Goal: Task Accomplishment & Management: Complete application form

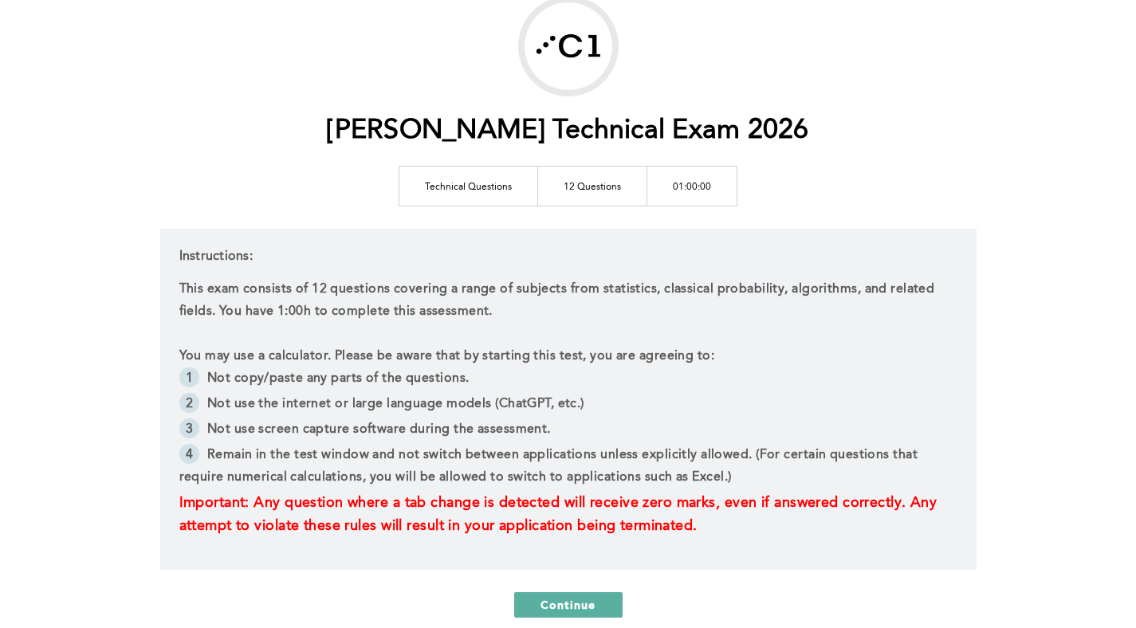
scroll to position [85, 0]
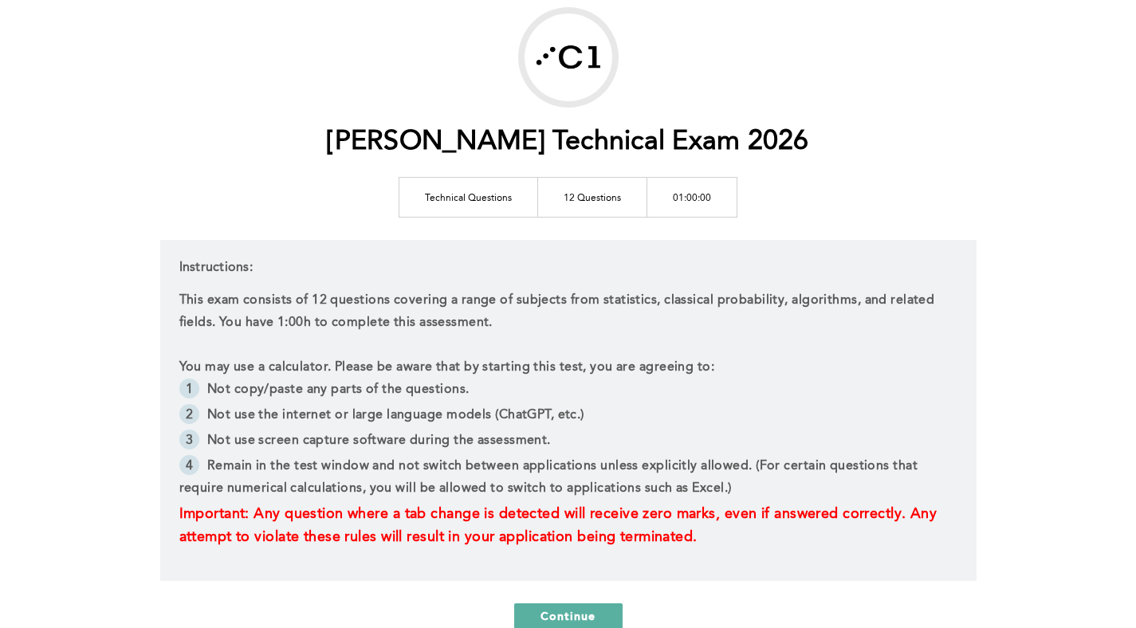
click at [631, 430] on li "Not use screen capture software during the assessment." at bounding box center [568, 443] width 778 height 26
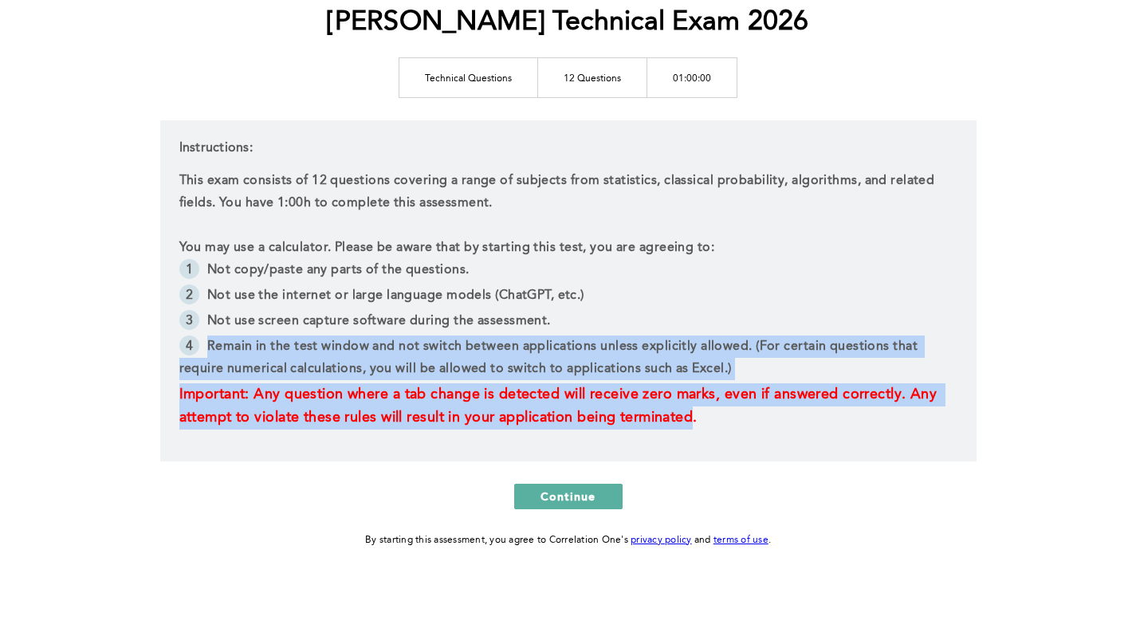
drag, startPoint x: 695, startPoint y: 413, endPoint x: 387, endPoint y: 332, distance: 319.0
click at [387, 332] on div "This exam consists of 12 questions covering a range of subjects from statistics…" at bounding box center [568, 300] width 778 height 260
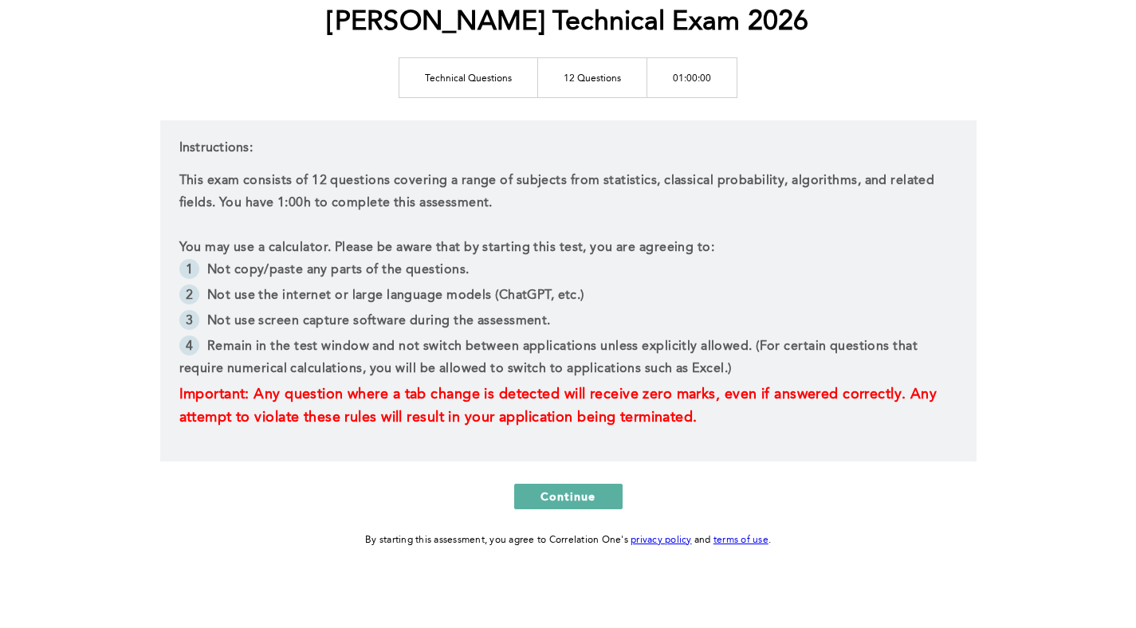
drag, startPoint x: 289, startPoint y: 391, endPoint x: 224, endPoint y: 348, distance: 77.6
click at [288, 390] on span "Important: Any question where a tab change is detected will receive zero marks,…" at bounding box center [560, 405] width 762 height 37
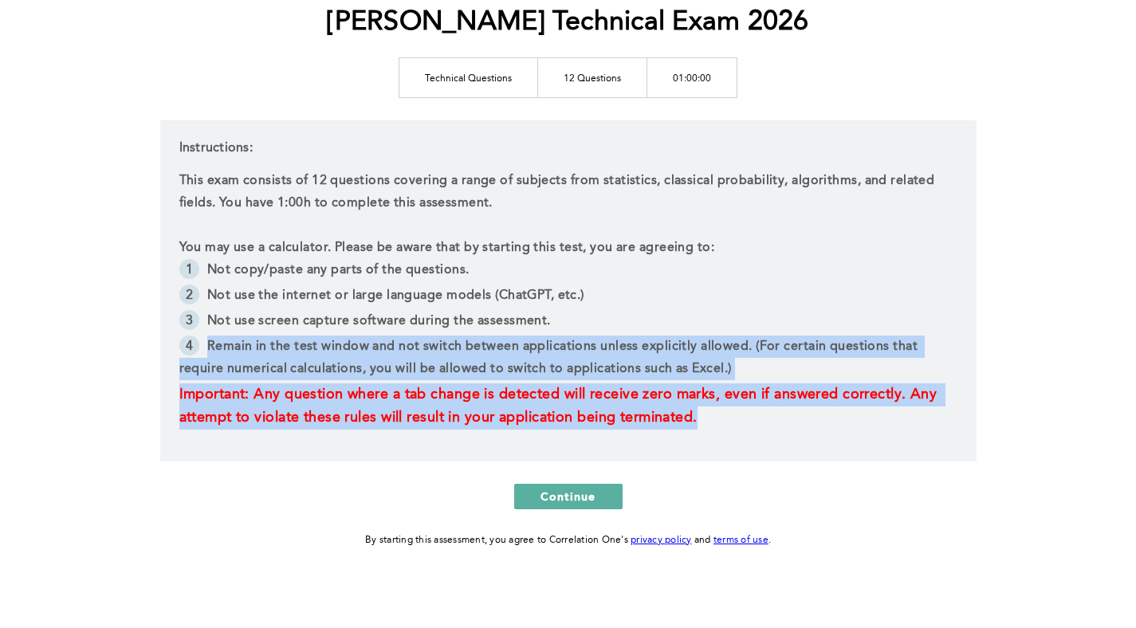
drag, startPoint x: 262, startPoint y: 348, endPoint x: 756, endPoint y: 424, distance: 500.1
click at [756, 424] on div "This exam consists of 12 questions covering a range of subjects from statistics…" at bounding box center [568, 300] width 778 height 260
click at [751, 426] on p "Important: Any question where a tab change is detected will receive zero marks,…" at bounding box center [568, 406] width 778 height 46
drag, startPoint x: 646, startPoint y: 411, endPoint x: 198, endPoint y: 337, distance: 454.8
click at [198, 337] on div "This exam consists of 12 questions covering a range of subjects from statistics…" at bounding box center [568, 300] width 778 height 260
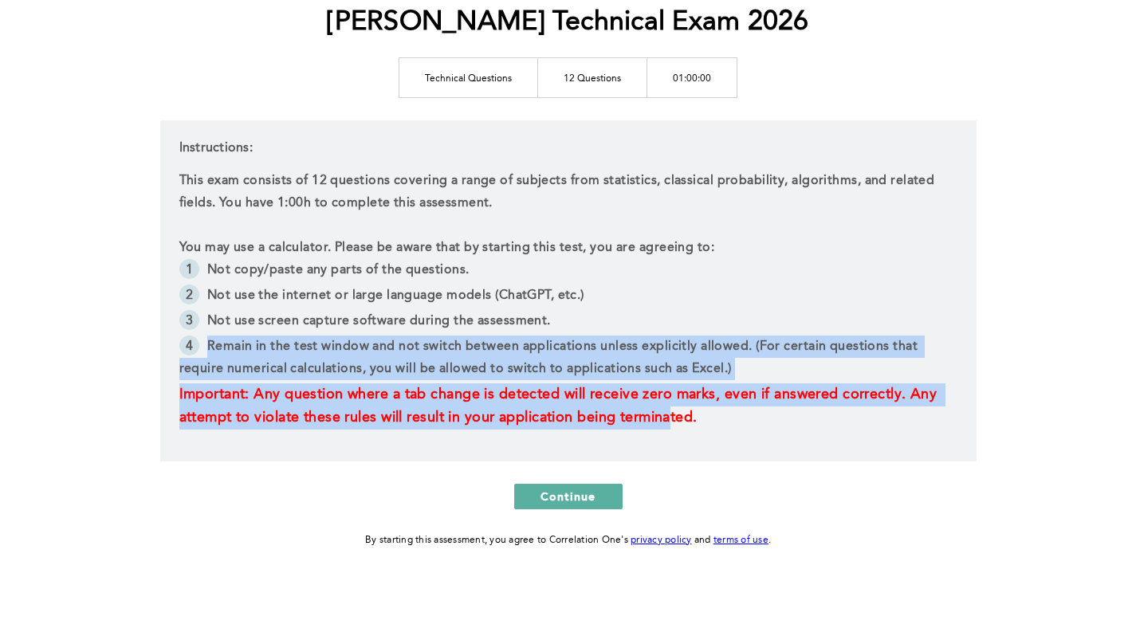
click at [198, 337] on li "Remain in the test window and not switch between applications unless explicitly…" at bounding box center [568, 360] width 778 height 48
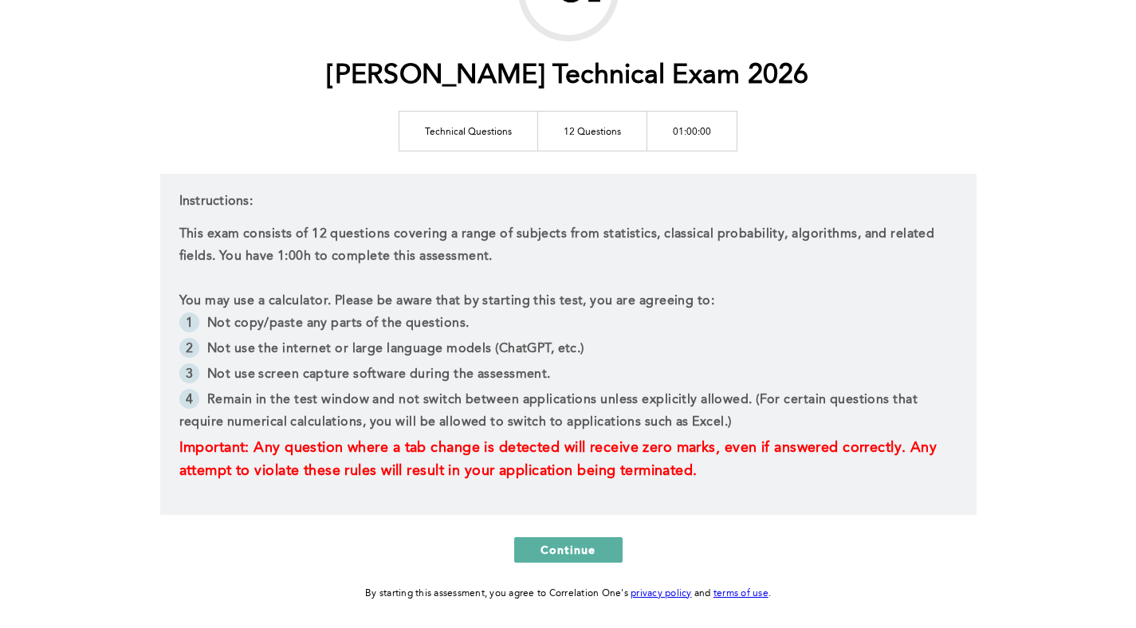
scroll to position [150, 0]
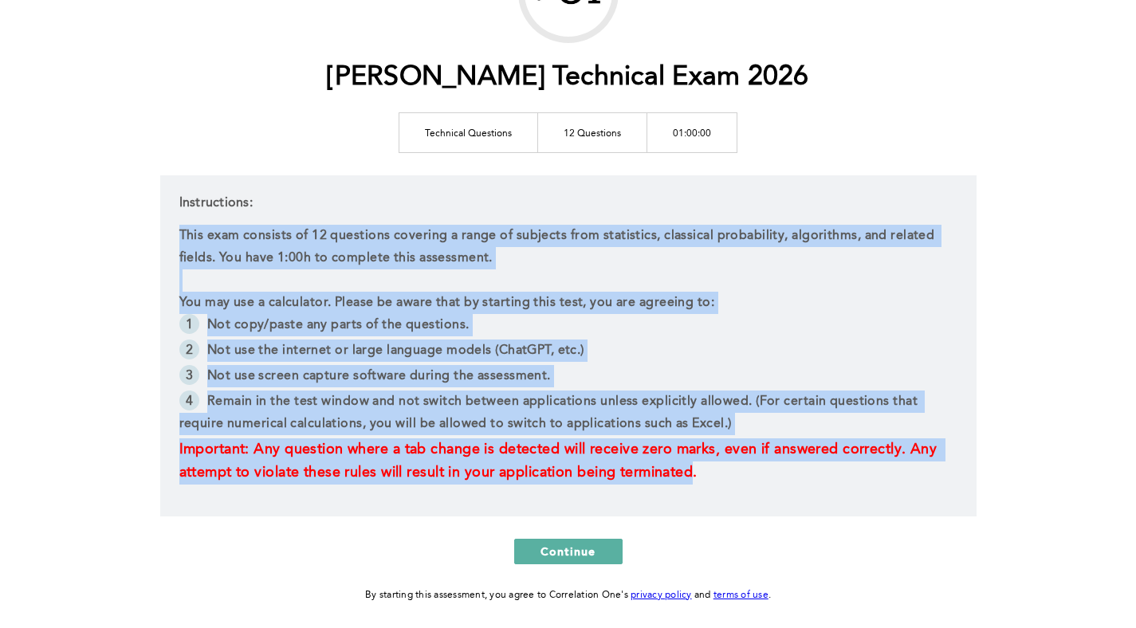
drag, startPoint x: 701, startPoint y: 474, endPoint x: 168, endPoint y: 233, distance: 584.6
click at [168, 233] on div "Instructions: This exam consists of 12 questions covering a range of subjects f…" at bounding box center [568, 345] width 816 height 341
drag, startPoint x: 204, startPoint y: 230, endPoint x: 740, endPoint y: 465, distance: 586.0
click at [740, 465] on div "Instructions: This exam consists of 12 questions covering a range of subjects f…" at bounding box center [568, 345] width 816 height 341
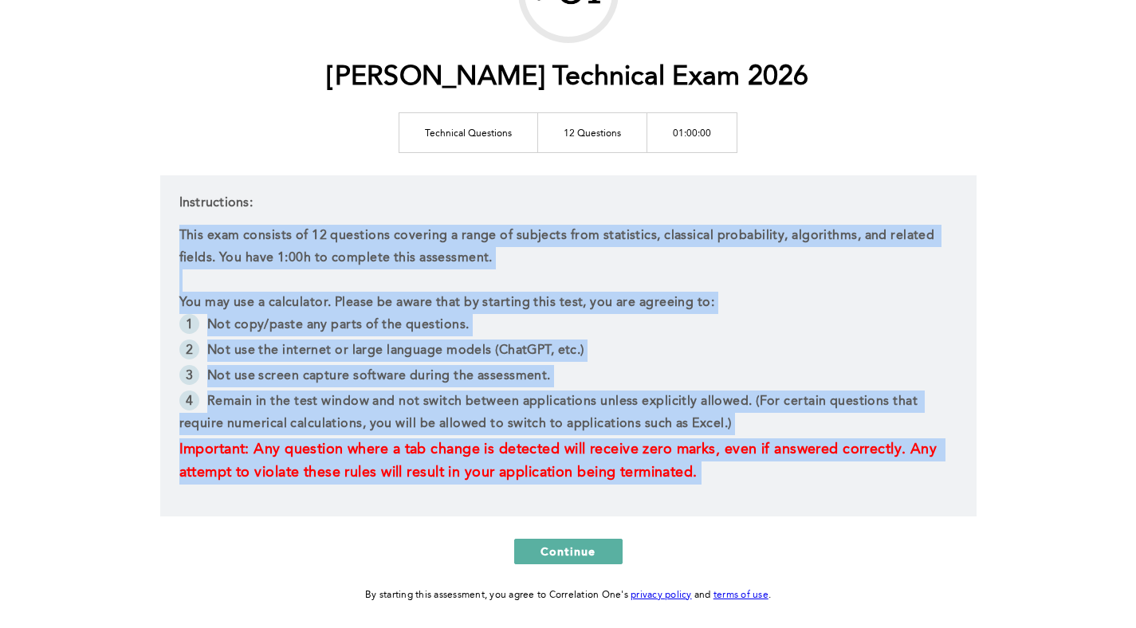
click at [740, 465] on p "Important: Any question where a tab change is detected will receive zero marks,…" at bounding box center [568, 461] width 778 height 46
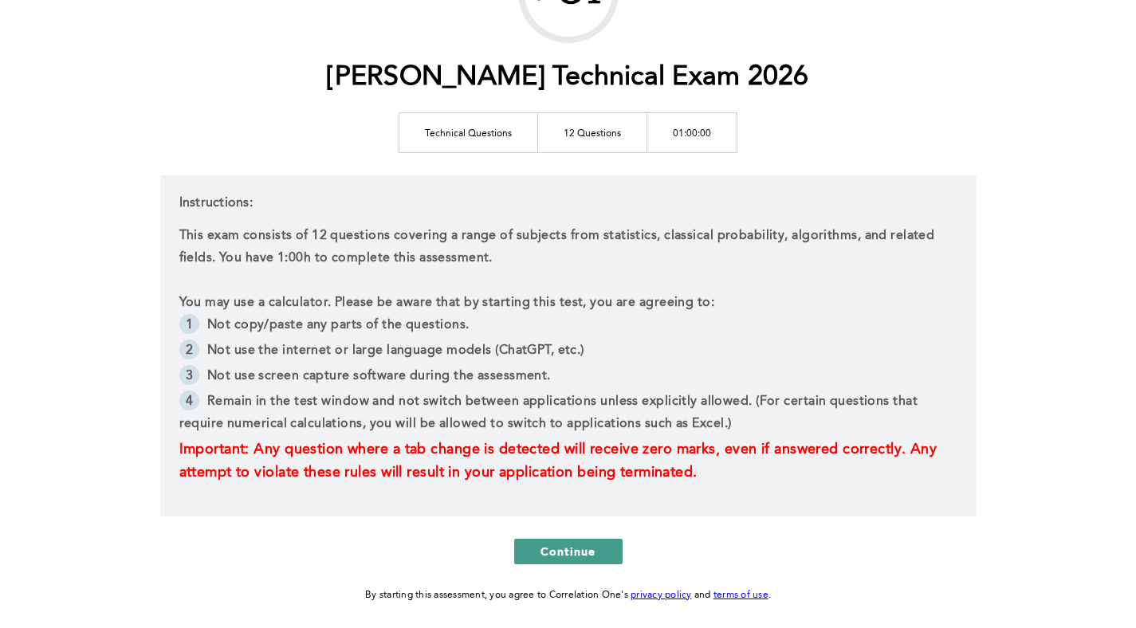
click at [561, 544] on span "Continue" at bounding box center [568, 551] width 56 height 15
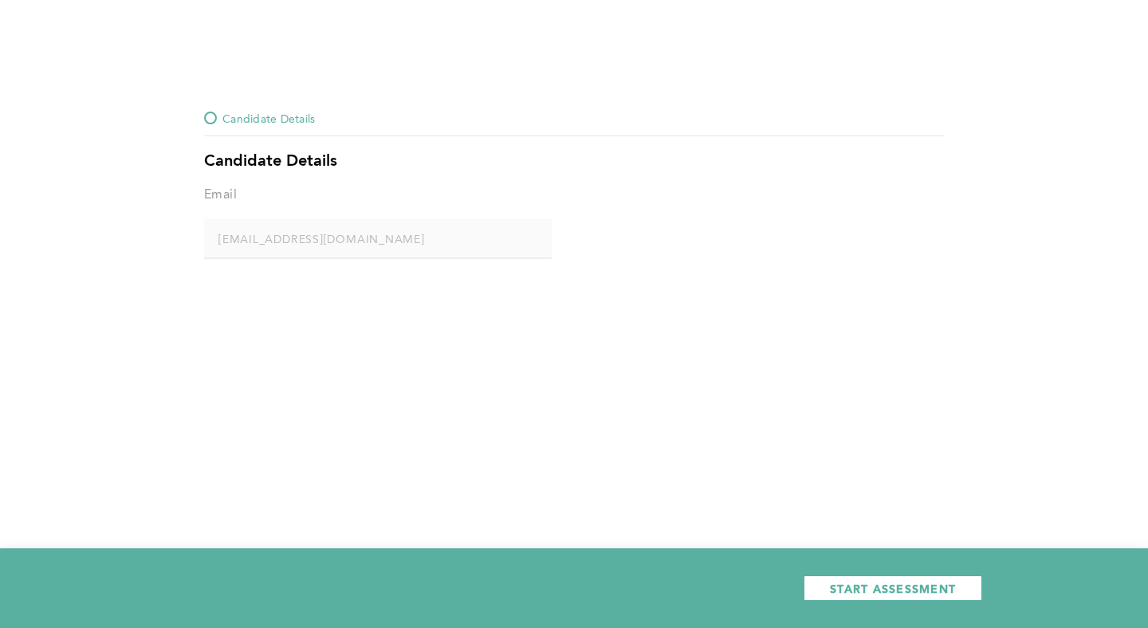
click at [333, 210] on div "Email" at bounding box center [378, 201] width 348 height 35
click at [872, 586] on span "START ASSESSMENT" at bounding box center [893, 588] width 126 height 15
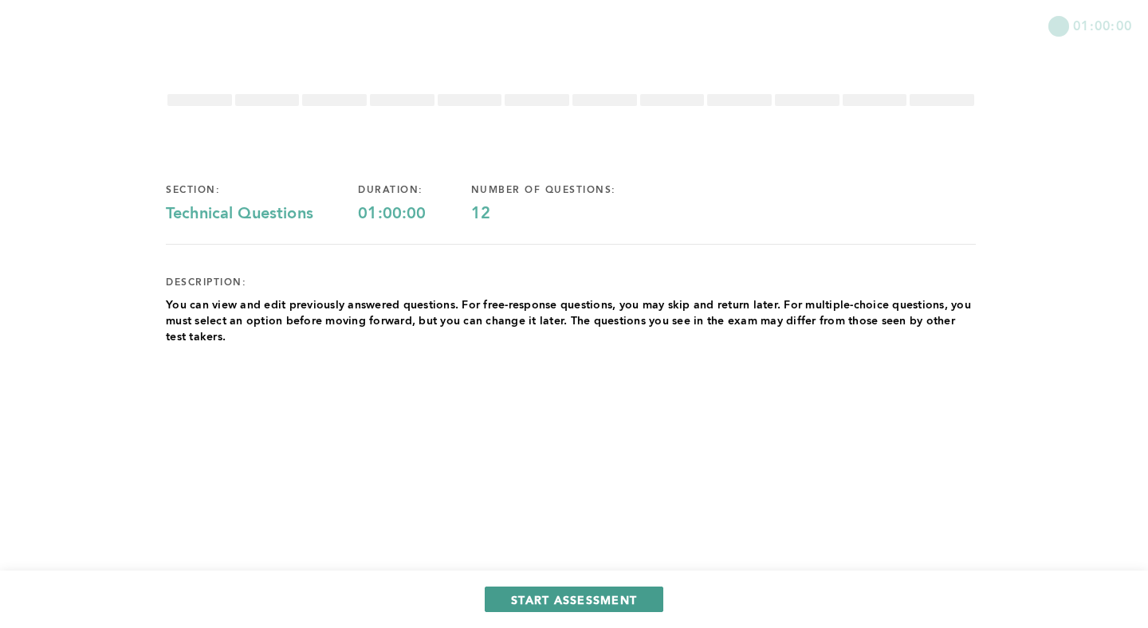
click at [540, 592] on span "START ASSESSMENT" at bounding box center [574, 599] width 126 height 15
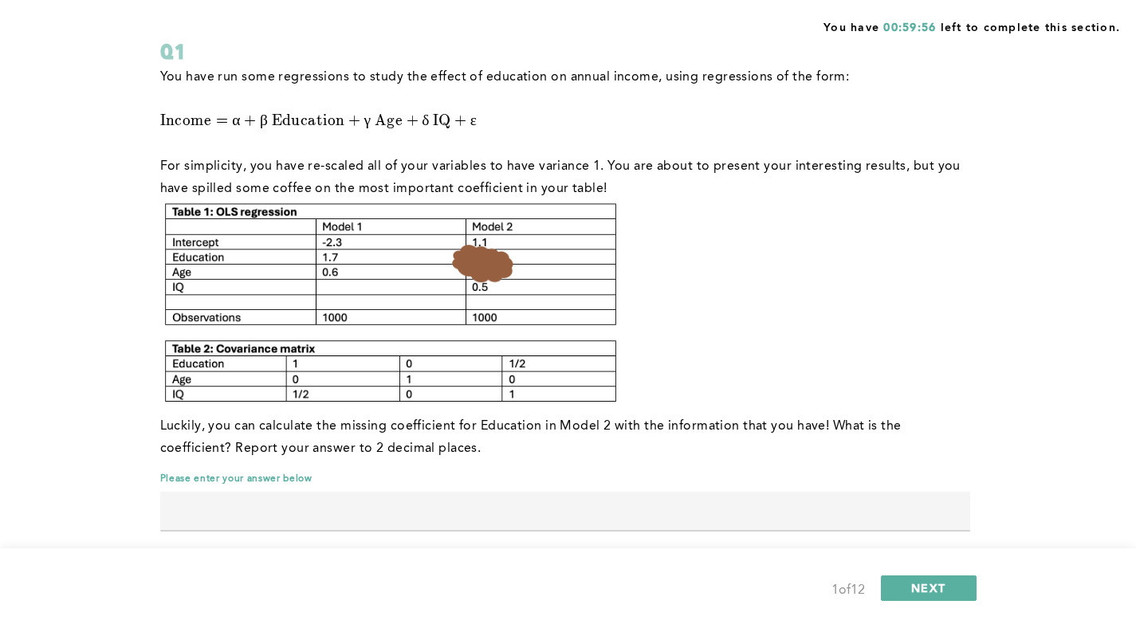
scroll to position [120, 0]
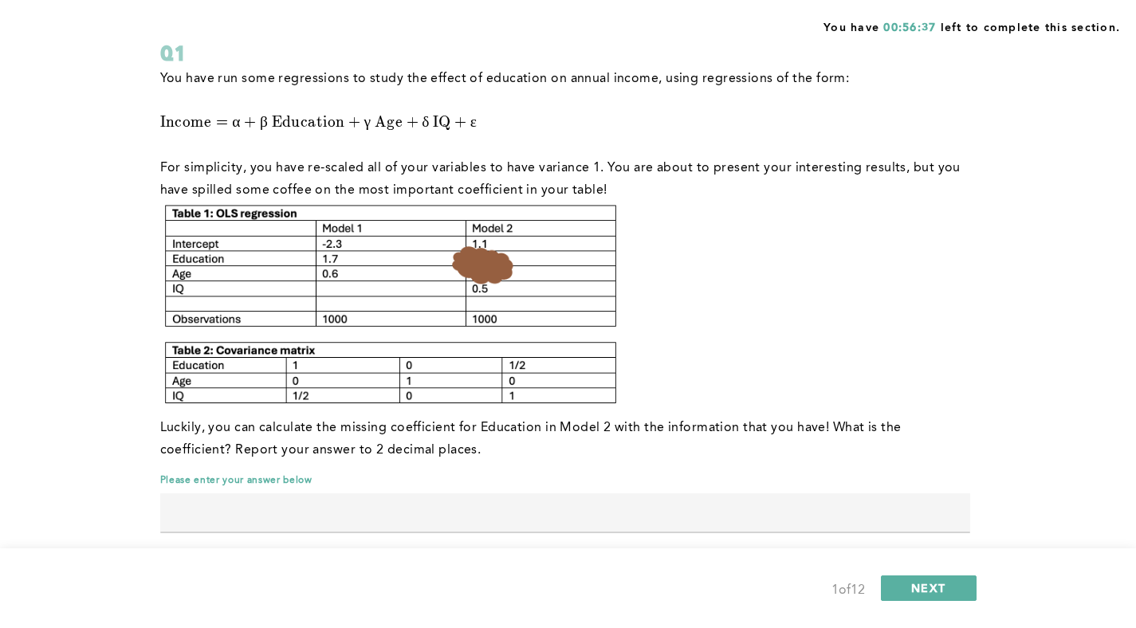
click at [206, 501] on input "text" at bounding box center [565, 512] width 810 height 38
click at [952, 525] on input "1.70" at bounding box center [565, 512] width 810 height 38
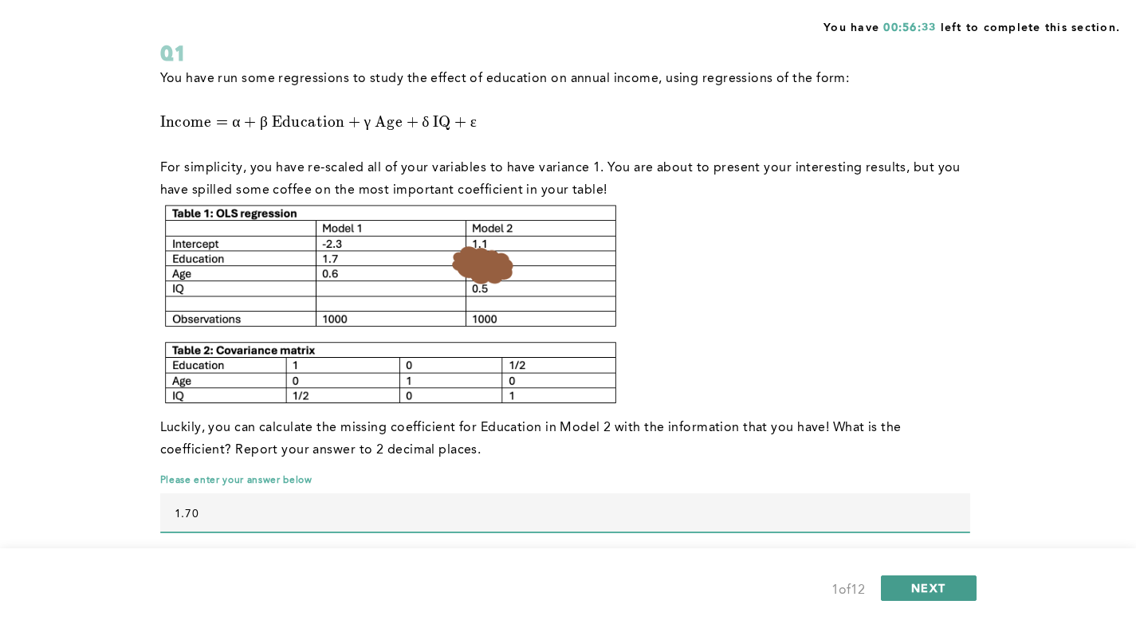
type input "1.70"
click at [932, 580] on span "NEXT" at bounding box center [928, 587] width 34 height 15
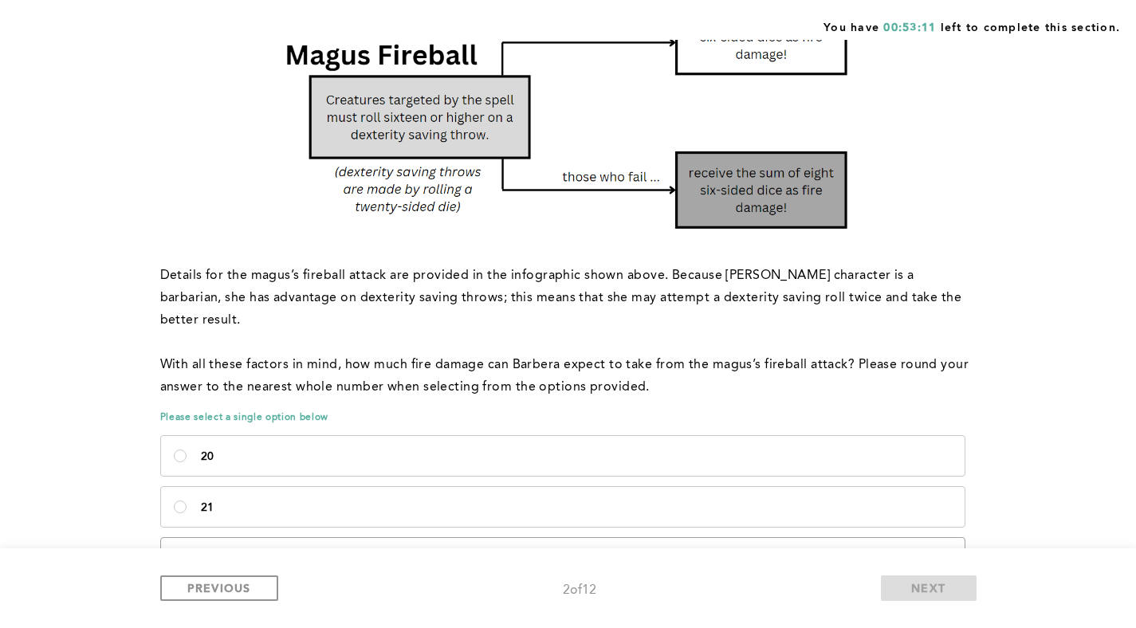
scroll to position [383, 0]
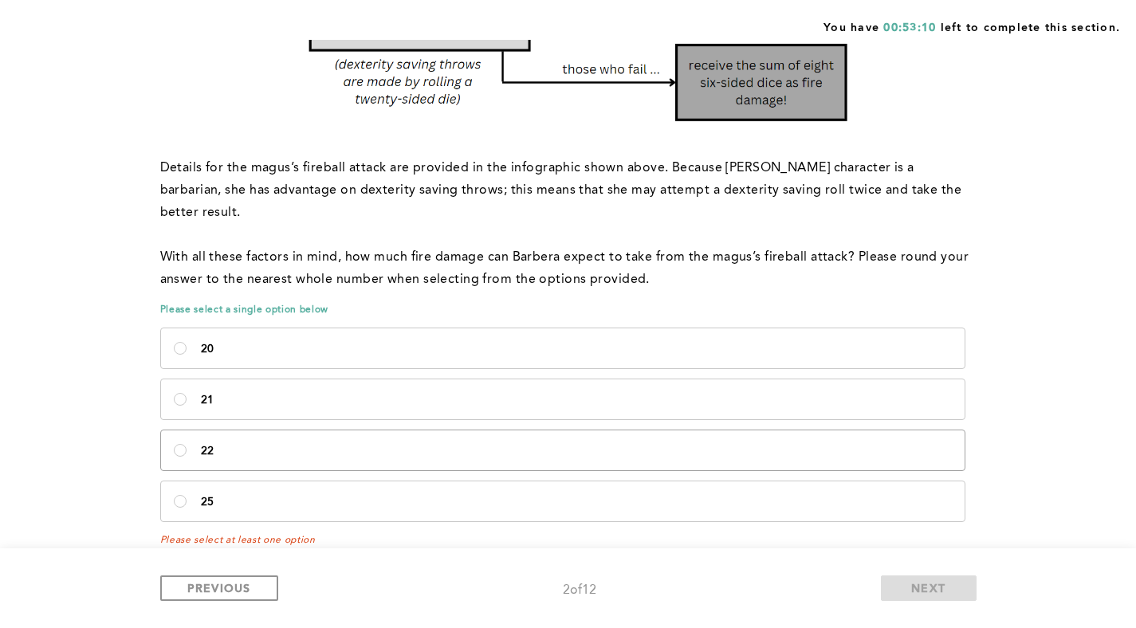
click at [214, 430] on label "22" at bounding box center [562, 450] width 803 height 40
click at [187, 444] on input "22" at bounding box center [180, 450] width 13 height 13
radio input "true"
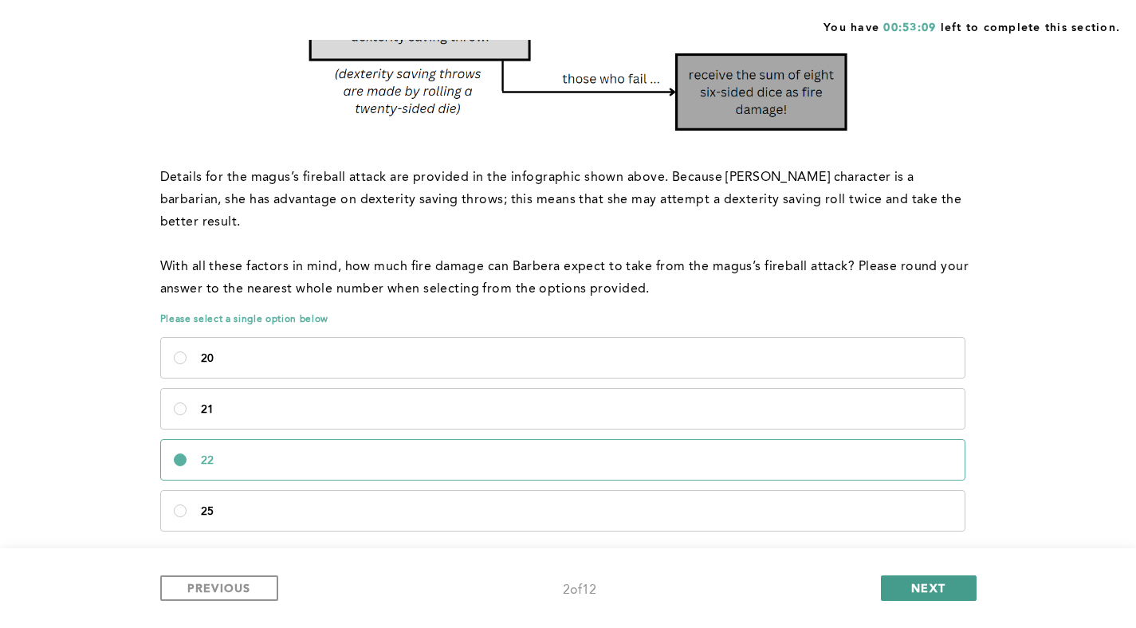
click at [935, 585] on span "NEXT" at bounding box center [928, 587] width 34 height 15
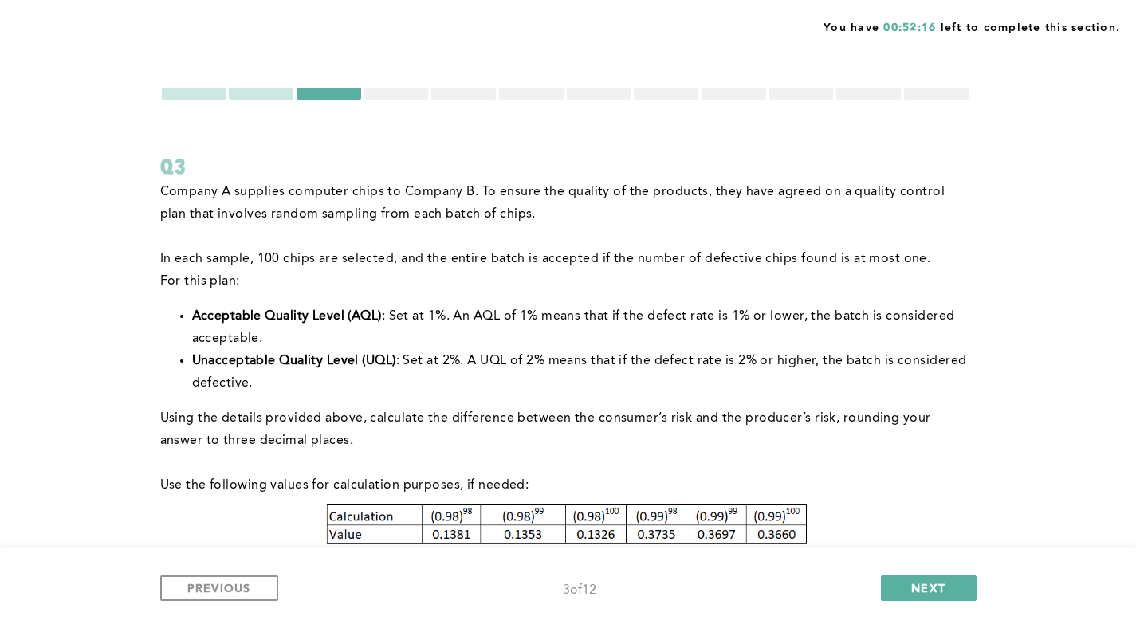
scroll to position [261, 0]
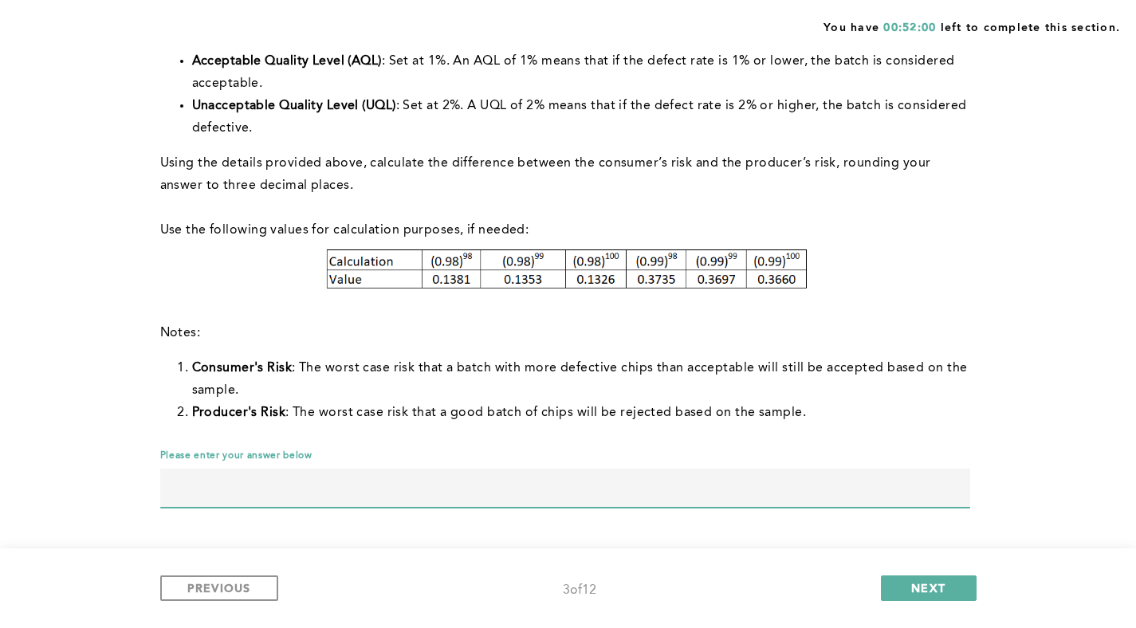
click at [348, 491] on input "text" at bounding box center [565, 488] width 810 height 38
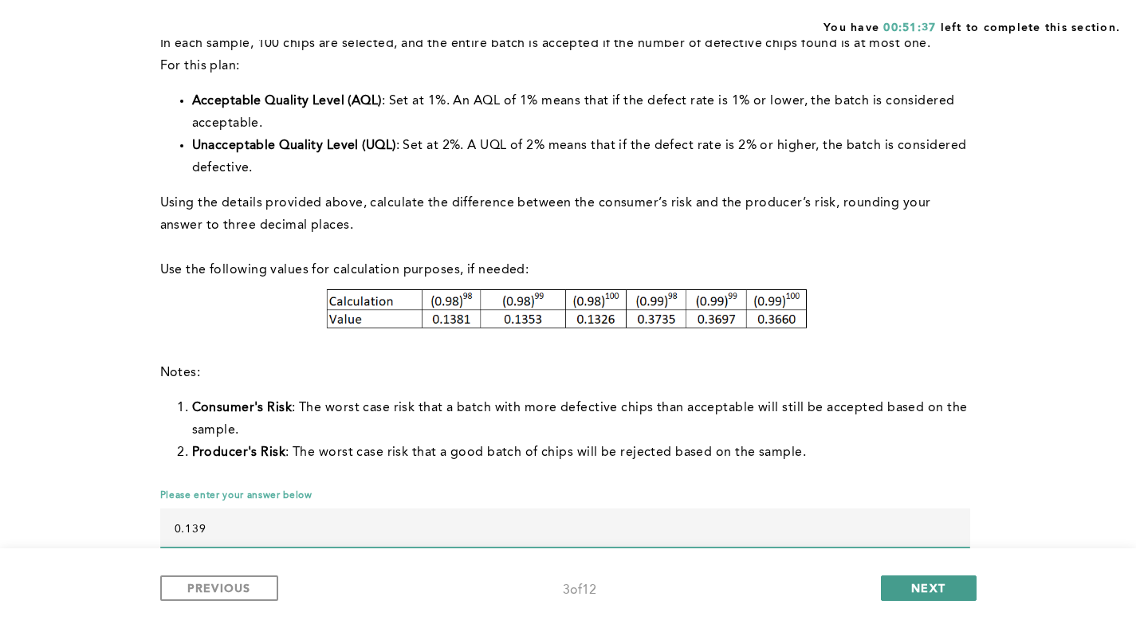
type input "0.139"
click at [921, 591] on span "NEXT" at bounding box center [928, 587] width 34 height 15
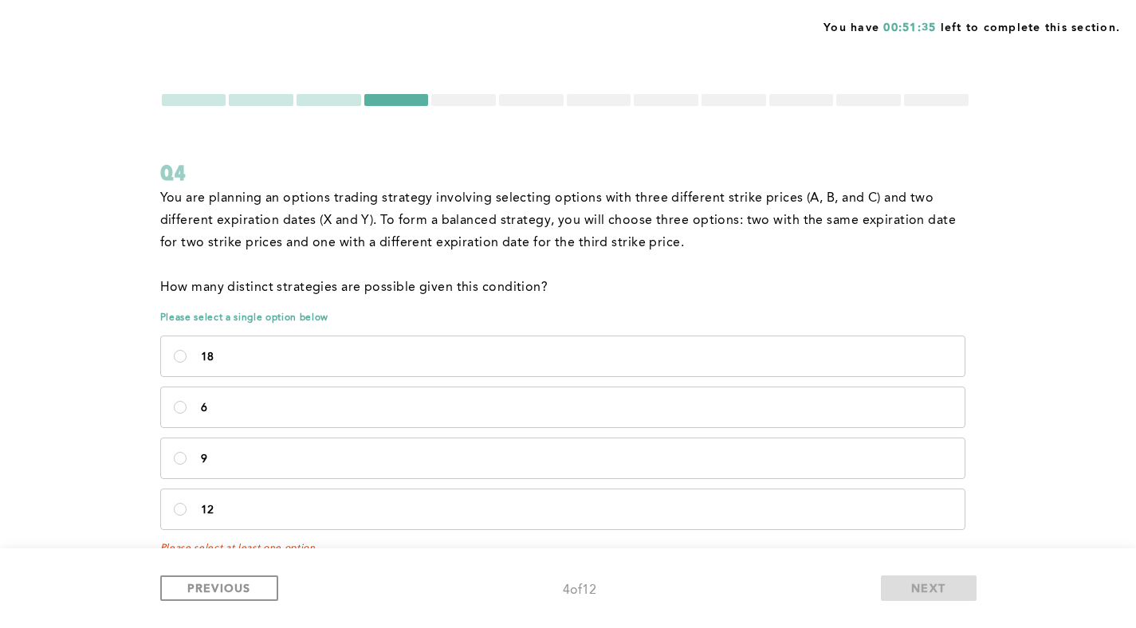
scroll to position [1, 0]
click at [282, 406] on p "6" at bounding box center [576, 407] width 751 height 13
click at [187, 406] on input "6" at bounding box center [180, 406] width 13 height 13
radio input "true"
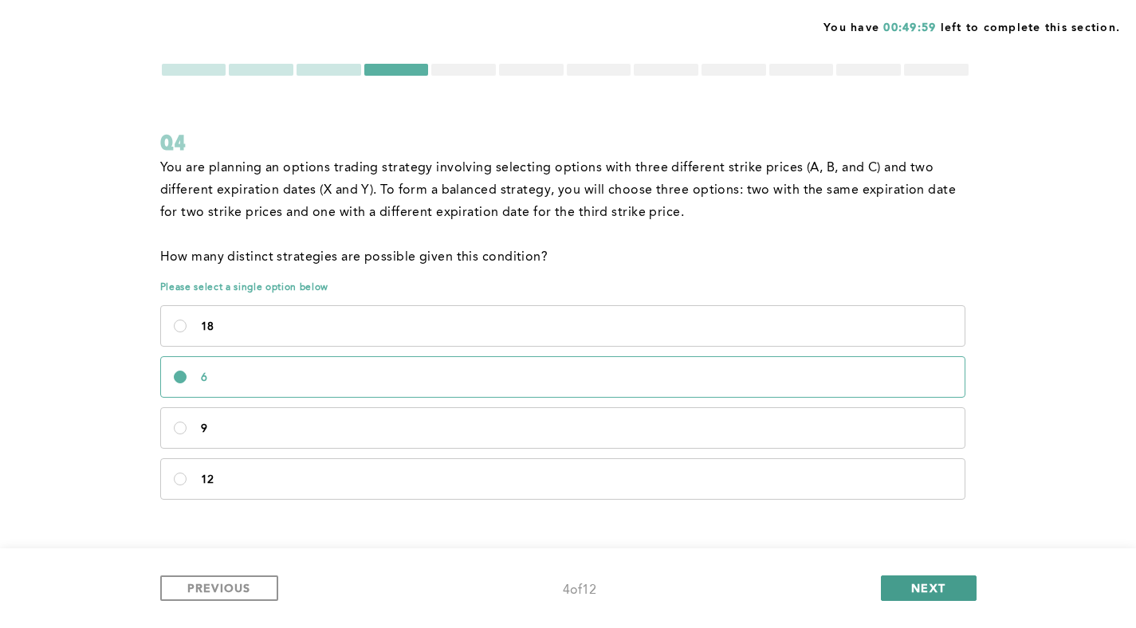
click at [908, 593] on button "NEXT" at bounding box center [929, 588] width 96 height 26
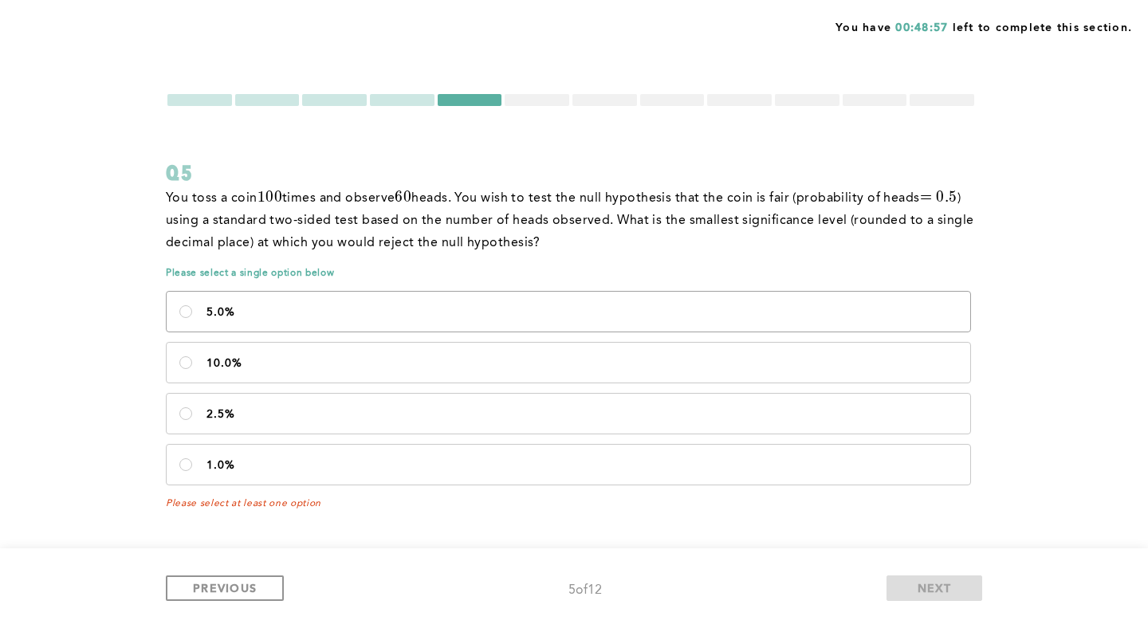
click at [440, 311] on p "5.0%" at bounding box center [581, 312] width 751 height 13
click at [192, 311] on input "5.0%" at bounding box center [185, 311] width 13 height 13
radio input "true"
click at [918, 584] on span "NEXT" at bounding box center [934, 587] width 34 height 15
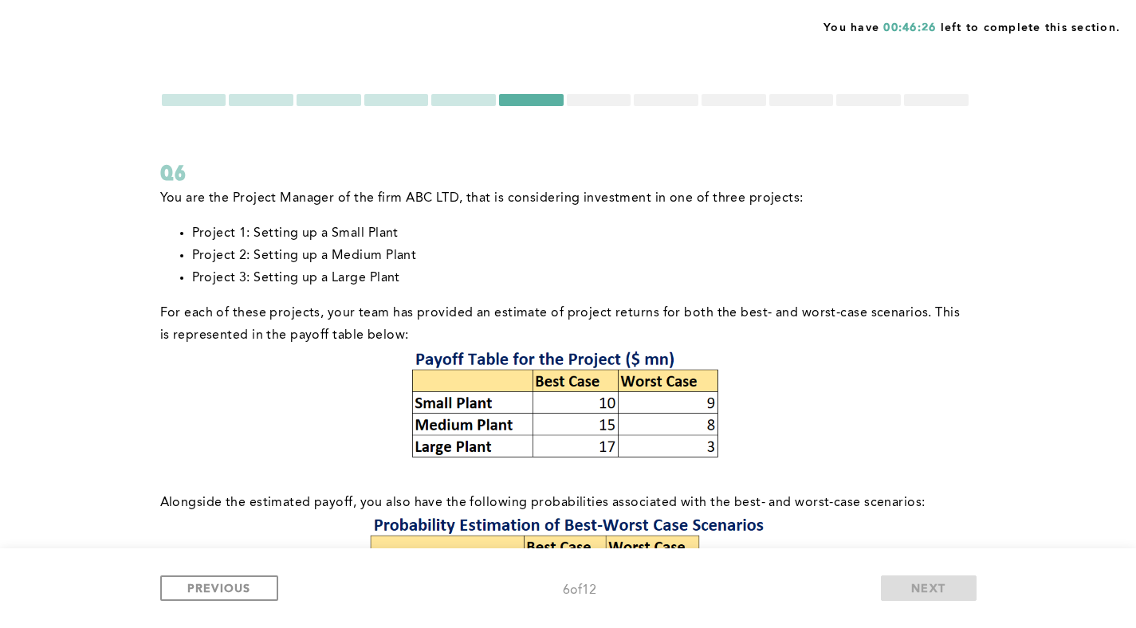
click at [585, 98] on div at bounding box center [599, 100] width 65 height 12
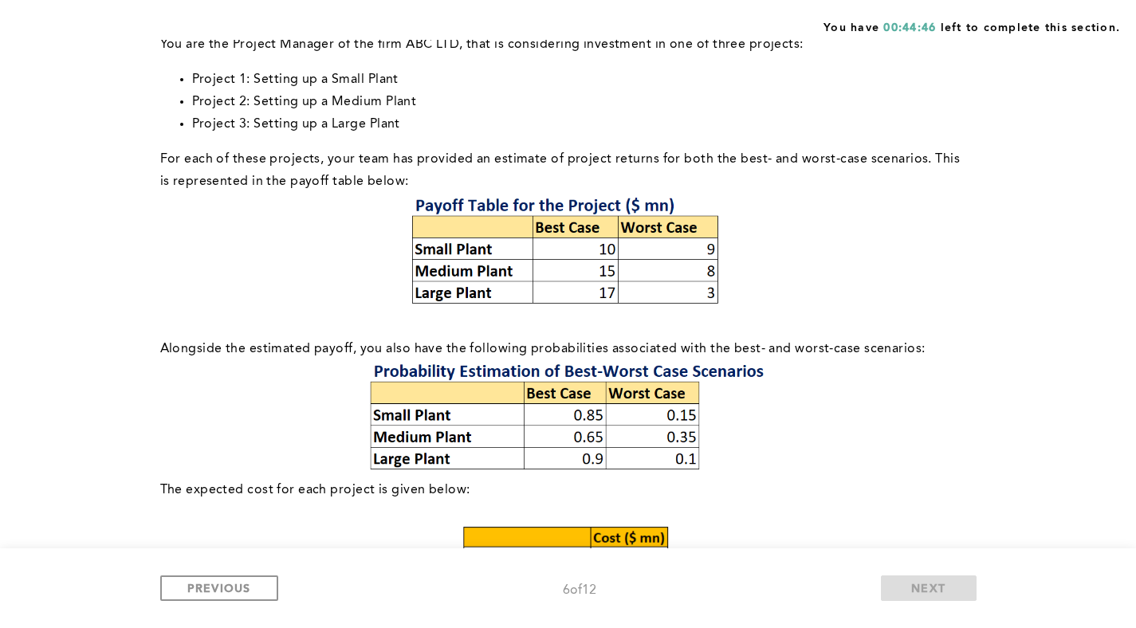
scroll to position [365, 0]
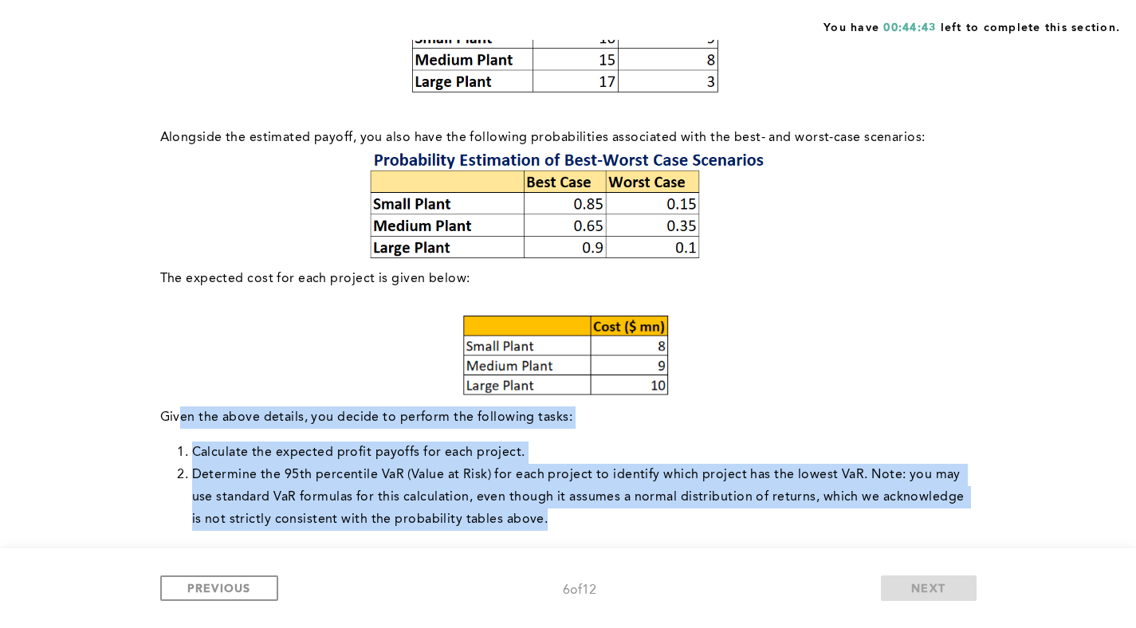
drag, startPoint x: 200, startPoint y: 410, endPoint x: 572, endPoint y: 515, distance: 386.6
click at [572, 515] on div "You are the Project Manager of the firm ABC LTD, that is considering investment…" at bounding box center [565, 249] width 810 height 855
click at [572, 515] on li "Determine the 95th percentile VaR (Value at Risk) for each project to identify …" at bounding box center [581, 497] width 778 height 67
drag, startPoint x: 526, startPoint y: 513, endPoint x: 167, endPoint y: 409, distance: 373.6
click at [167, 409] on div "You are the Project Manager of the firm ABC LTD, that is considering investment…" at bounding box center [565, 249] width 810 height 855
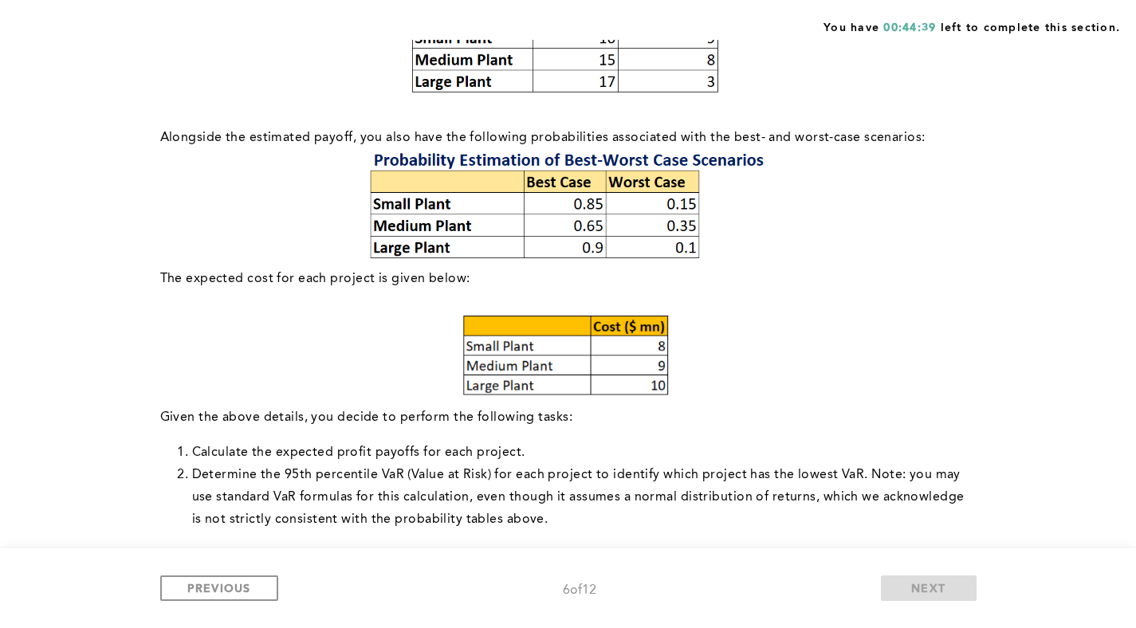
click at [376, 386] on p at bounding box center [565, 359] width 810 height 94
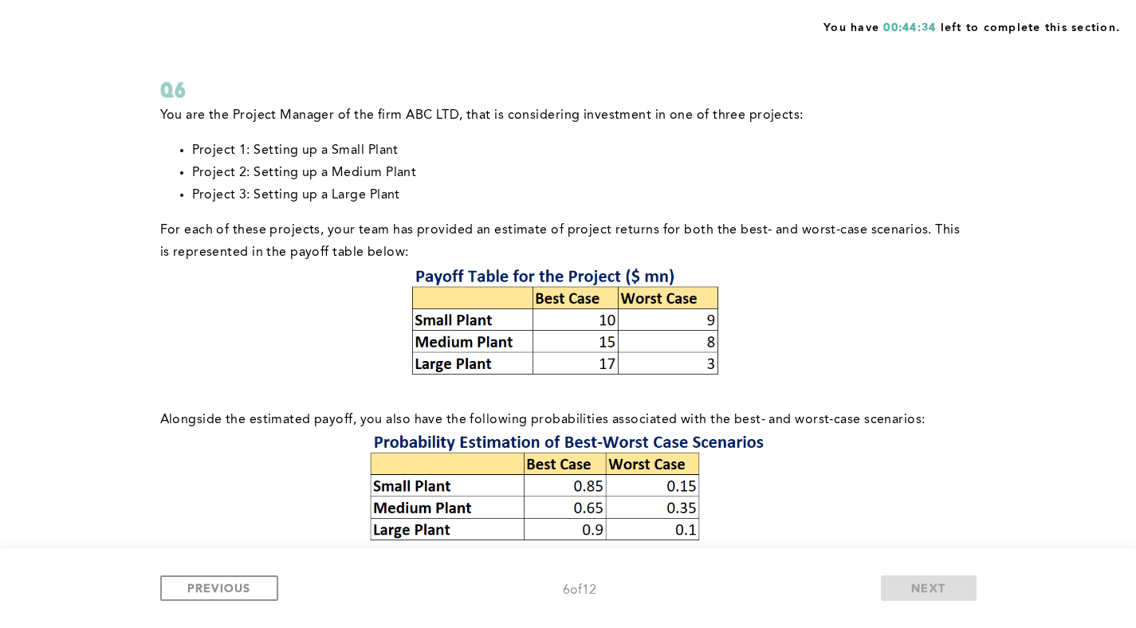
scroll to position [197, 0]
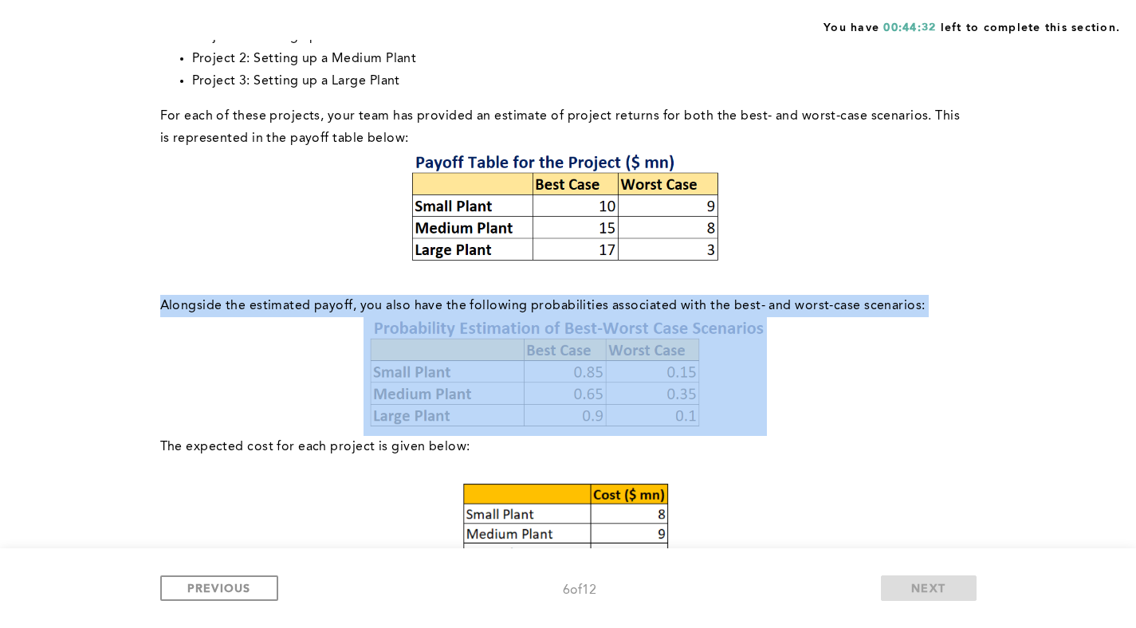
drag, startPoint x: 163, startPoint y: 304, endPoint x: 647, endPoint y: 410, distance: 495.3
click at [650, 406] on div "You are the Project Manager of the firm ABC LTD, that is considering investment…" at bounding box center [565, 417] width 810 height 855
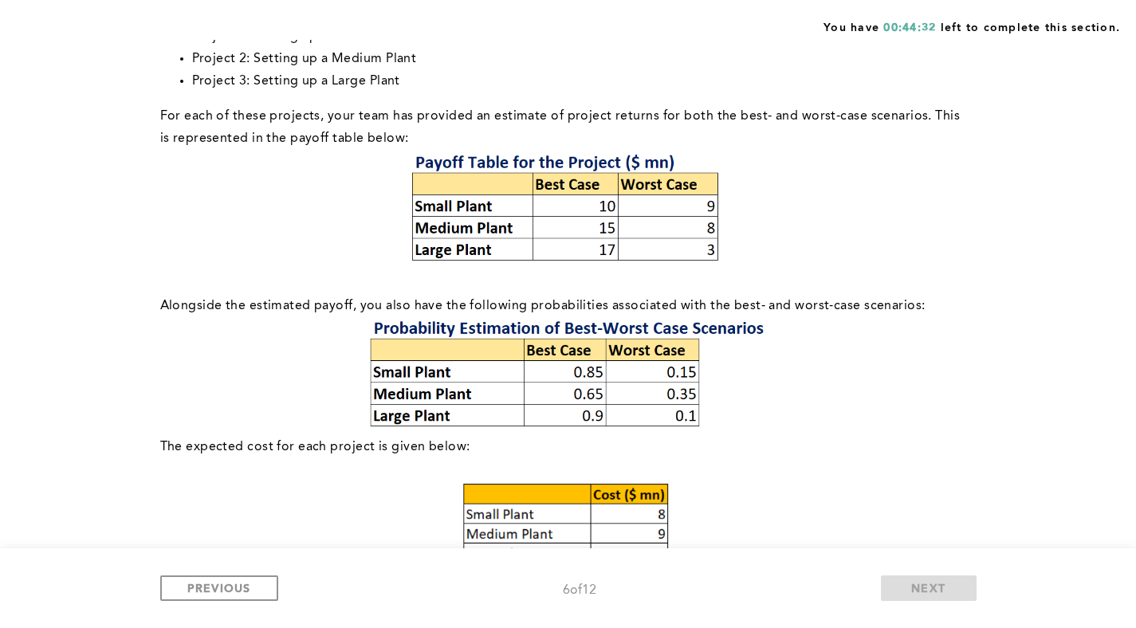
click at [362, 461] on p at bounding box center [565, 469] width 810 height 22
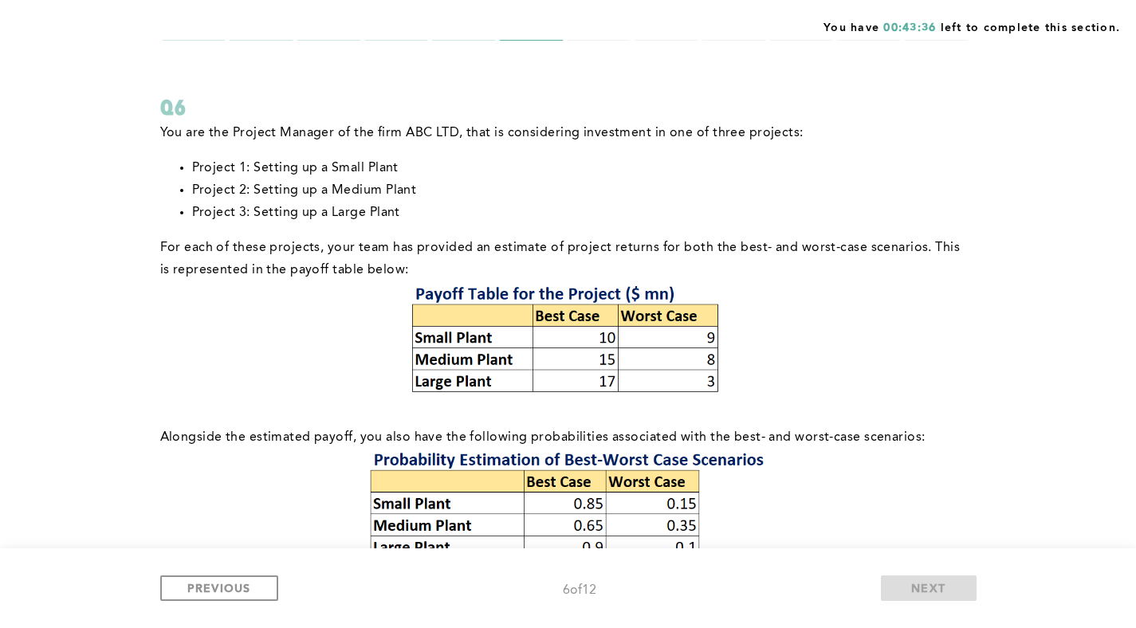
scroll to position [774, 0]
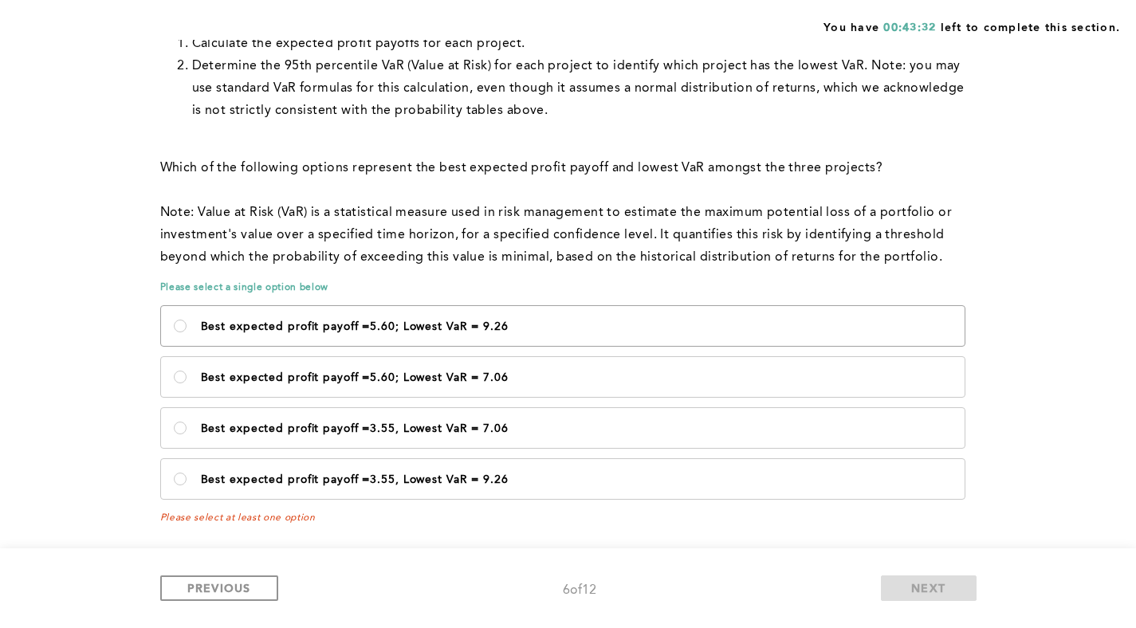
click at [485, 321] on p "Best expected profit payoff =5.60; Lowest VaR = 9.26" at bounding box center [576, 326] width 751 height 13
click at [187, 321] on 9\ "Best expected profit payoff =5.60; Lowest VaR = 9.26" at bounding box center [180, 326] width 13 height 13
radio 9\ "true"
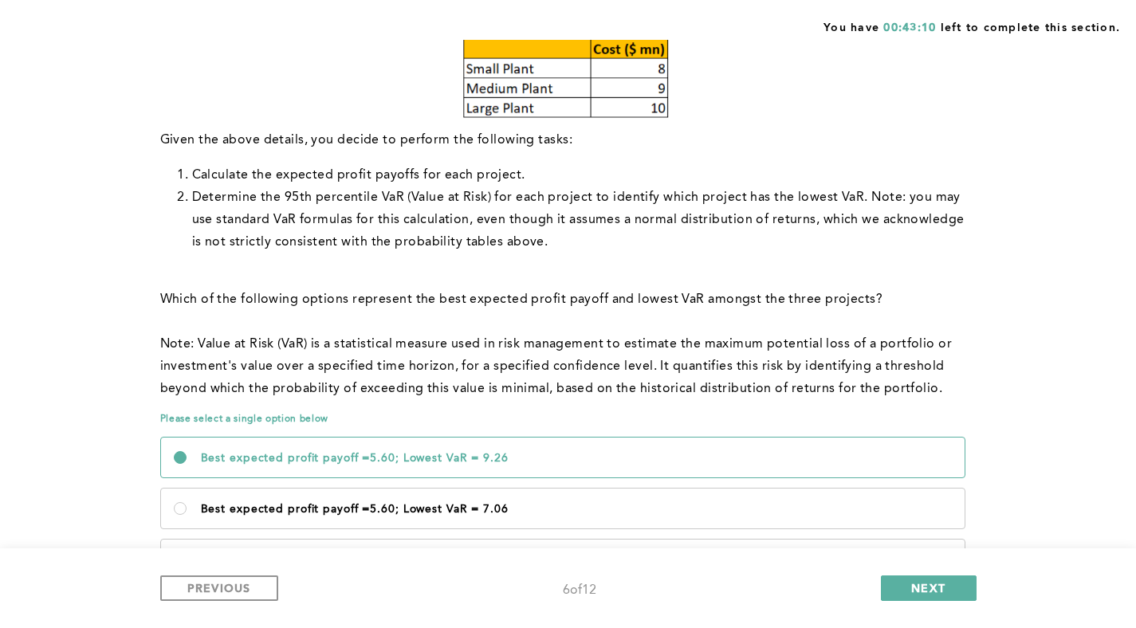
scroll to position [725, 0]
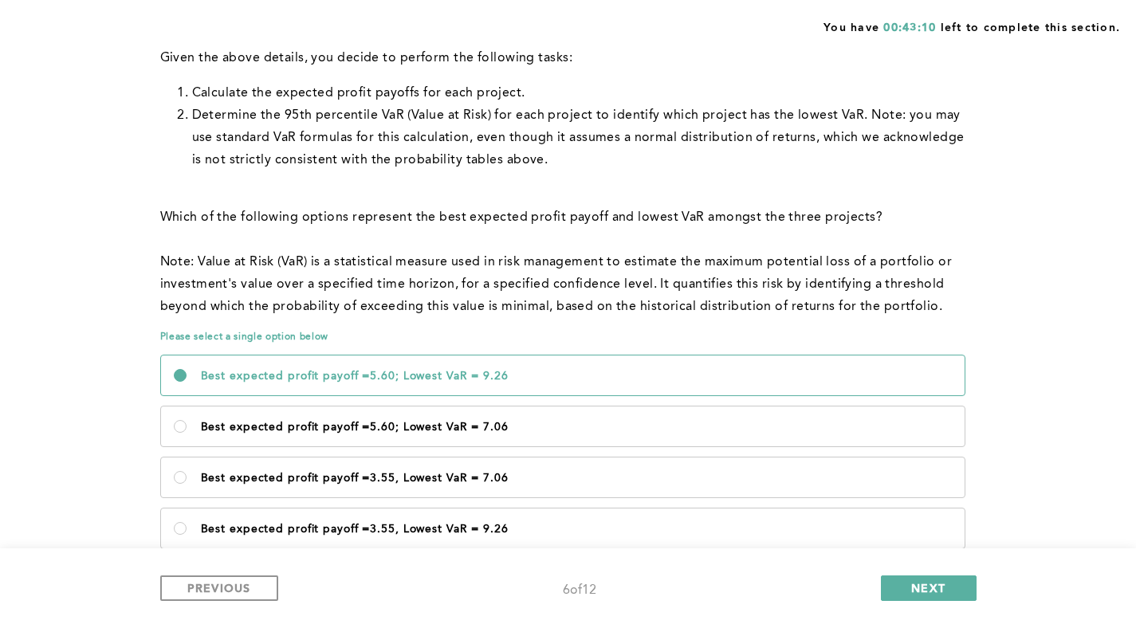
drag, startPoint x: 941, startPoint y: 575, endPoint x: 920, endPoint y: 564, distance: 24.6
click at [941, 575] on button "NEXT" at bounding box center [929, 588] width 96 height 26
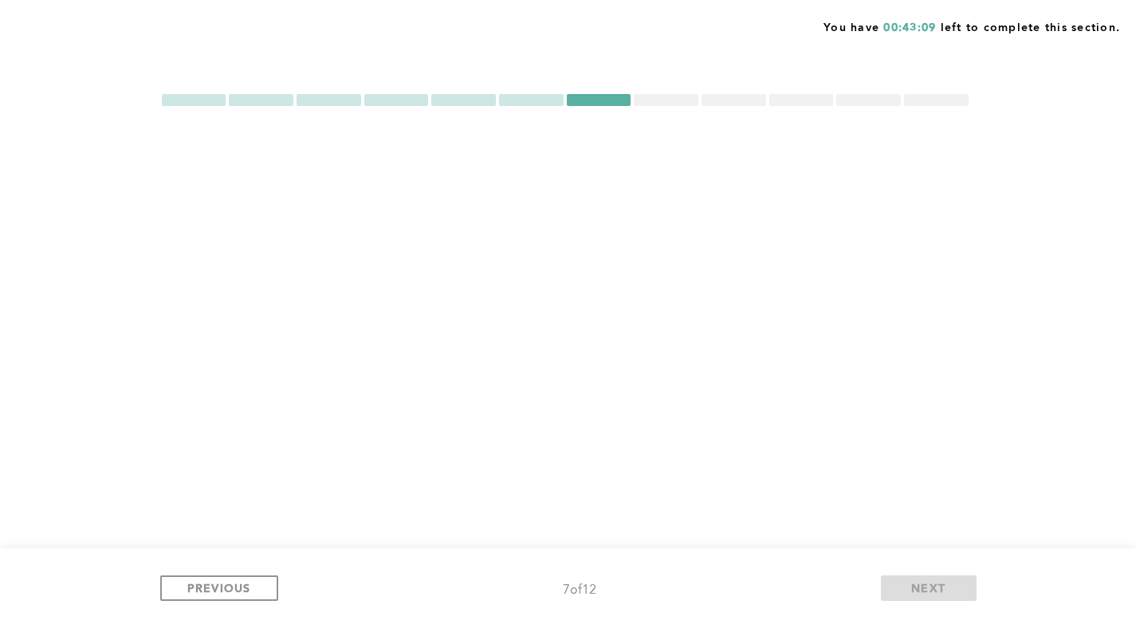
scroll to position [0, 0]
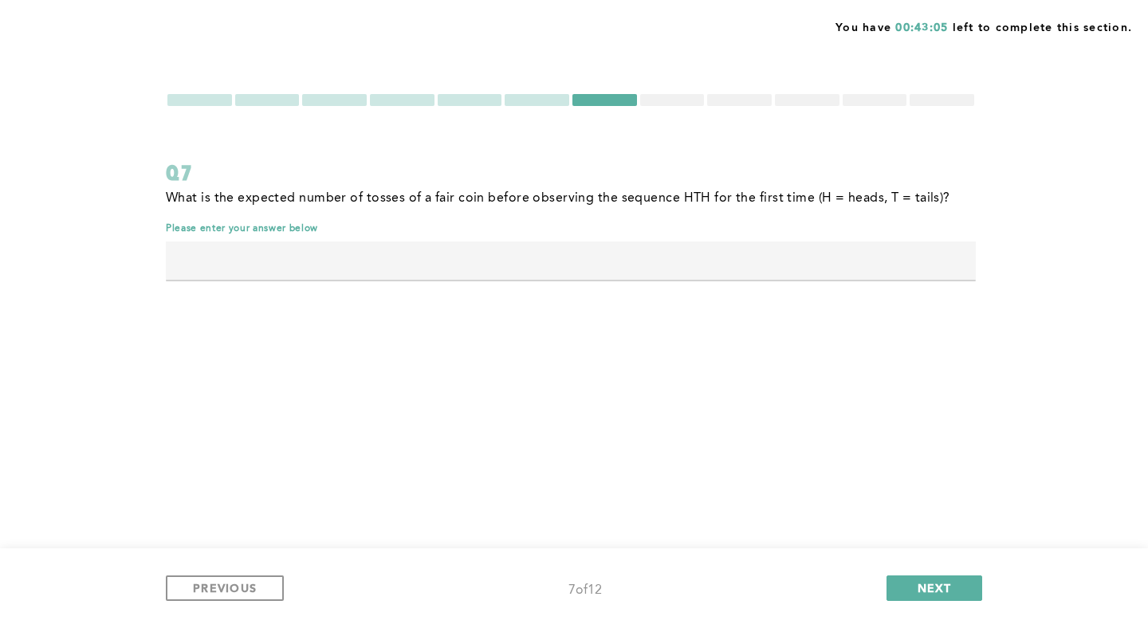
click at [410, 268] on input "text" at bounding box center [571, 261] width 810 height 38
type input "10"
click at [489, 386] on div "You have 00:42:43 left to complete this section. Q7 What is the expected number…" at bounding box center [574, 314] width 1148 height 628
click at [666, 107] on div at bounding box center [571, 99] width 810 height 15
click at [670, 104] on div at bounding box center [672, 100] width 65 height 12
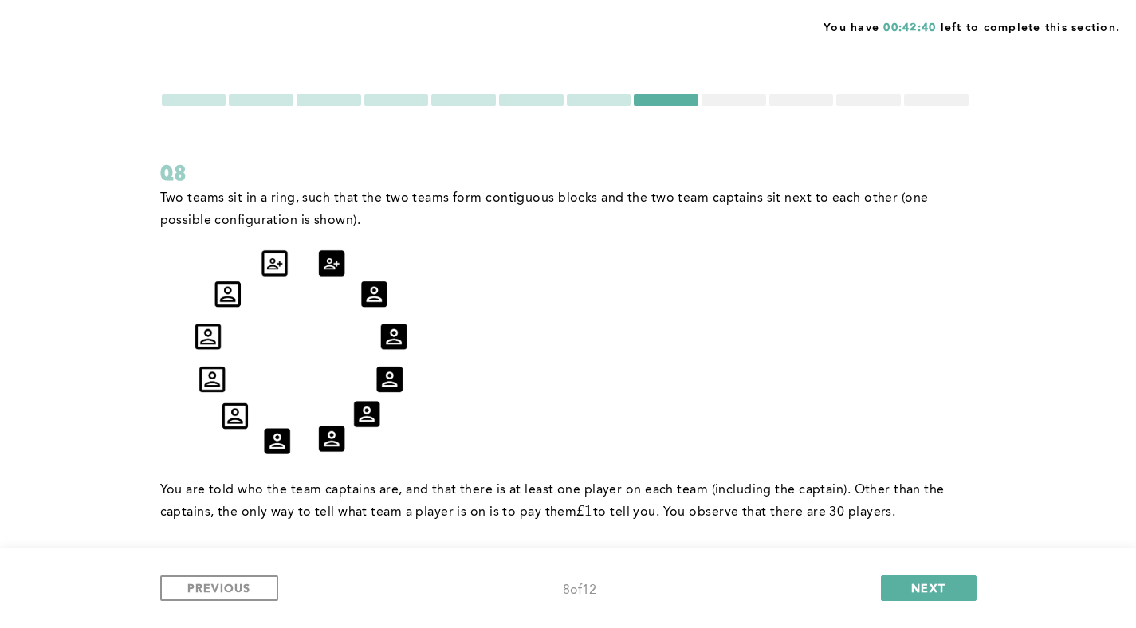
click at [591, 104] on div at bounding box center [599, 100] width 65 height 12
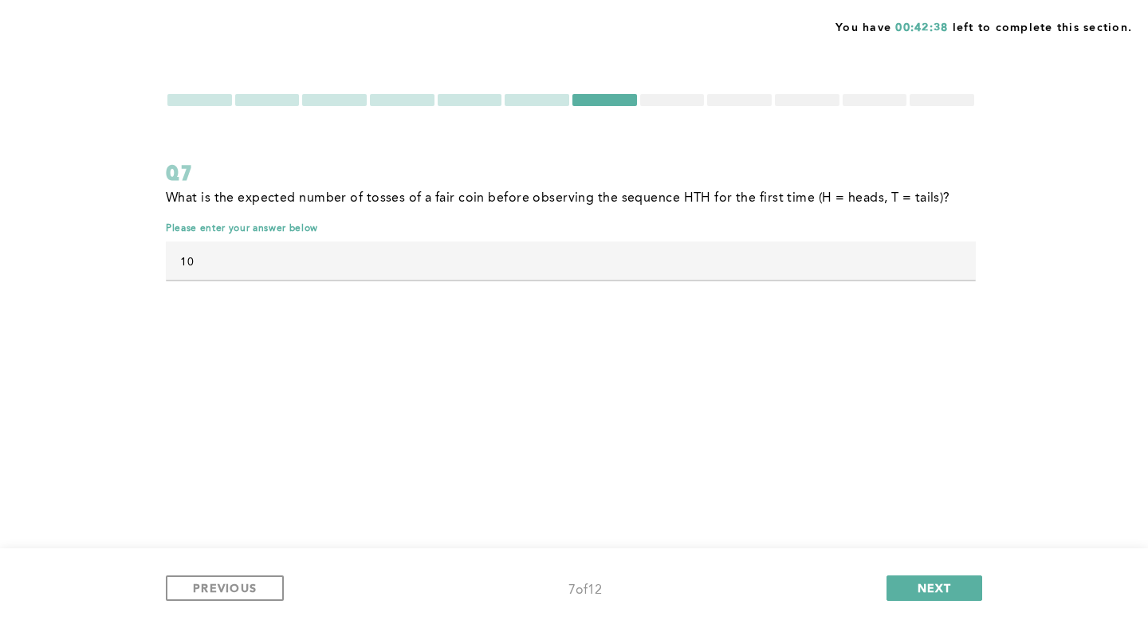
click at [436, 257] on input "10" at bounding box center [571, 261] width 810 height 38
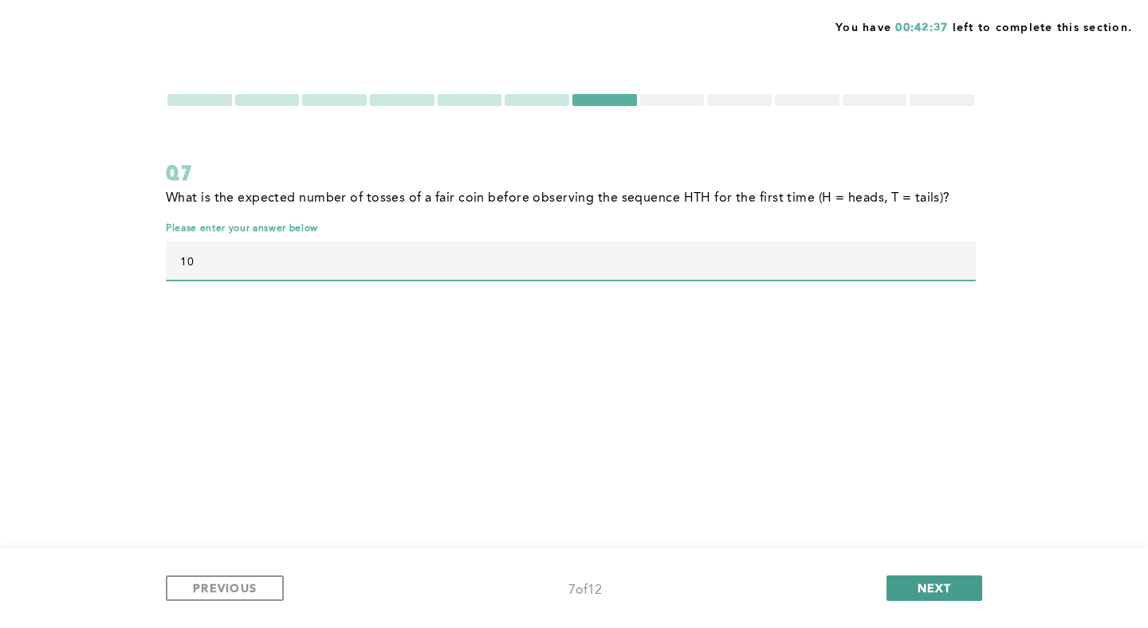
click at [929, 592] on span "NEXT" at bounding box center [934, 587] width 34 height 15
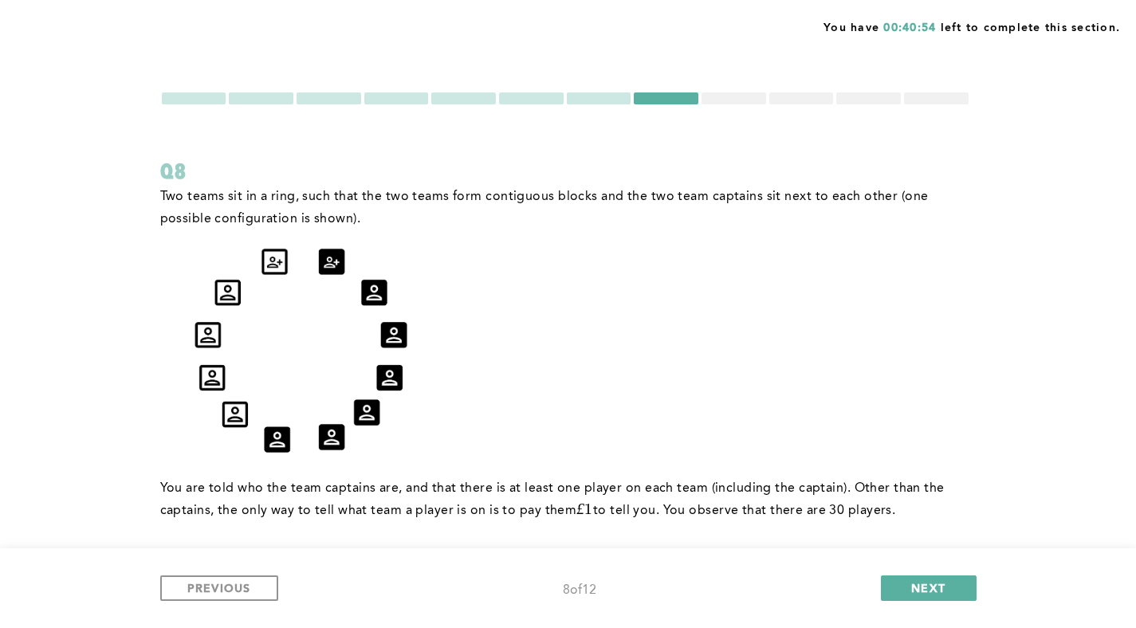
scroll to position [108, 0]
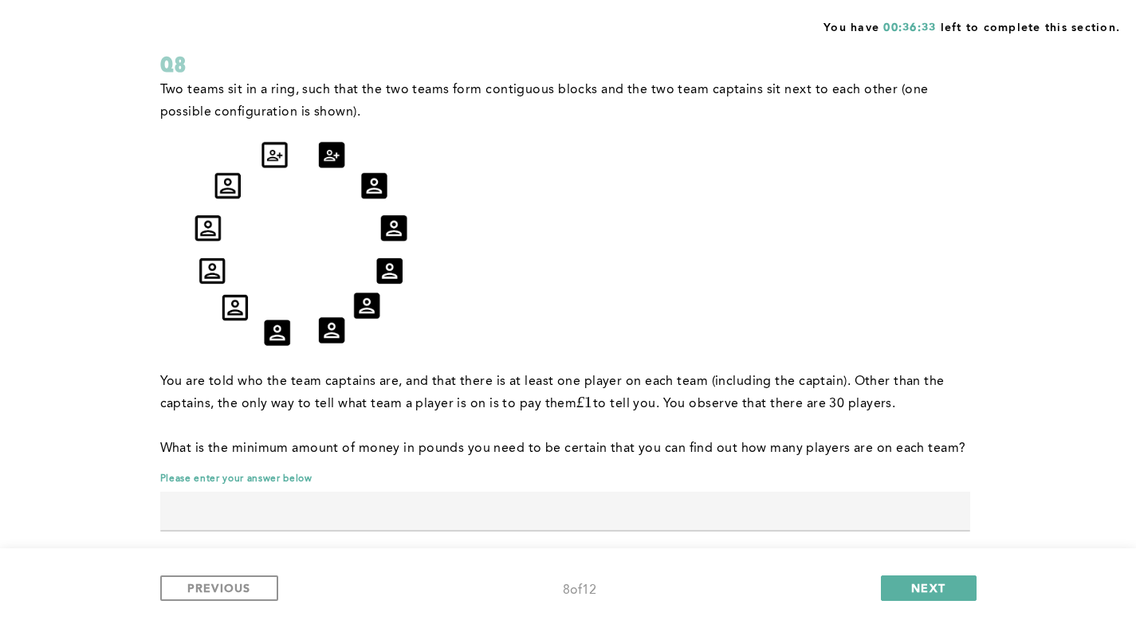
click at [387, 510] on input "text" at bounding box center [565, 511] width 810 height 38
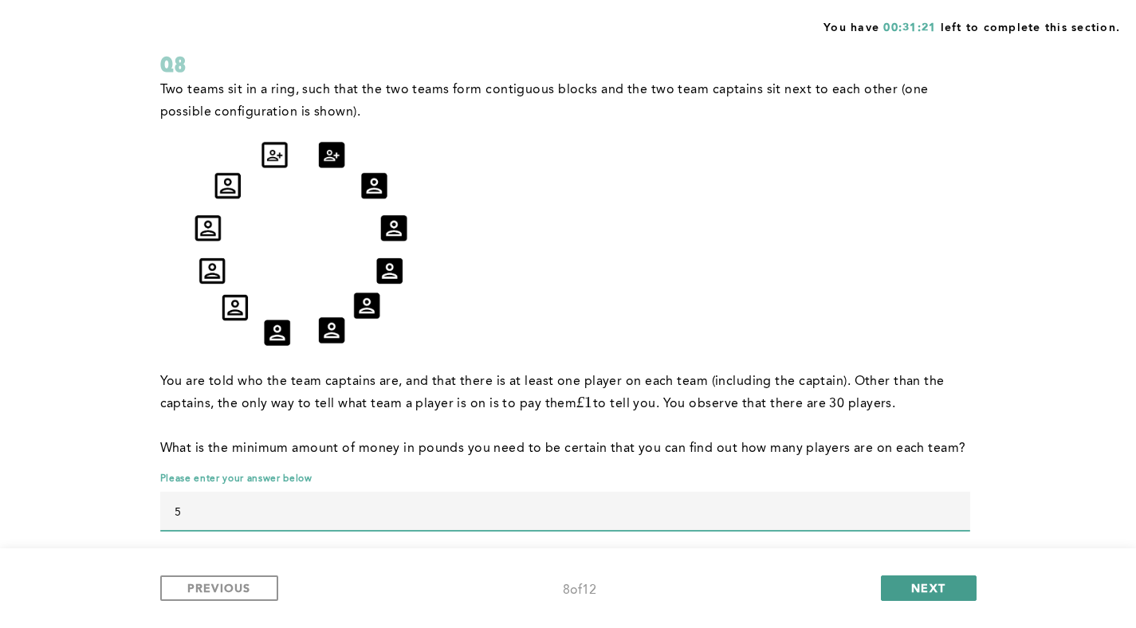
type input "5"
click at [900, 577] on button "NEXT" at bounding box center [929, 588] width 96 height 26
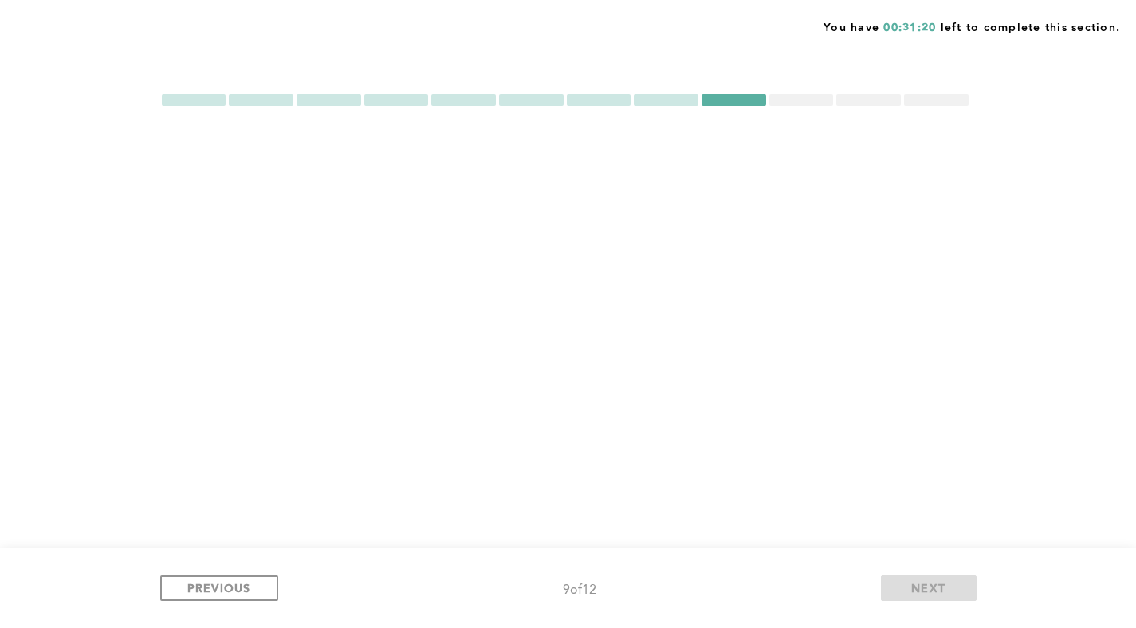
scroll to position [0, 0]
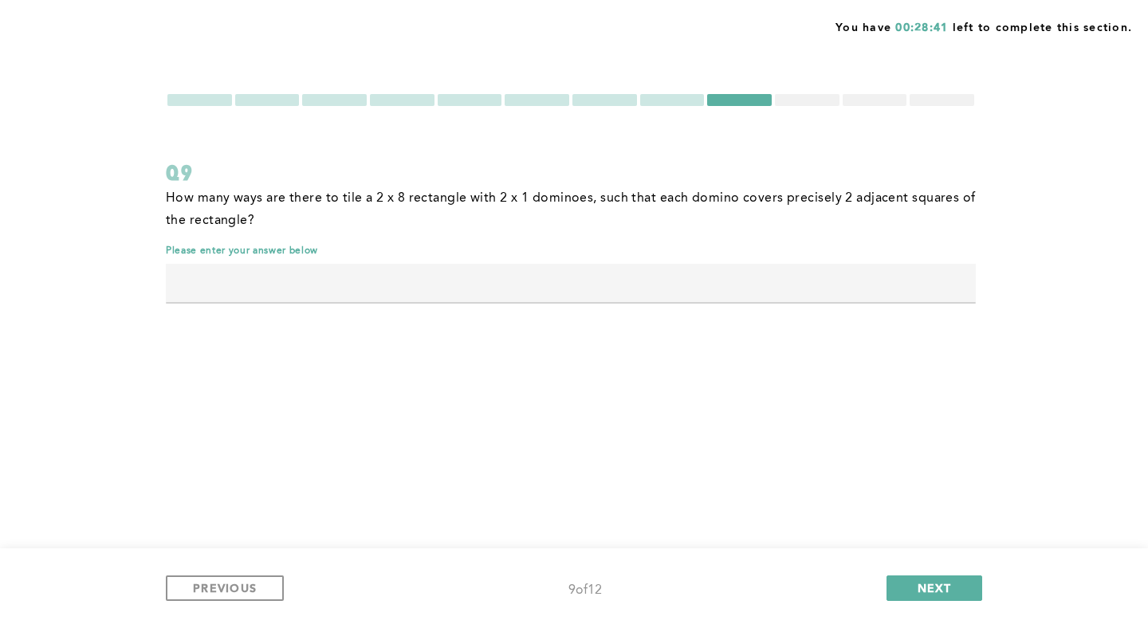
click at [520, 293] on input "text" at bounding box center [571, 283] width 810 height 38
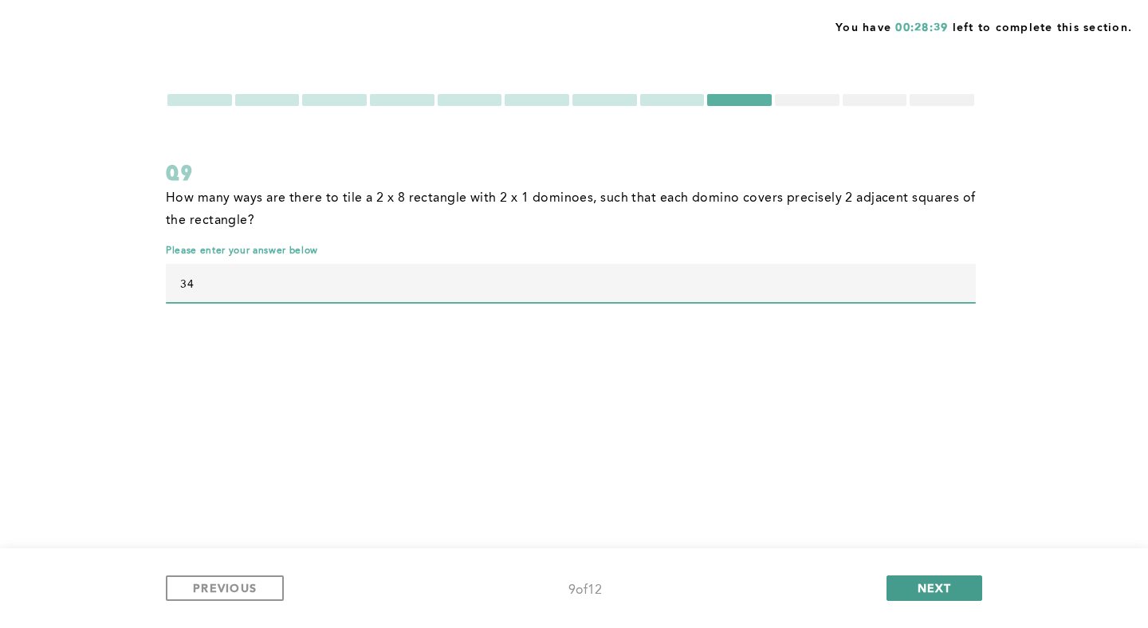
type input "34"
click at [902, 583] on button "NEXT" at bounding box center [934, 588] width 96 height 26
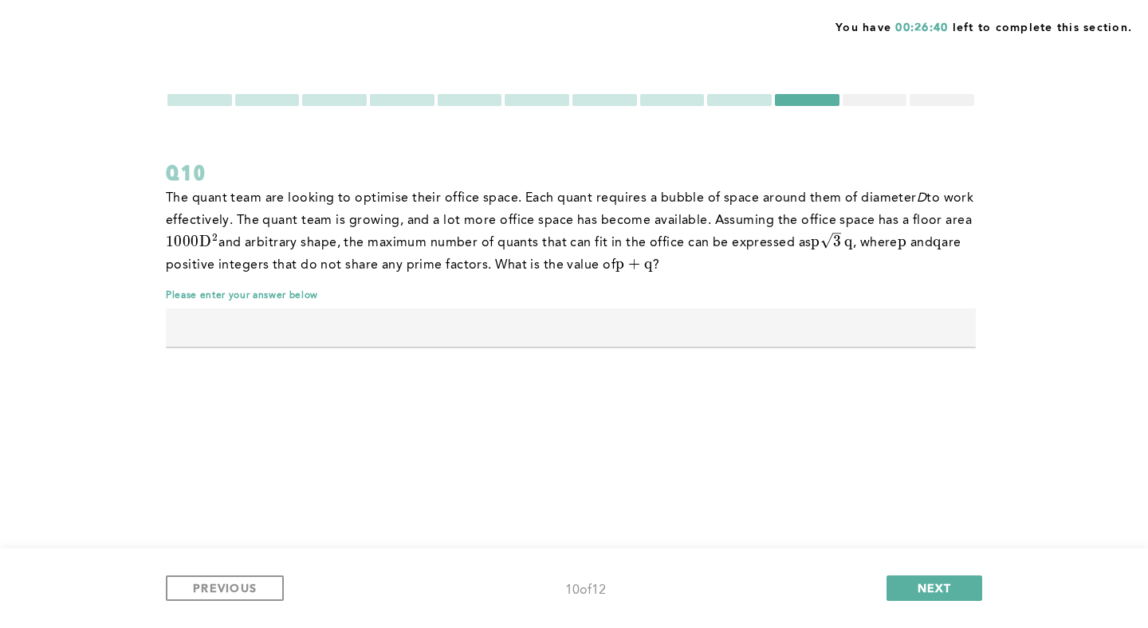
click at [842, 242] on icon at bounding box center [831, 240] width 22 height 17
drag, startPoint x: 816, startPoint y: 241, endPoint x: 831, endPoint y: 241, distance: 15.1
click at [831, 241] on span "p 3 ​ q" at bounding box center [831, 241] width 41 height 19
click at [819, 258] on p "The quant team are looking to optimise their office space. Each quant requires …" at bounding box center [571, 231] width 810 height 89
click at [772, 200] on p "The quant team are looking to optimise their office space. Each quant requires …" at bounding box center [571, 231] width 810 height 89
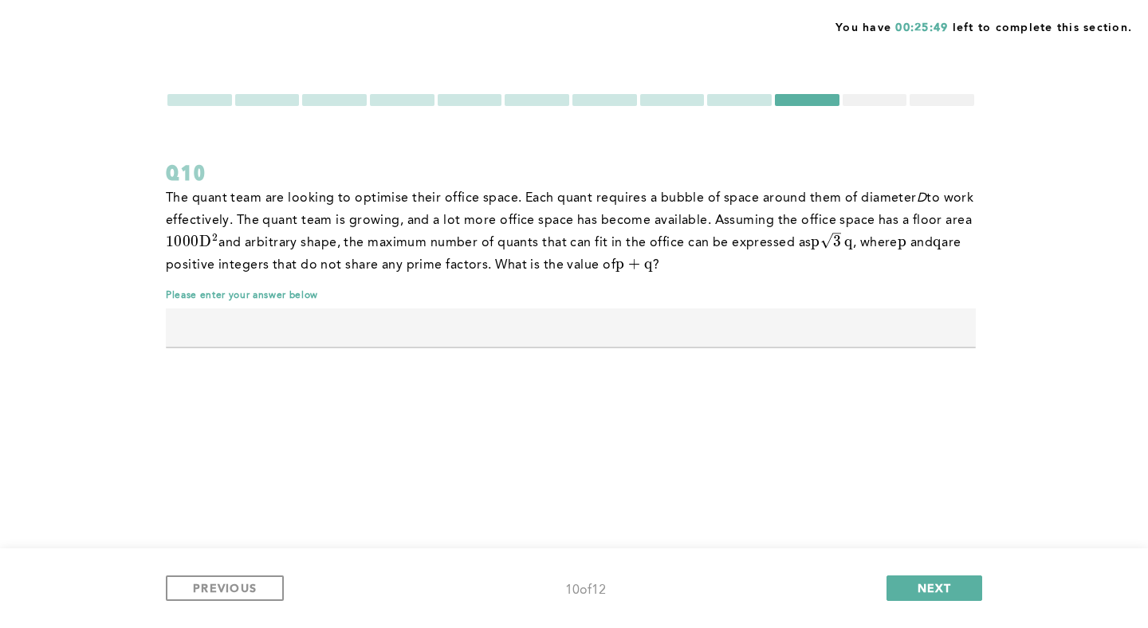
click at [876, 100] on div at bounding box center [874, 100] width 65 height 12
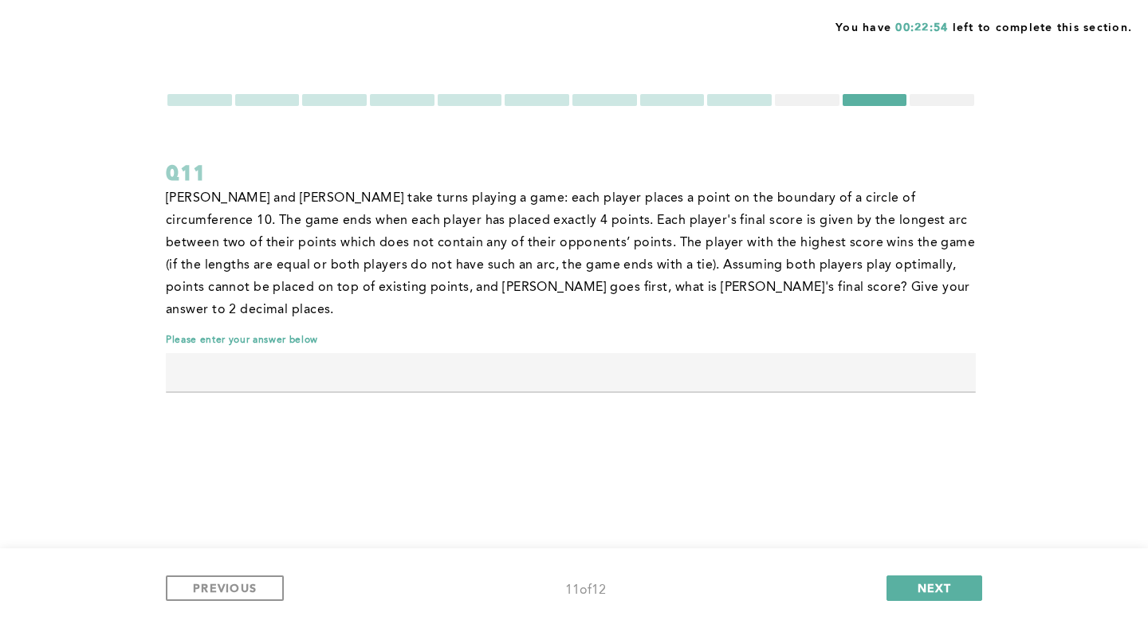
click at [937, 96] on div at bounding box center [941, 100] width 65 height 12
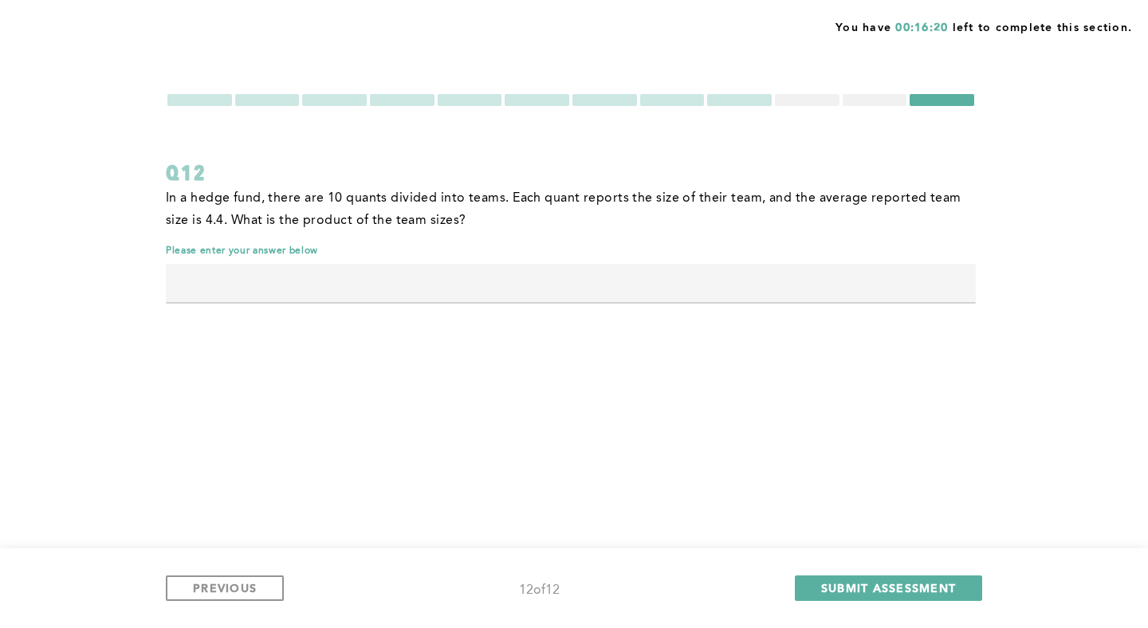
click at [819, 96] on div at bounding box center [807, 100] width 65 height 12
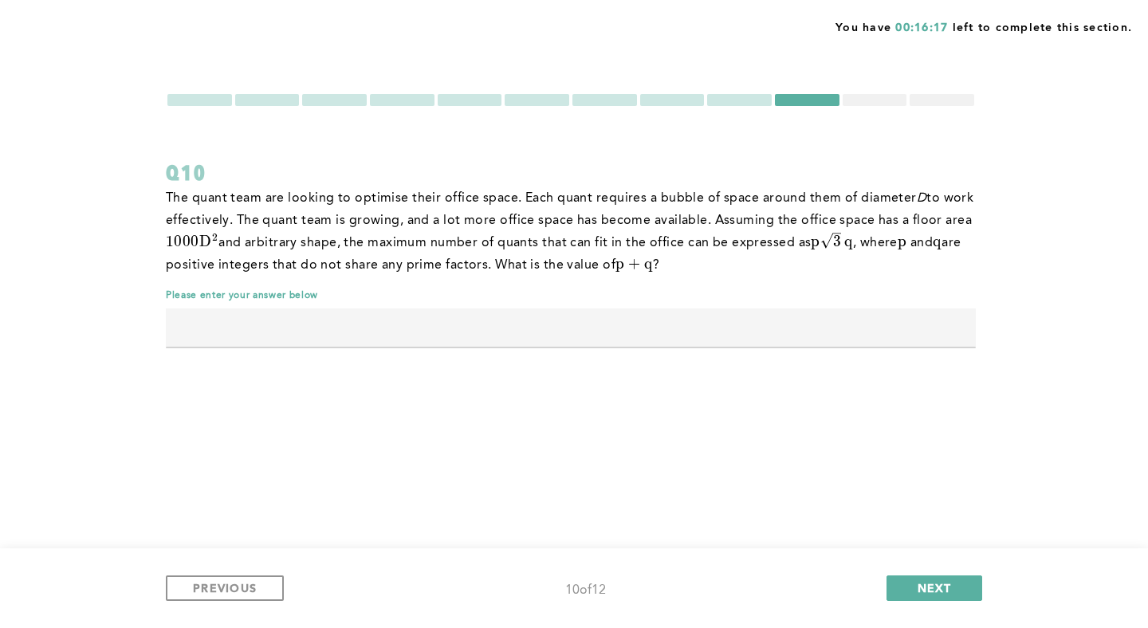
click at [439, 303] on div "The quant team are looking to optimise their office space. Each quant requires …" at bounding box center [571, 275] width 810 height 176
click at [434, 317] on input "text" at bounding box center [571, 327] width 810 height 38
click at [868, 90] on div "You have 00:16:15 left to complete this section. Q10 The quant team are looking…" at bounding box center [574, 314] width 1148 height 628
click at [873, 99] on div at bounding box center [874, 100] width 65 height 12
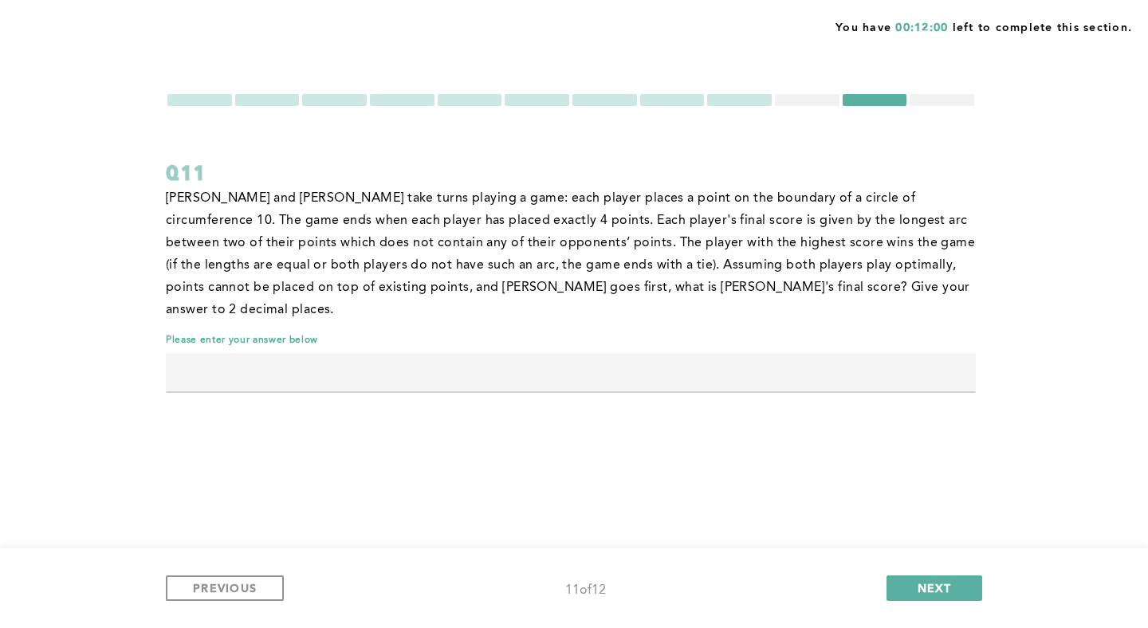
click at [407, 304] on div "[PERSON_NAME] and [PERSON_NAME] take turns playing a game: each player places a…" at bounding box center [571, 260] width 810 height 147
click at [393, 353] on input "text" at bounding box center [571, 372] width 810 height 38
click at [803, 101] on div at bounding box center [807, 100] width 65 height 12
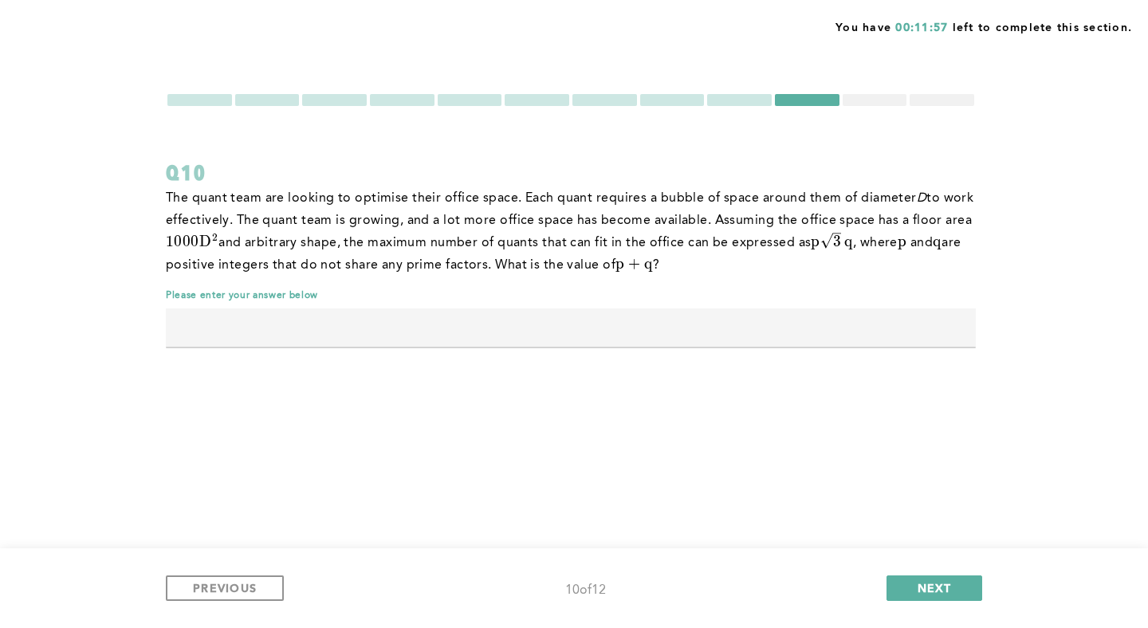
click at [502, 336] on input "text" at bounding box center [571, 327] width 810 height 38
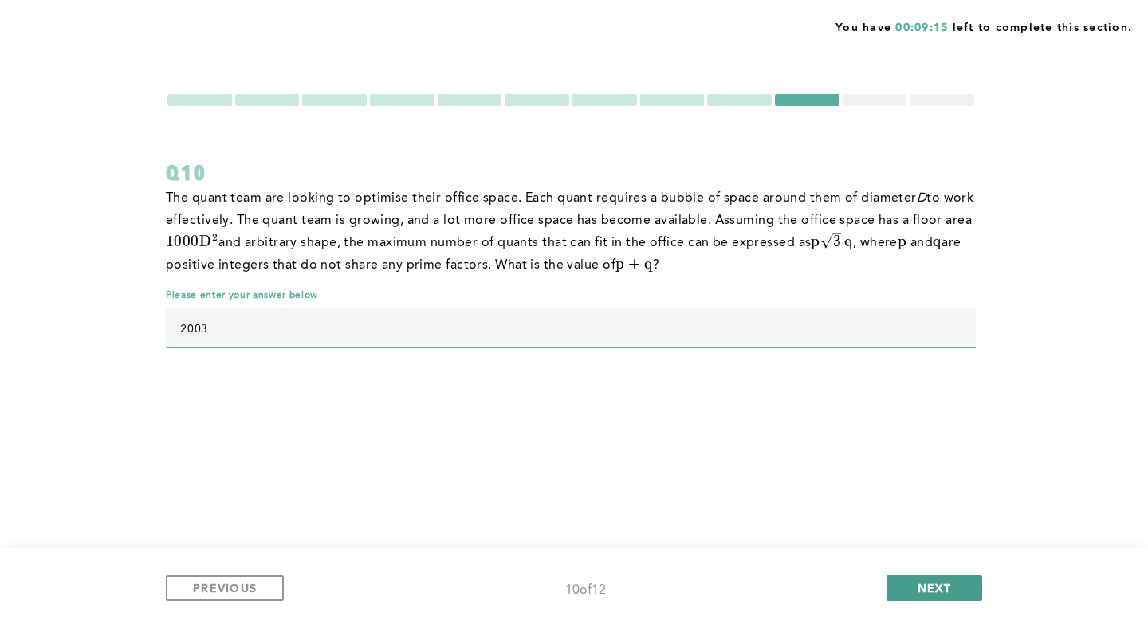
type input "2003"
click at [917, 583] on span "NEXT" at bounding box center [934, 587] width 34 height 15
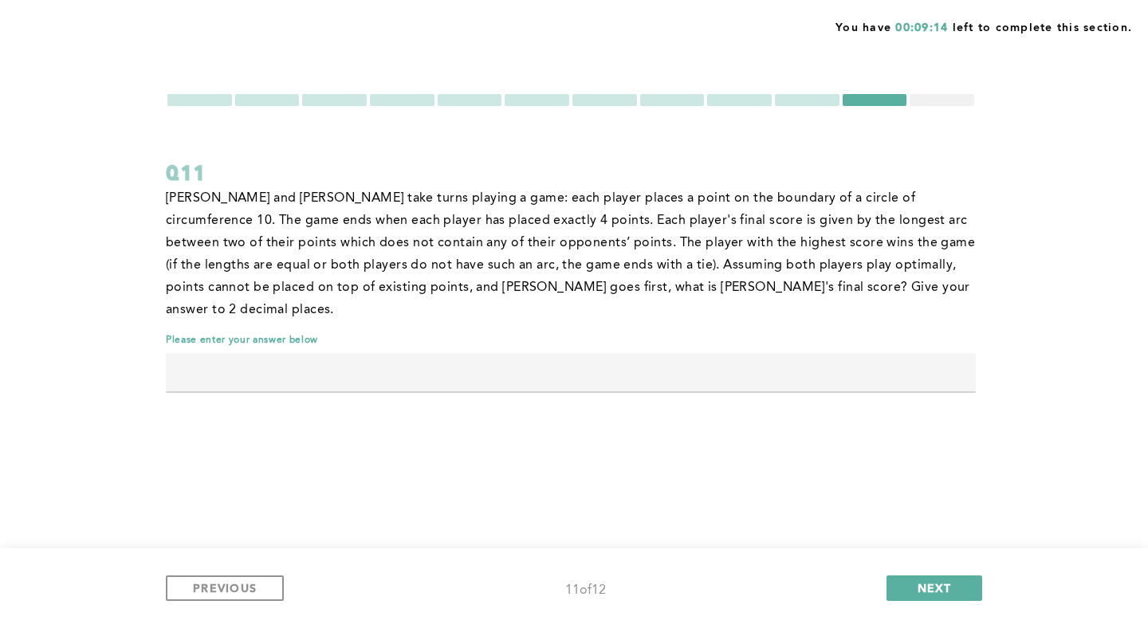
click at [300, 353] on input "text" at bounding box center [571, 372] width 810 height 38
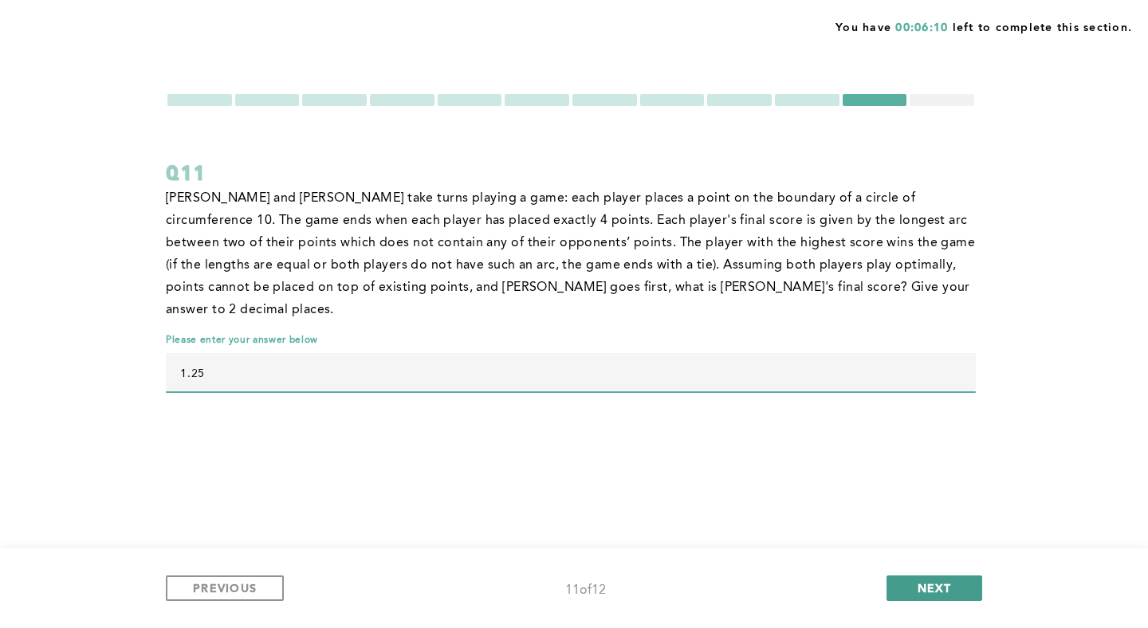
type input "1.25"
click at [933, 583] on span "NEXT" at bounding box center [934, 587] width 34 height 15
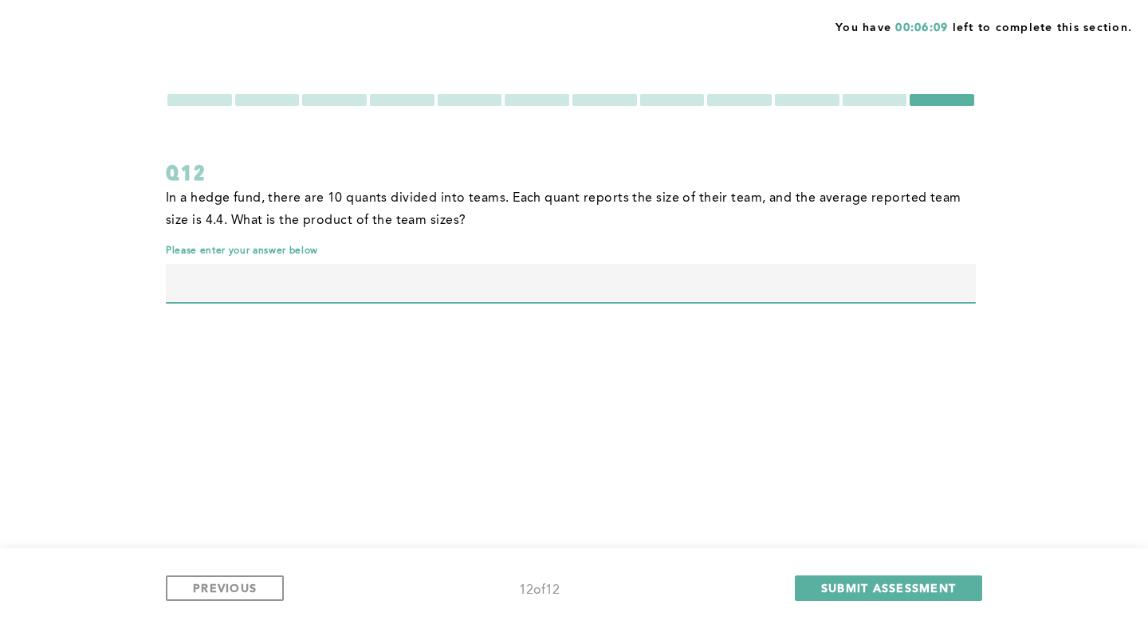
click at [287, 274] on input "text" at bounding box center [571, 283] width 810 height 38
type input "24"
click at [857, 97] on div at bounding box center [874, 100] width 65 height 12
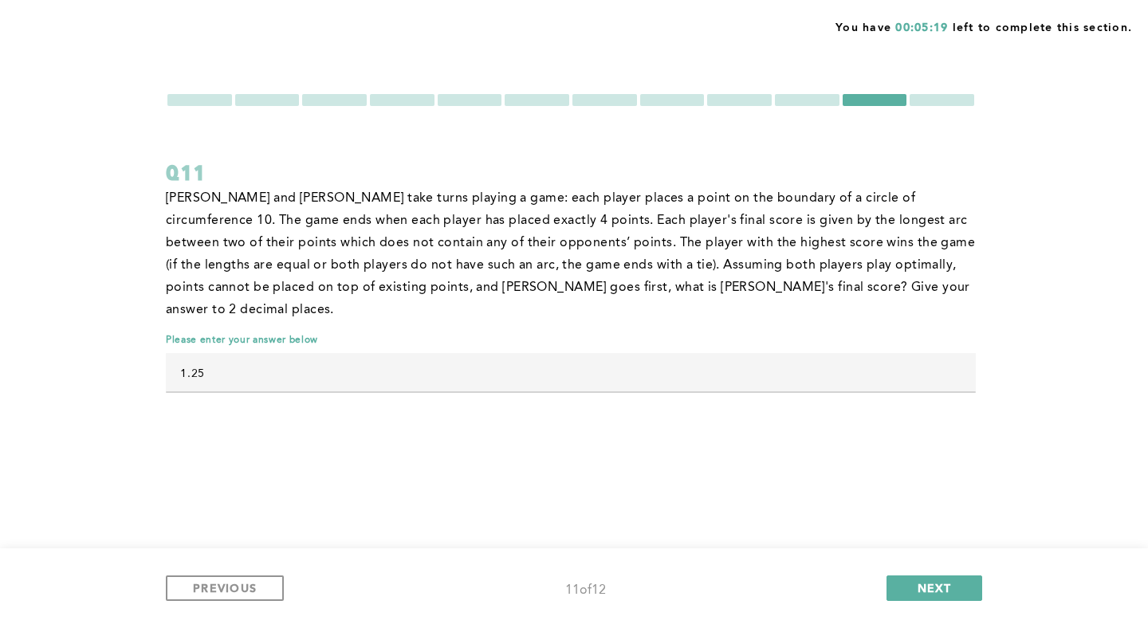
click at [773, 98] on div at bounding box center [571, 99] width 810 height 15
click at [791, 100] on div at bounding box center [807, 100] width 65 height 12
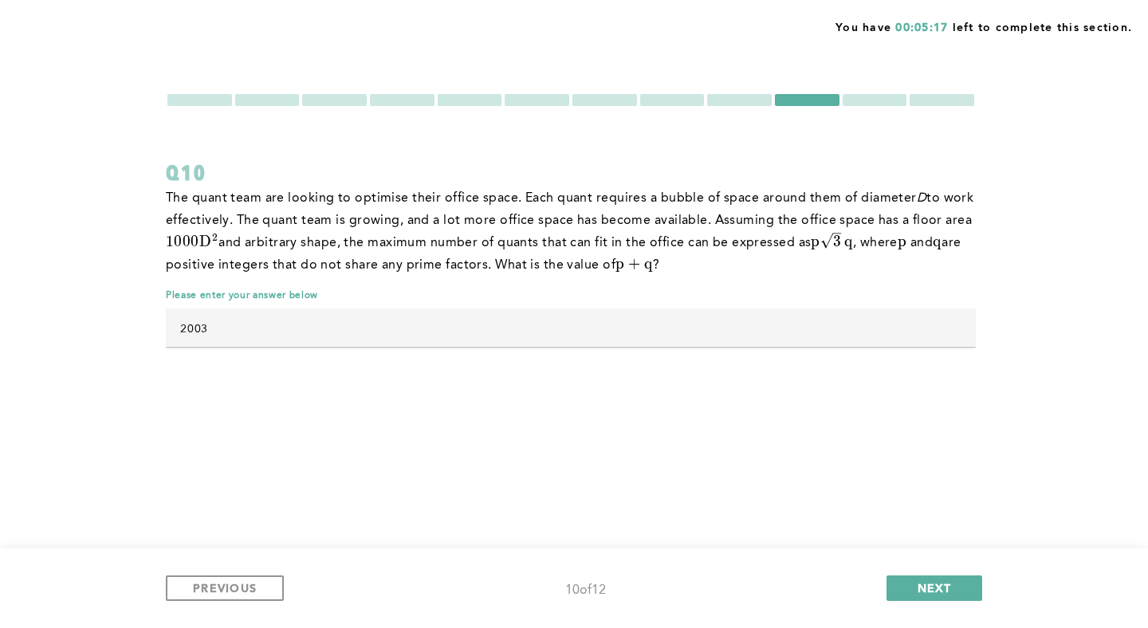
click at [734, 100] on div at bounding box center [739, 100] width 65 height 12
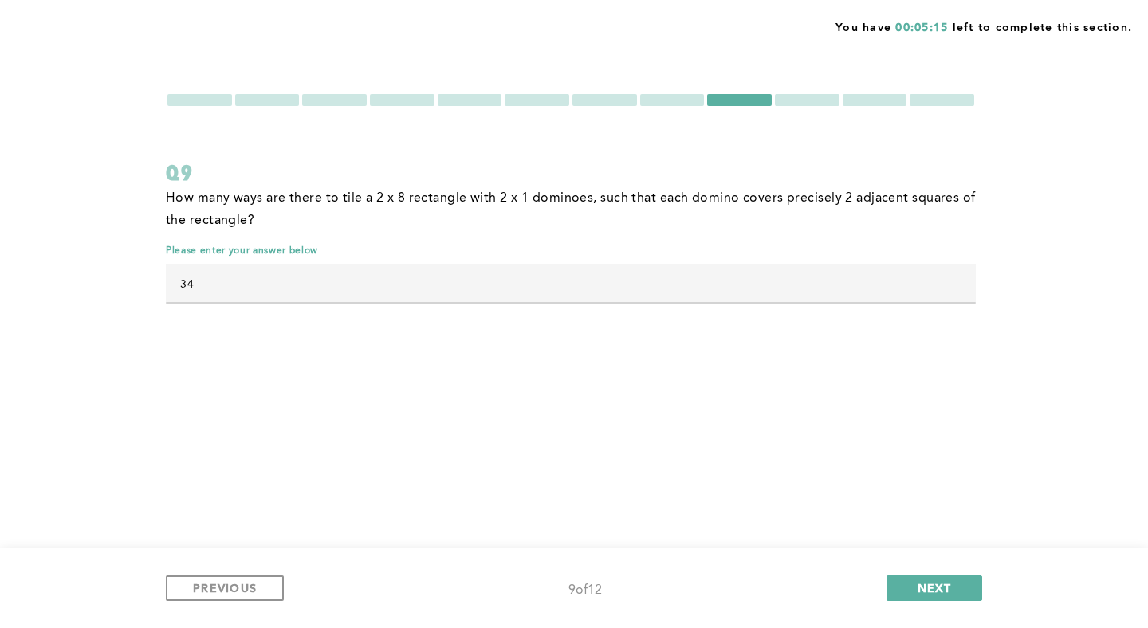
click at [652, 98] on div at bounding box center [672, 100] width 65 height 12
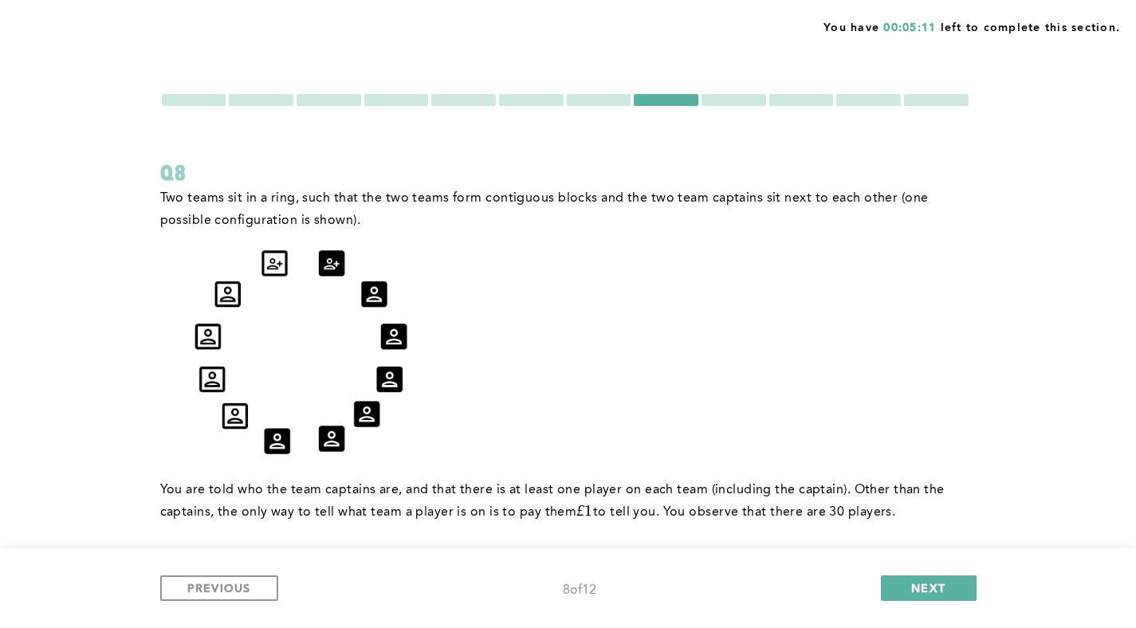
click at [595, 108] on form "Q8 Two teams sit in a ring, such that the two teams form contiguous blocks and …" at bounding box center [565, 373] width 810 height 563
click at [596, 104] on div at bounding box center [599, 100] width 65 height 12
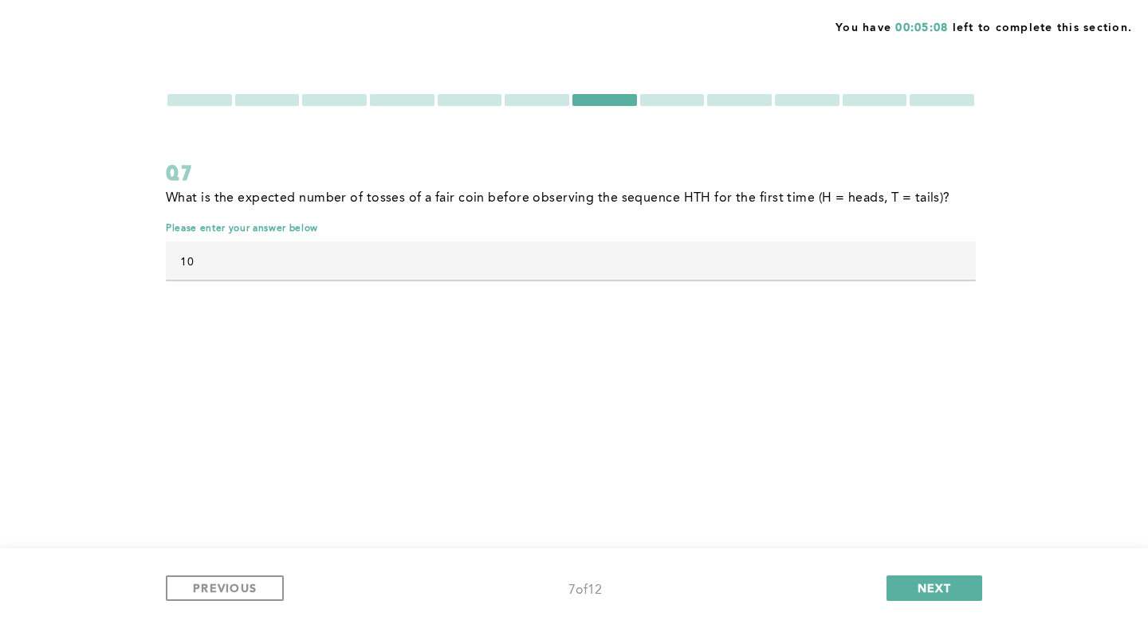
click at [529, 100] on div at bounding box center [537, 100] width 65 height 12
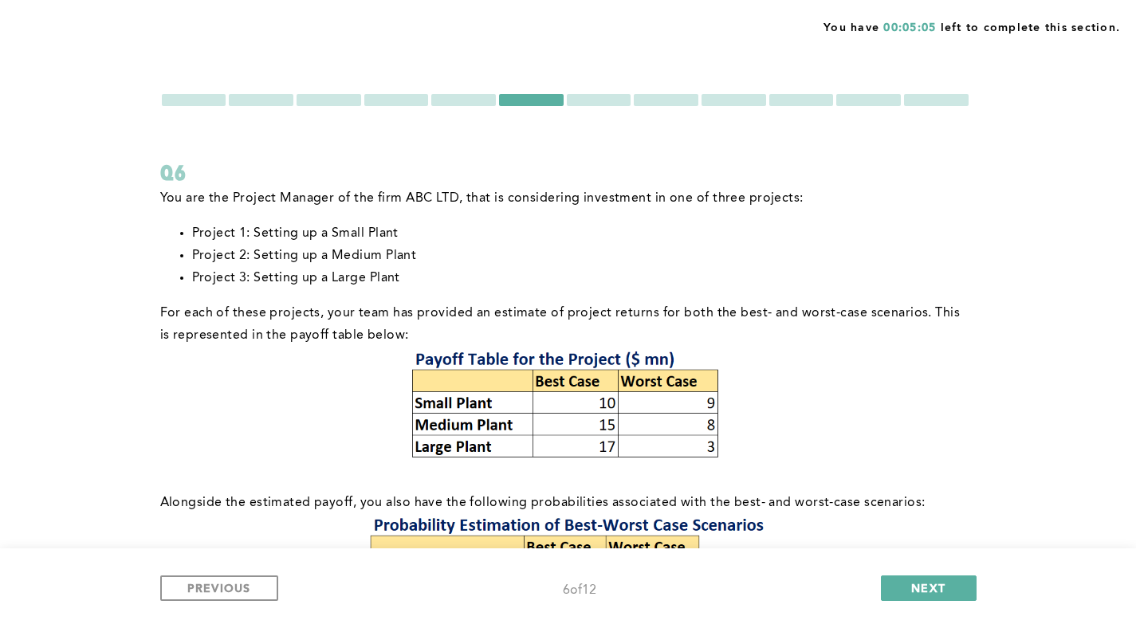
click at [483, 104] on div at bounding box center [463, 100] width 65 height 12
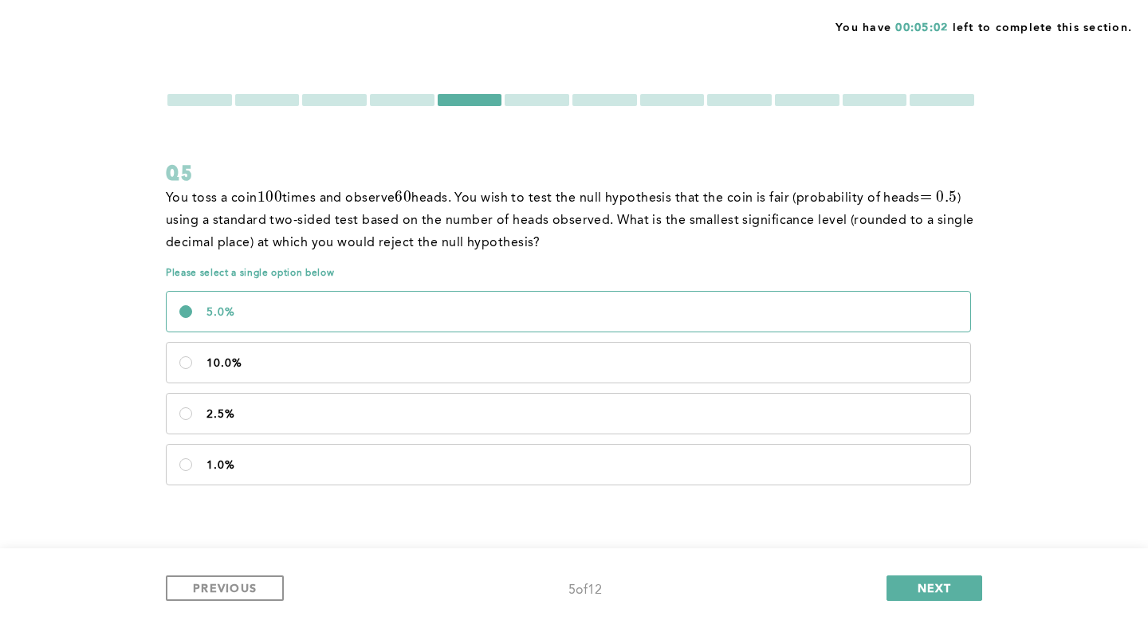
click at [413, 104] on div at bounding box center [402, 100] width 65 height 12
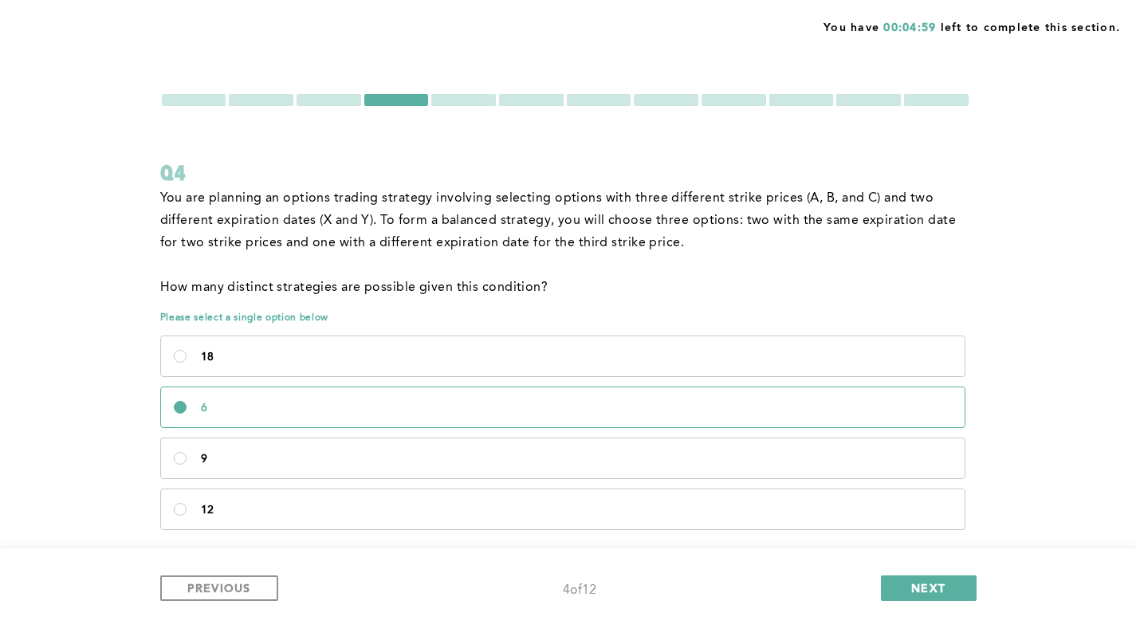
click at [316, 100] on div at bounding box center [328, 100] width 65 height 12
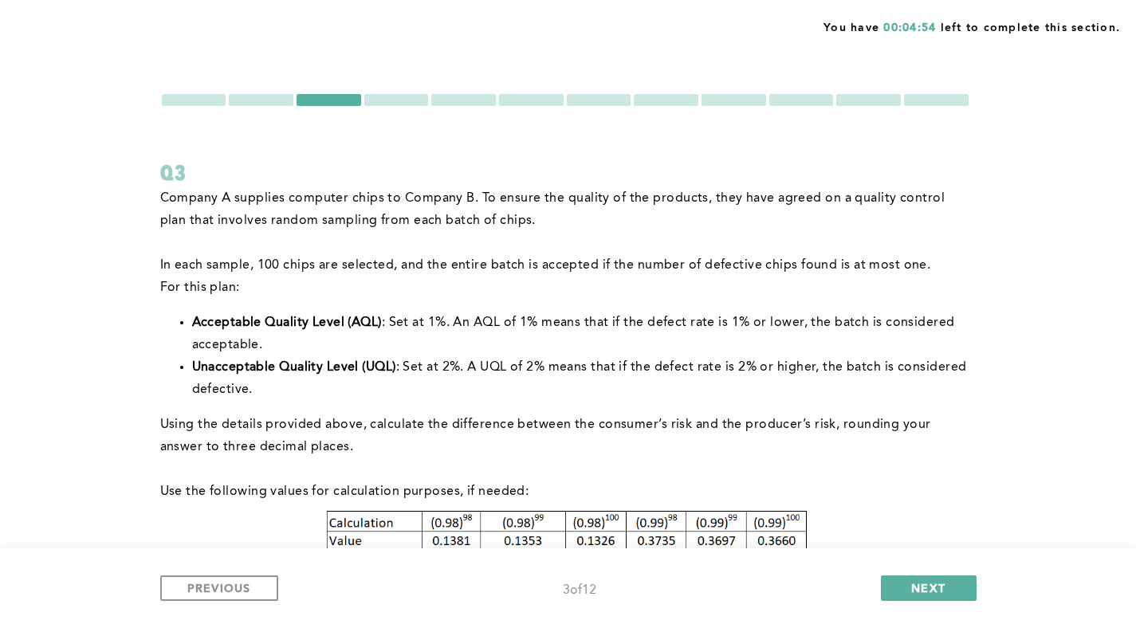
click at [264, 101] on div at bounding box center [261, 100] width 65 height 12
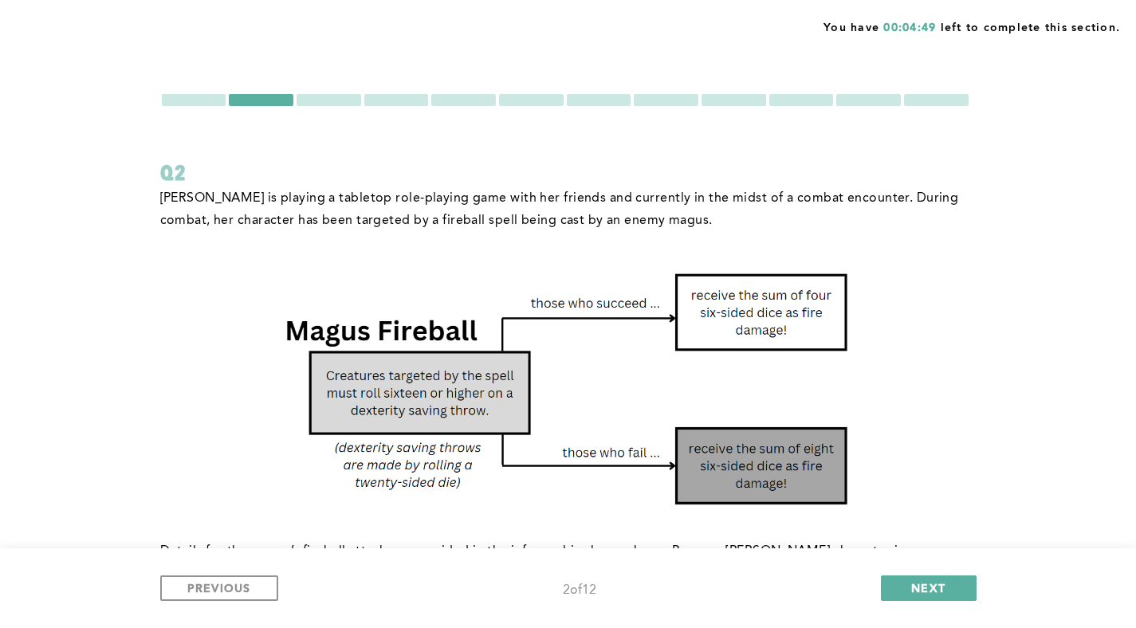
click at [210, 108] on form "Q2 [PERSON_NAME] is playing a tabletop role-playing game with her friends and c…" at bounding box center [565, 510] width 810 height 837
click at [210, 99] on div at bounding box center [194, 100] width 65 height 12
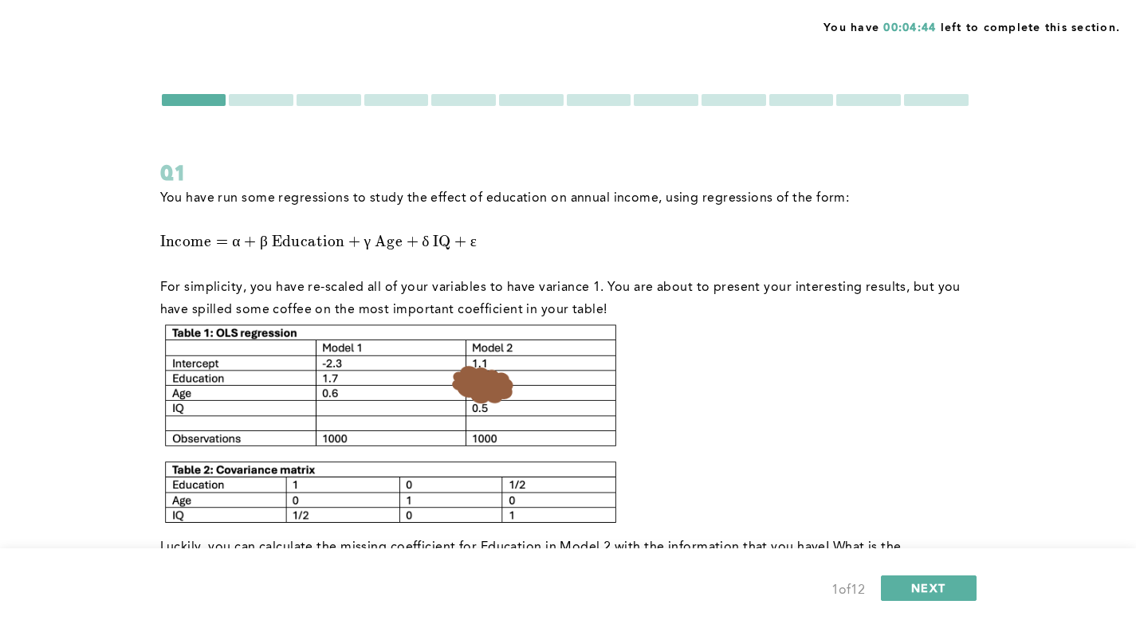
click at [854, 98] on div at bounding box center [868, 100] width 65 height 12
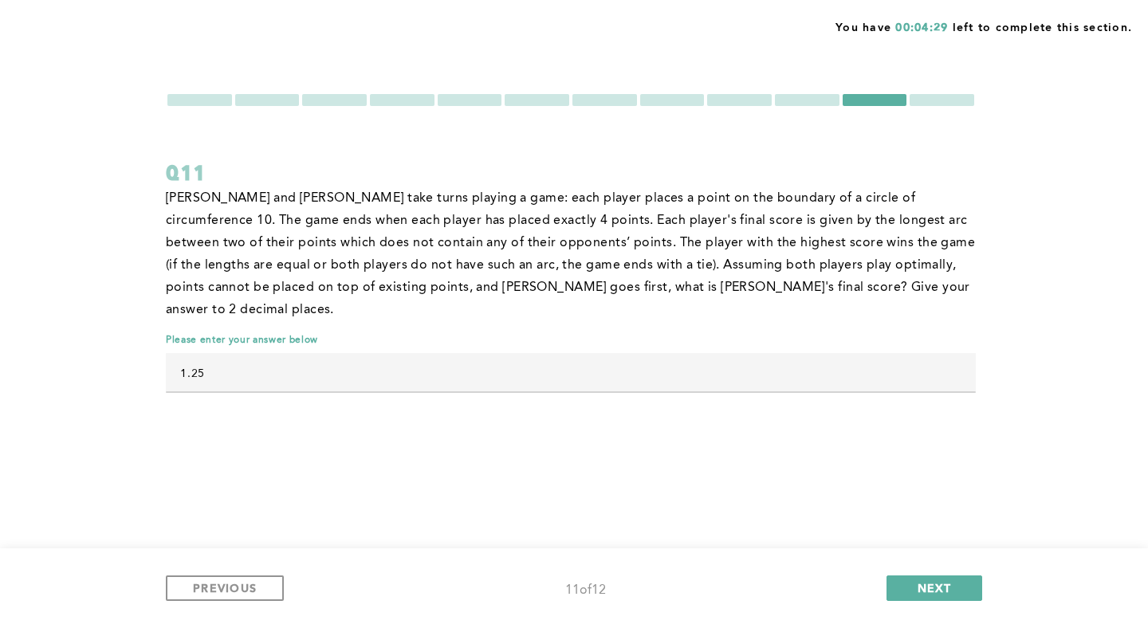
click at [811, 100] on div at bounding box center [807, 100] width 65 height 12
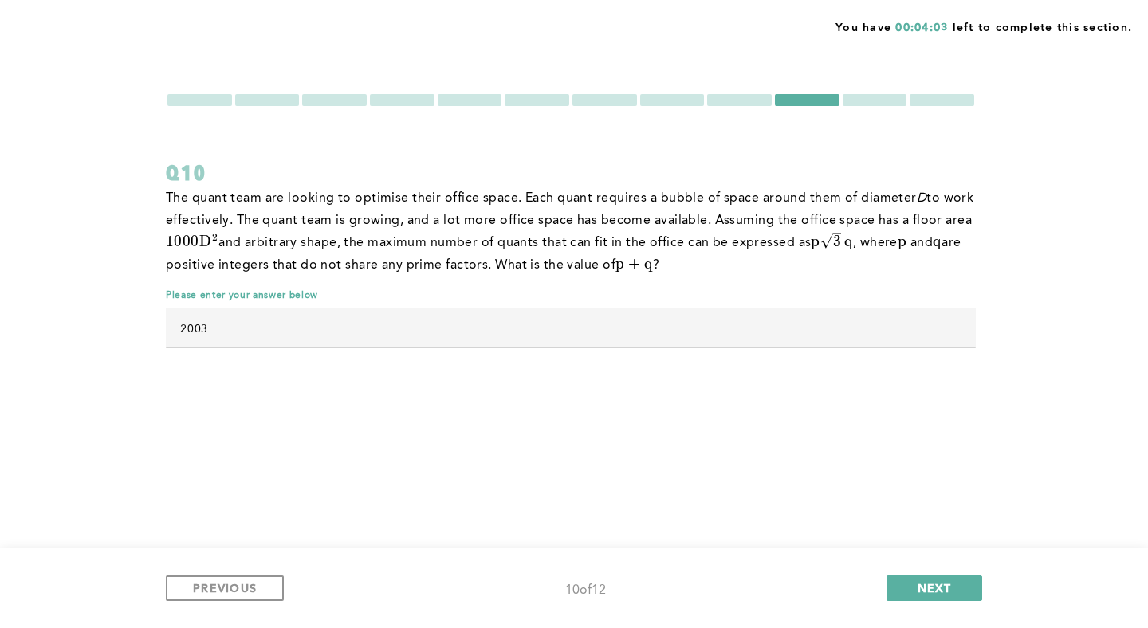
click at [724, 94] on div at bounding box center [739, 100] width 65 height 12
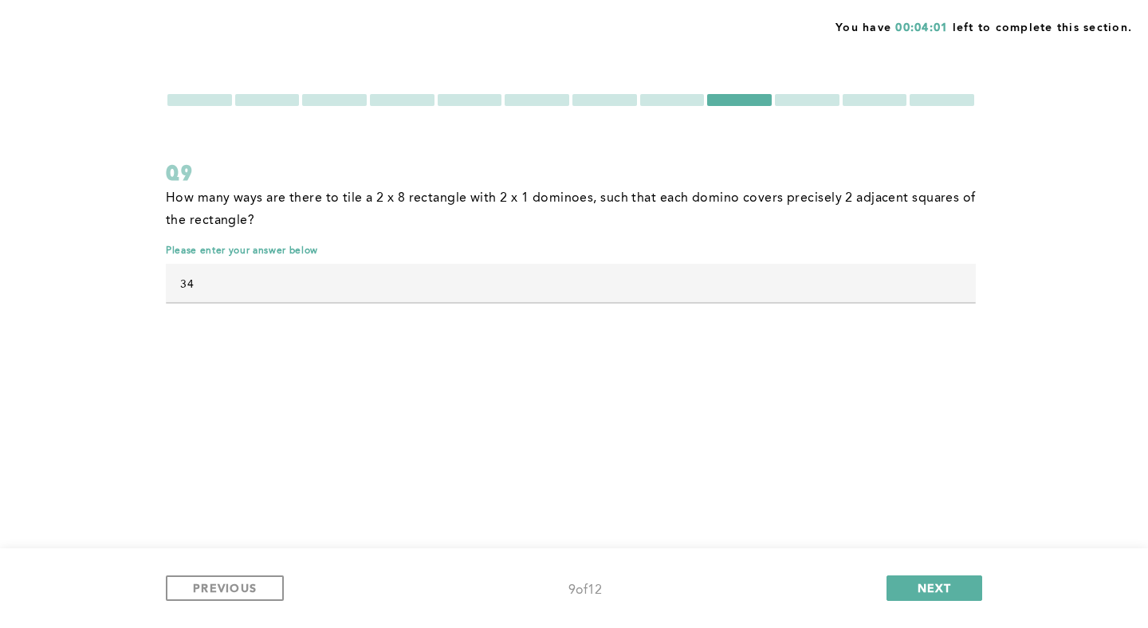
click at [670, 97] on div at bounding box center [672, 100] width 65 height 12
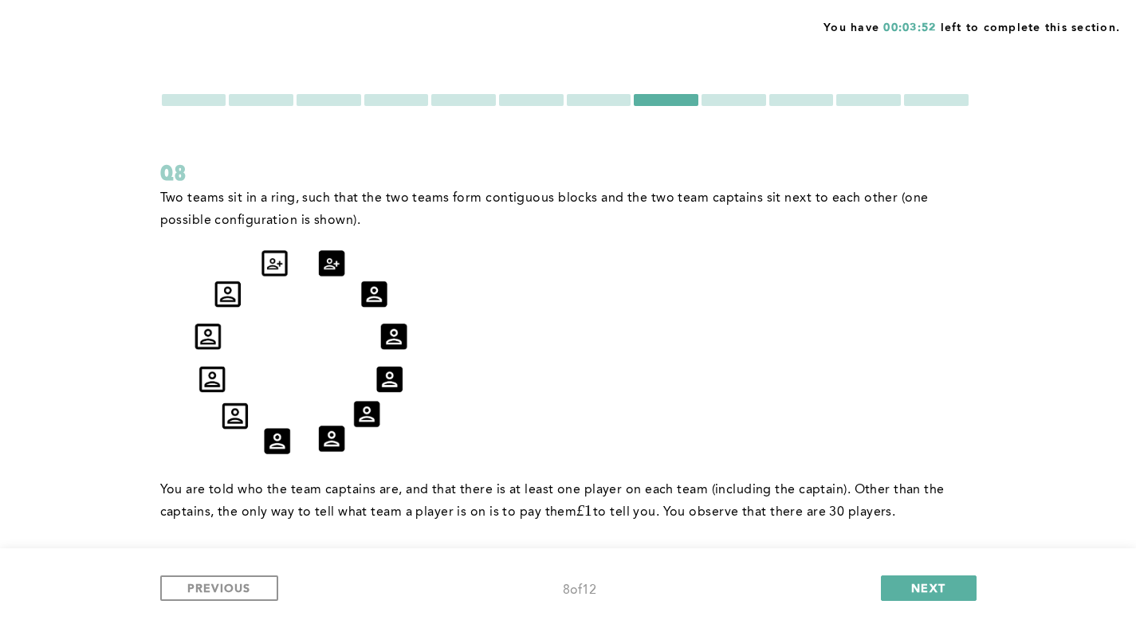
scroll to position [10, 0]
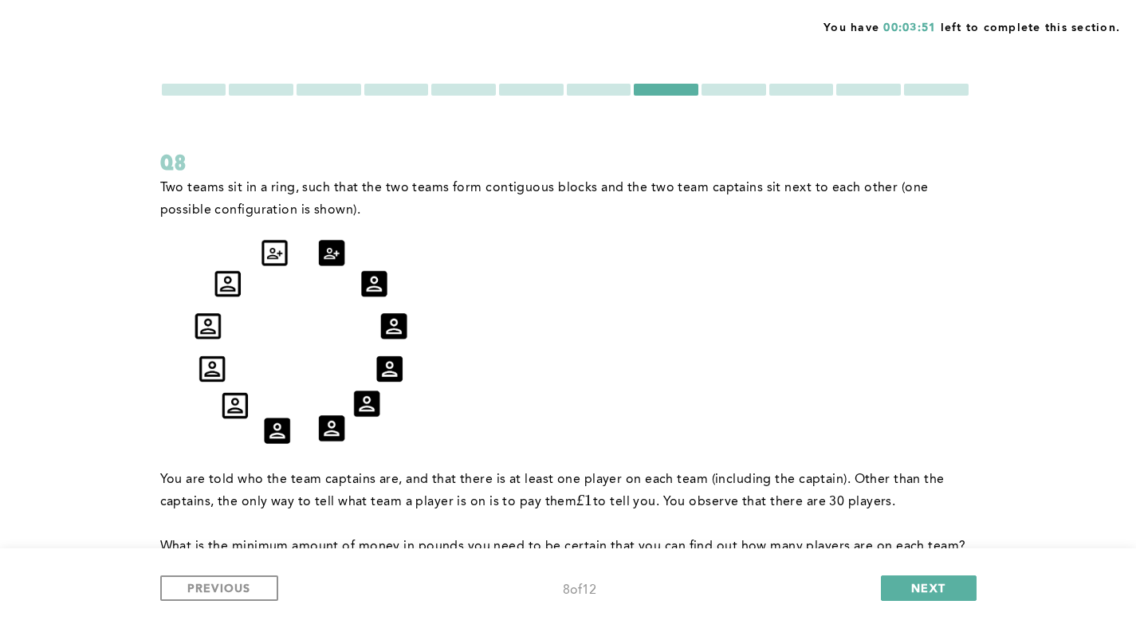
click at [620, 92] on div at bounding box center [599, 90] width 65 height 12
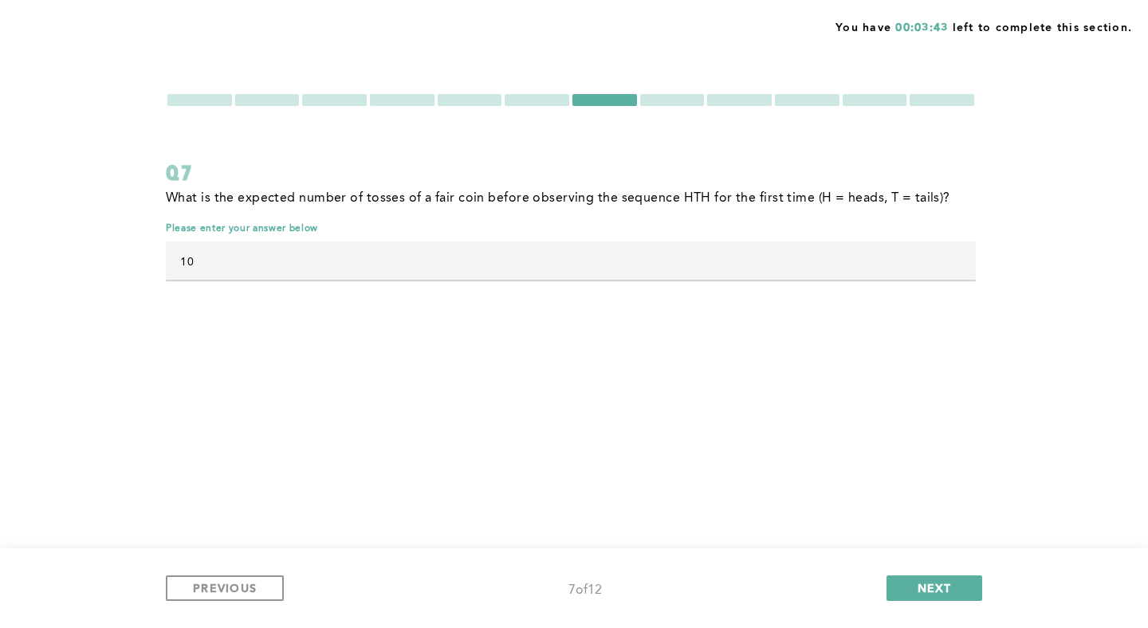
click at [532, 94] on div at bounding box center [537, 100] width 65 height 12
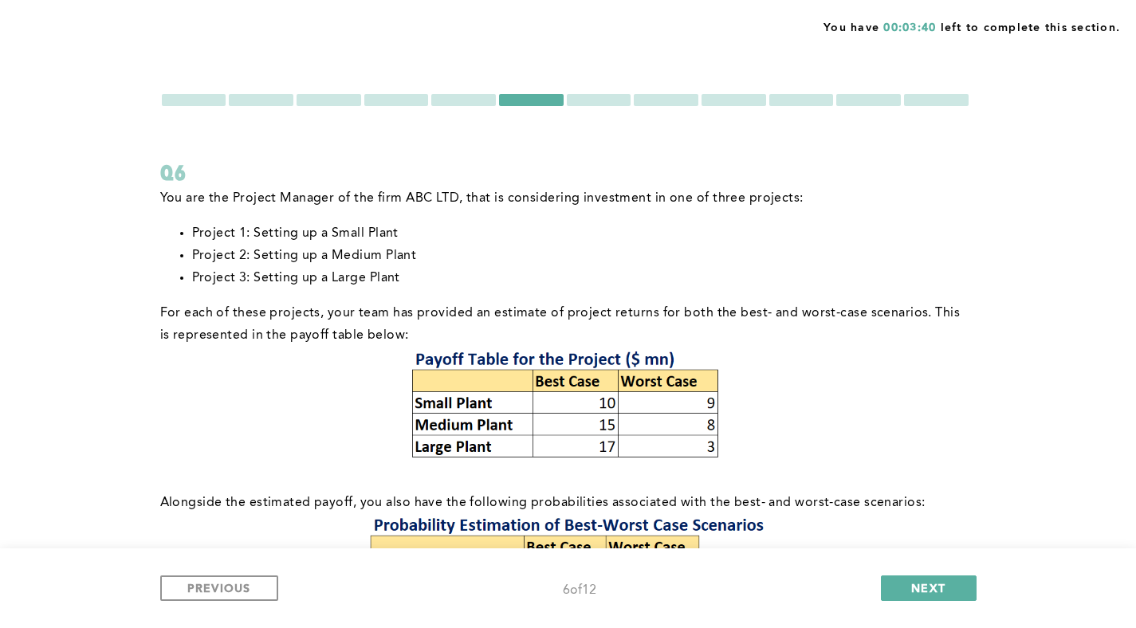
click at [473, 104] on div at bounding box center [463, 100] width 65 height 12
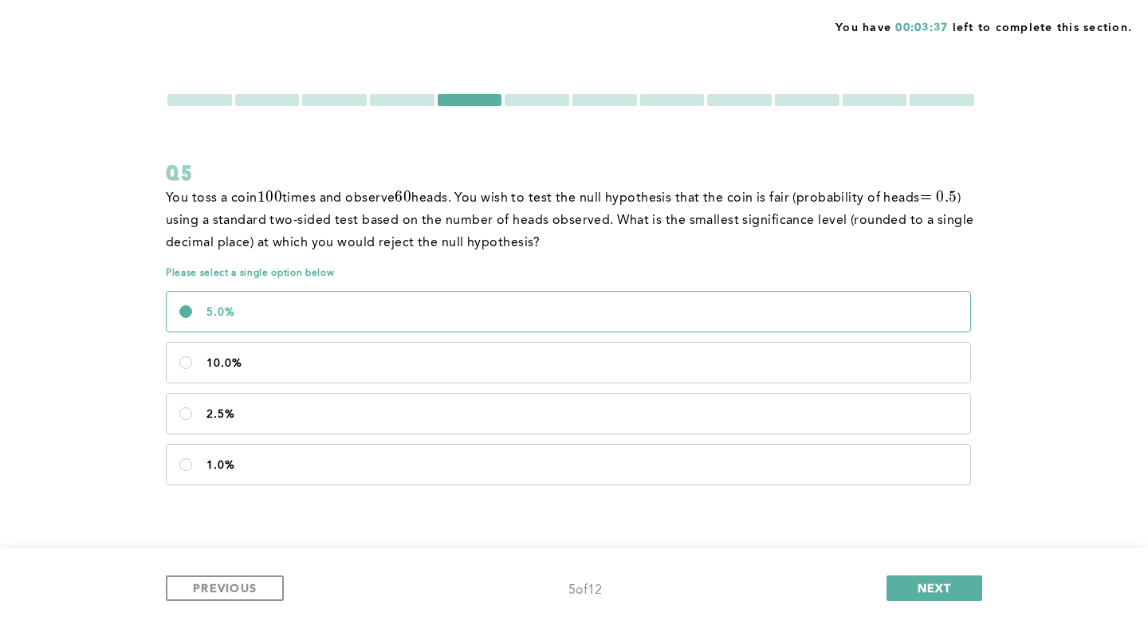
click at [417, 103] on div at bounding box center [402, 100] width 65 height 12
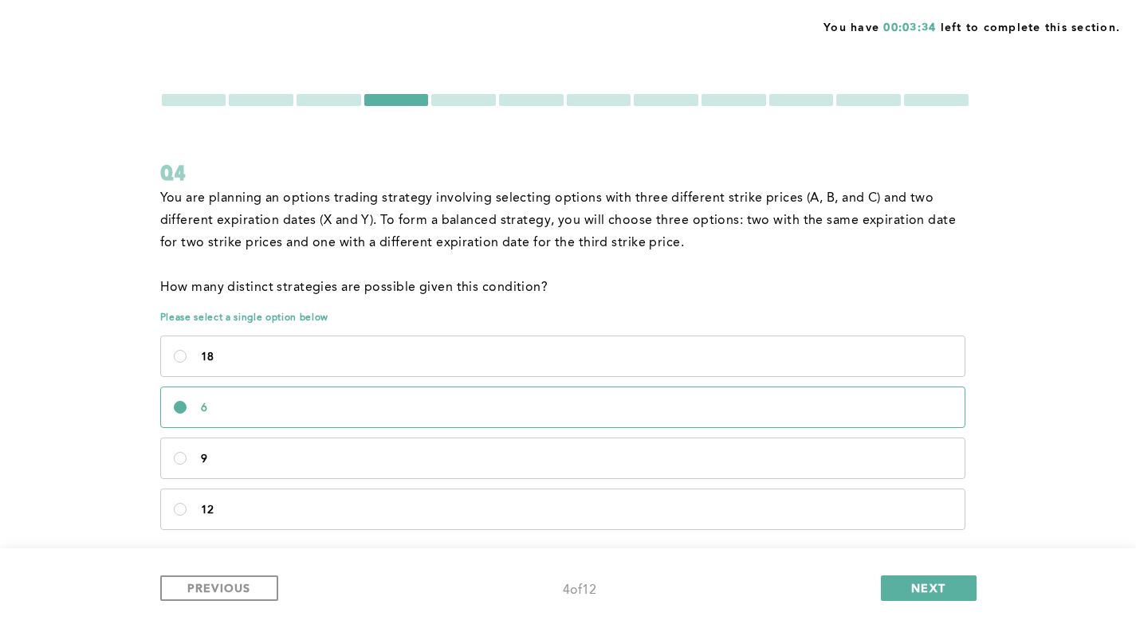
click at [340, 99] on div at bounding box center [328, 100] width 65 height 12
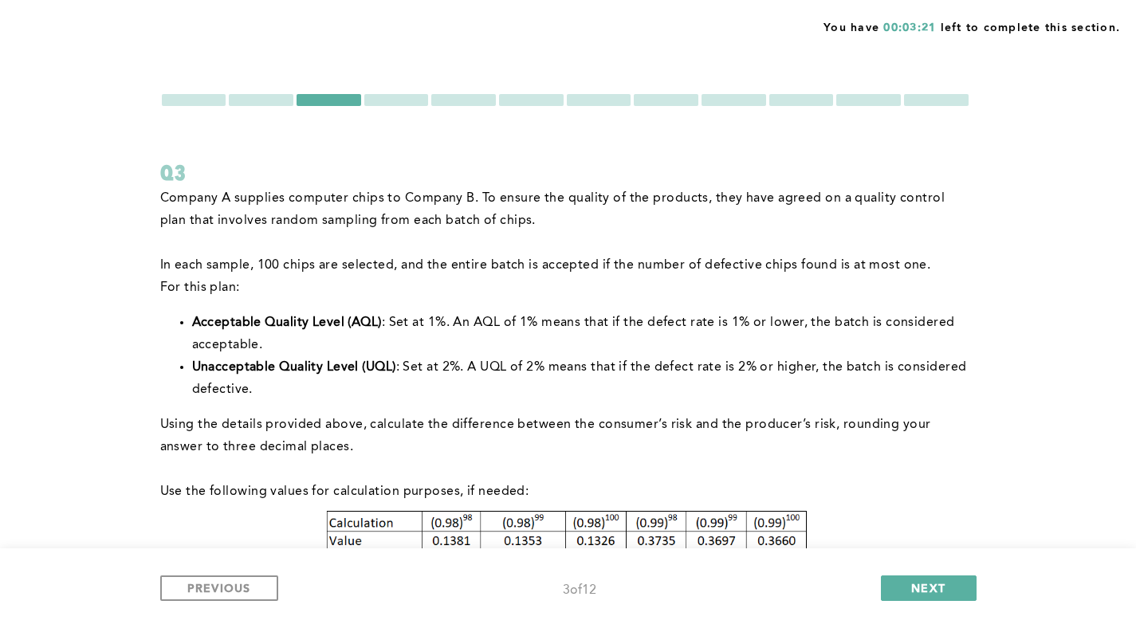
click at [267, 106] on div at bounding box center [565, 99] width 810 height 15
click at [269, 104] on div at bounding box center [261, 100] width 65 height 12
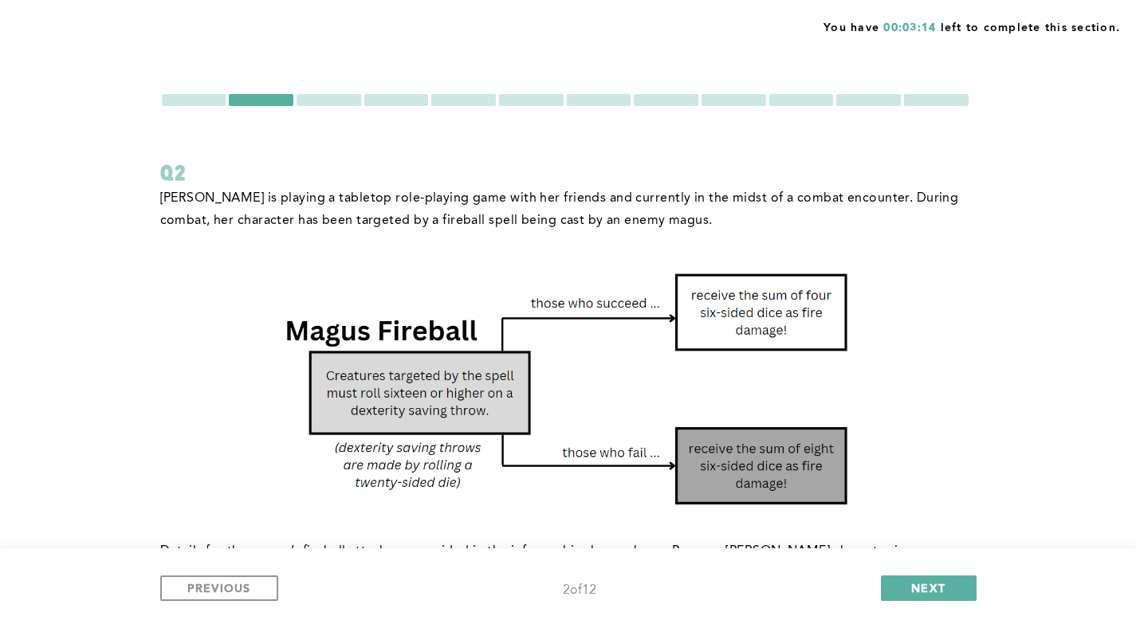
click at [200, 102] on div at bounding box center [194, 100] width 65 height 12
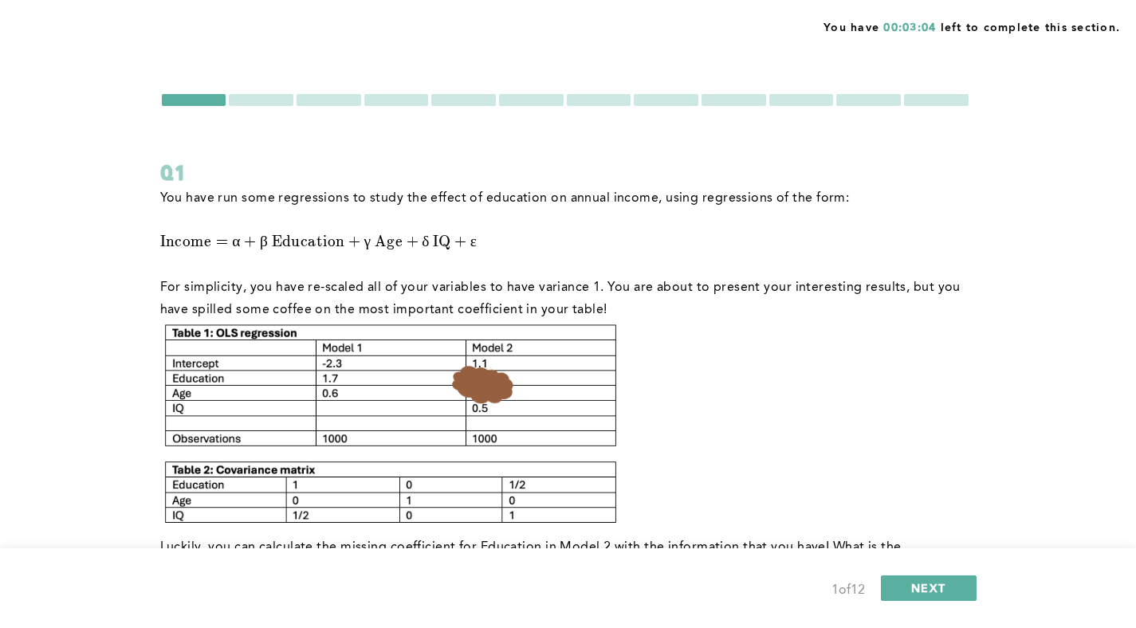
scroll to position [5, 0]
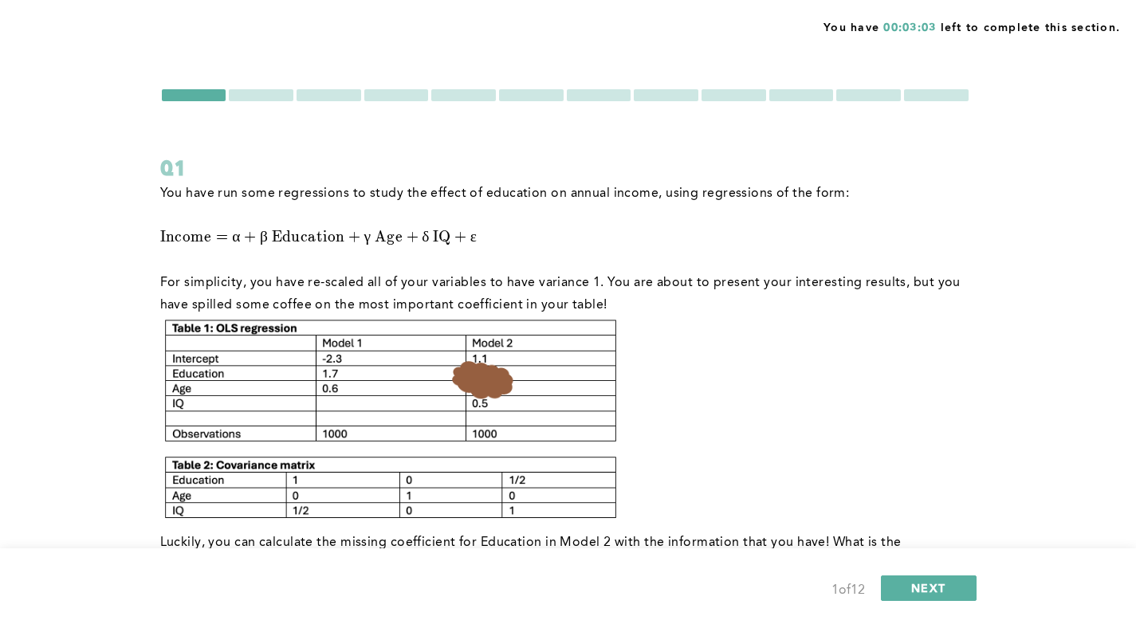
click at [937, 100] on div at bounding box center [936, 95] width 65 height 12
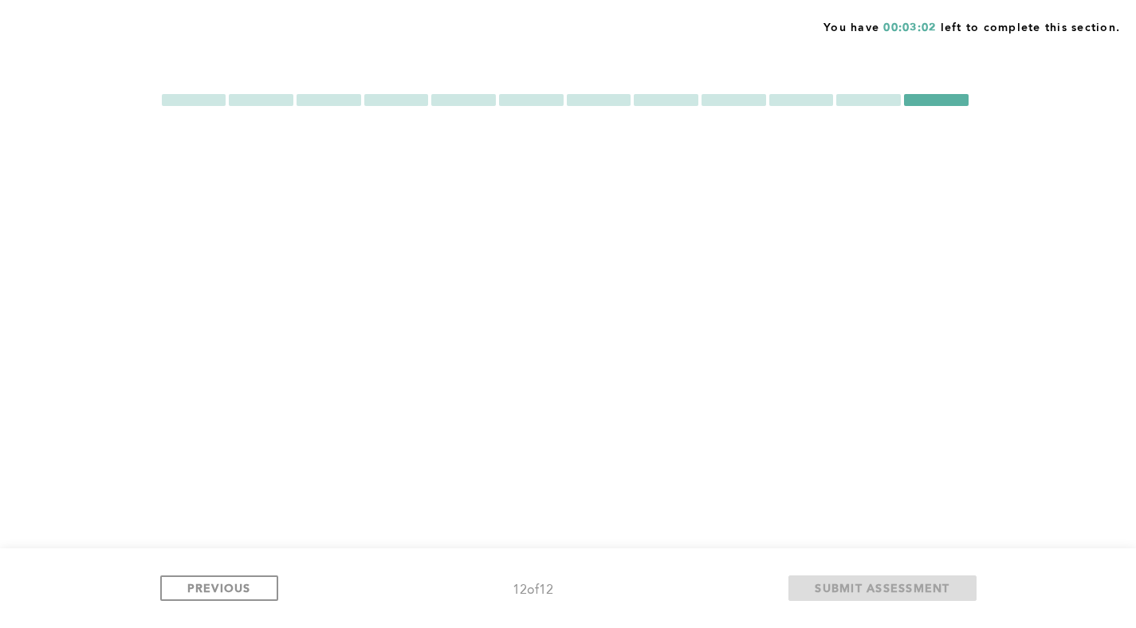
scroll to position [0, 0]
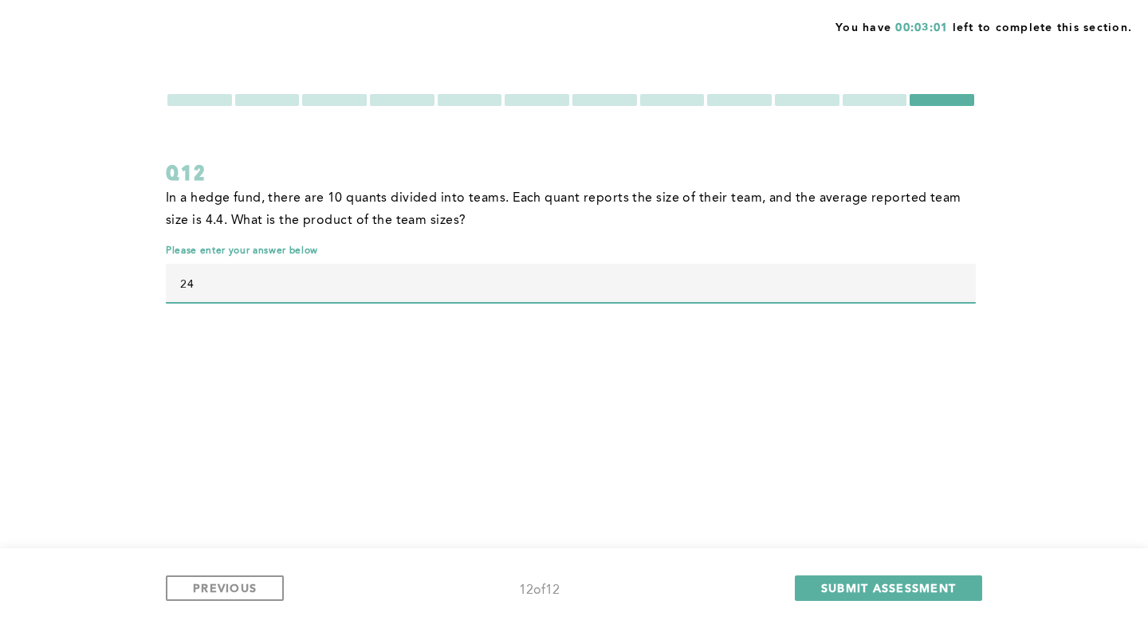
click at [596, 285] on input "24" at bounding box center [571, 283] width 810 height 38
click at [611, 207] on p "In a hedge fund, there are 10 quants divided into teams. Each quant reports the…" at bounding box center [571, 209] width 810 height 45
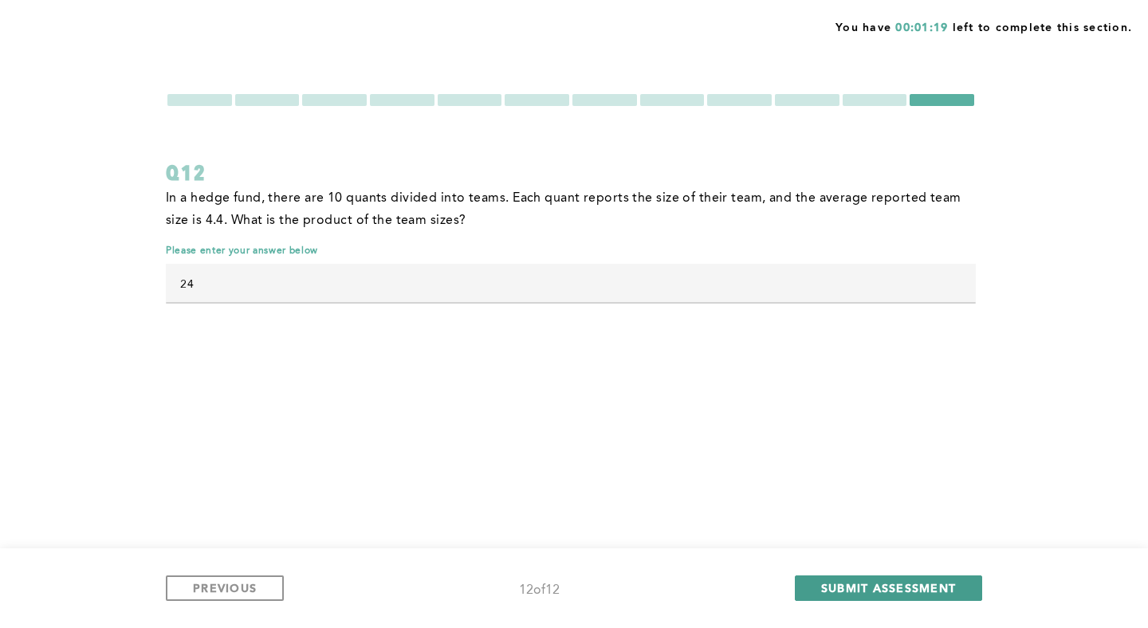
click at [917, 587] on span "SUBMIT ASSESSMENT" at bounding box center [888, 587] width 135 height 15
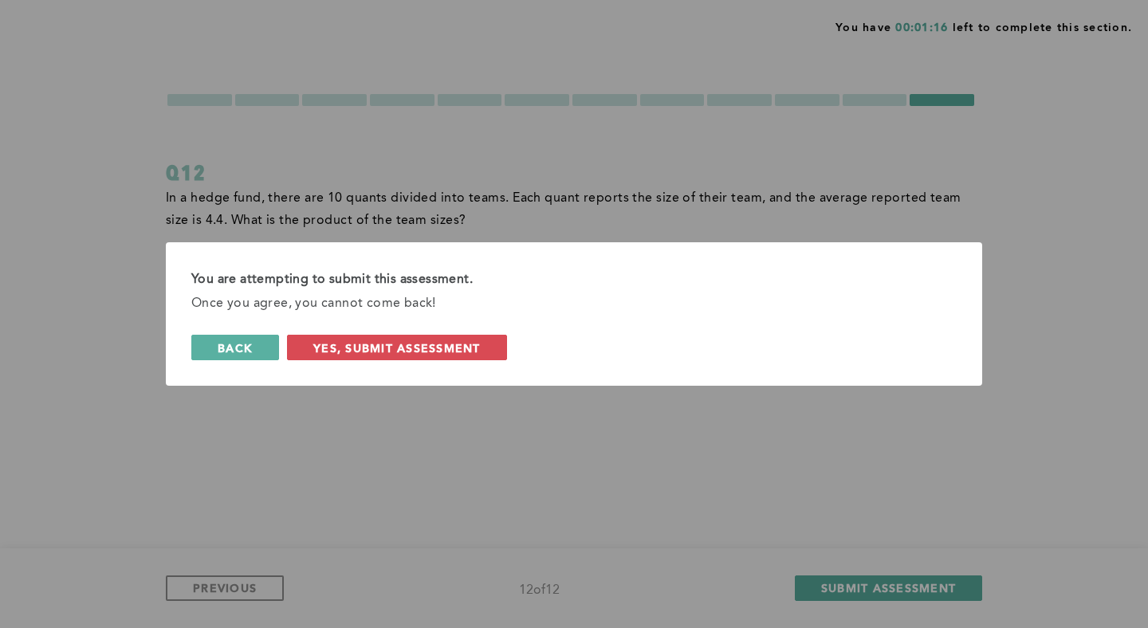
click at [268, 344] on button "back" at bounding box center [235, 348] width 88 height 26
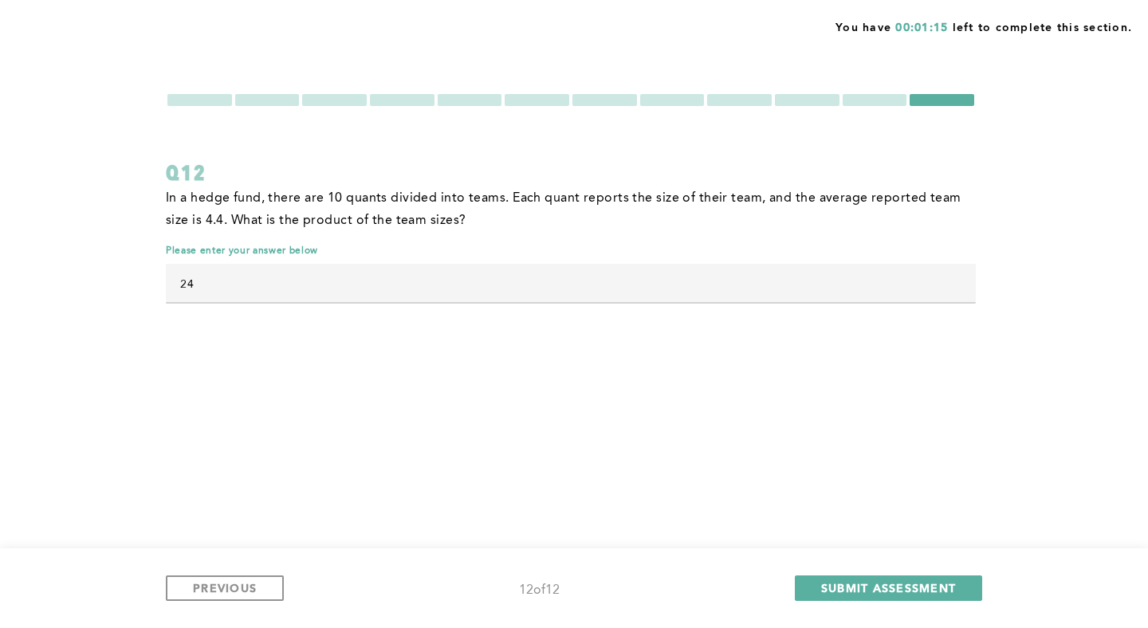
click at [215, 104] on div at bounding box center [199, 100] width 65 height 12
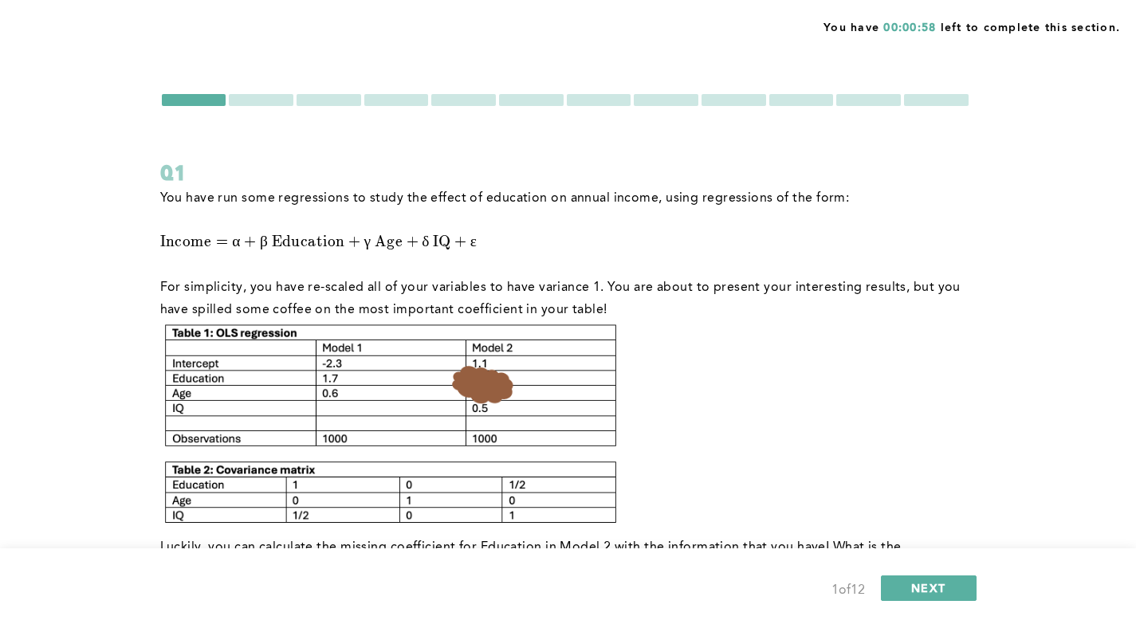
click at [921, 94] on div at bounding box center [936, 100] width 65 height 12
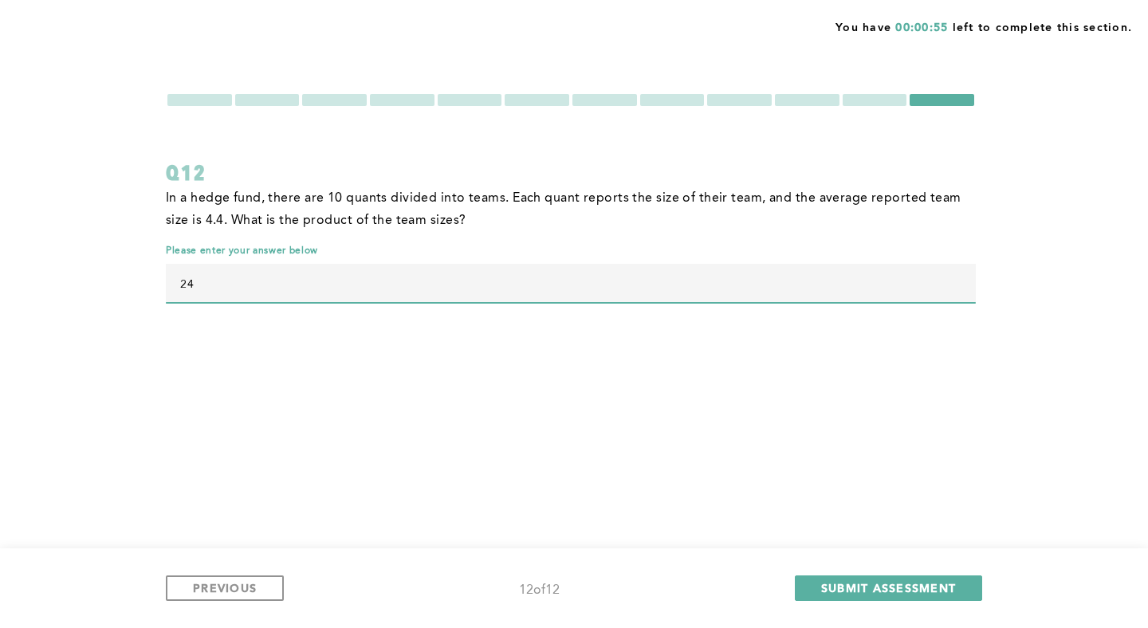
click at [490, 281] on input "24" at bounding box center [571, 283] width 810 height 38
click at [453, 364] on div "You have 00:00:55 left to complete this section. Q12 In a hedge fund, there are…" at bounding box center [574, 314] width 1148 height 628
click at [214, 104] on div at bounding box center [199, 100] width 65 height 12
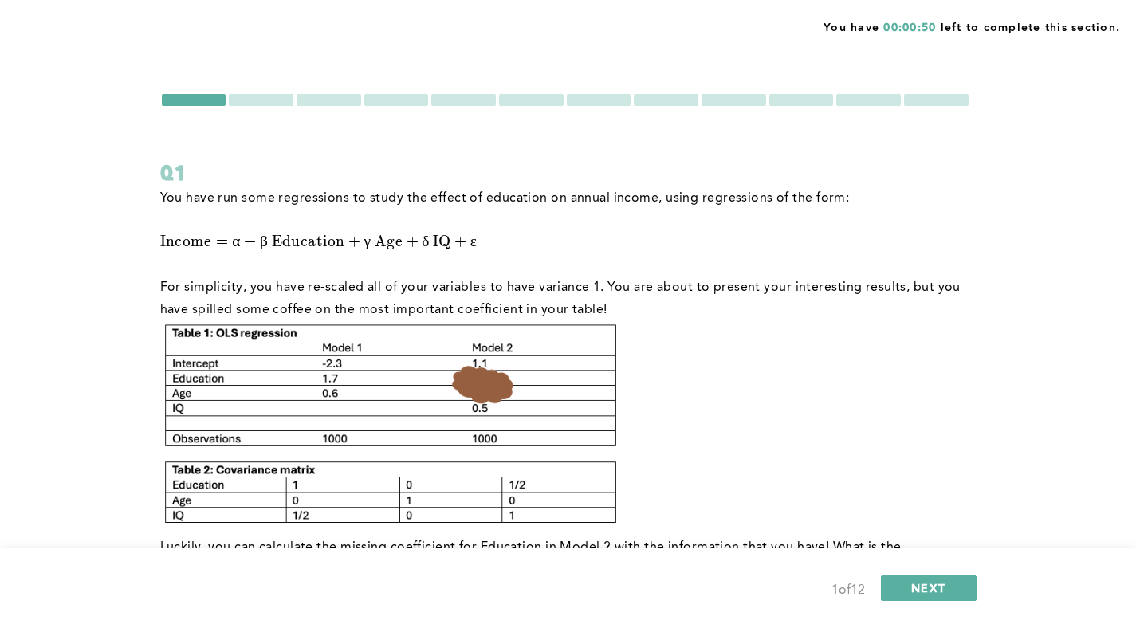
scroll to position [144, 0]
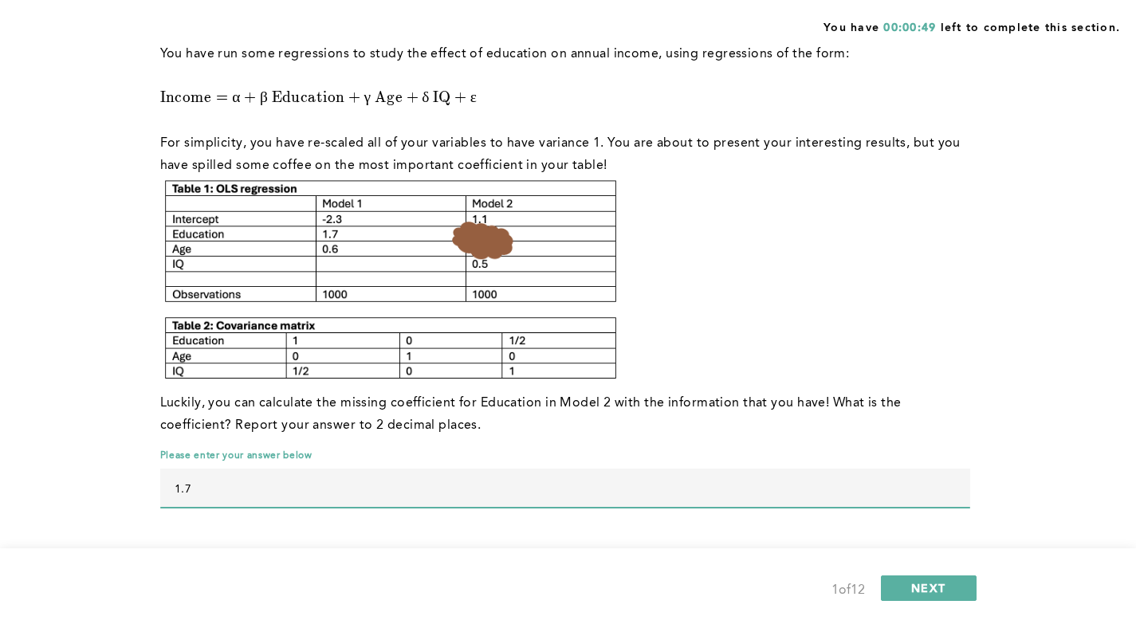
click at [254, 493] on input "1.7" at bounding box center [565, 488] width 810 height 38
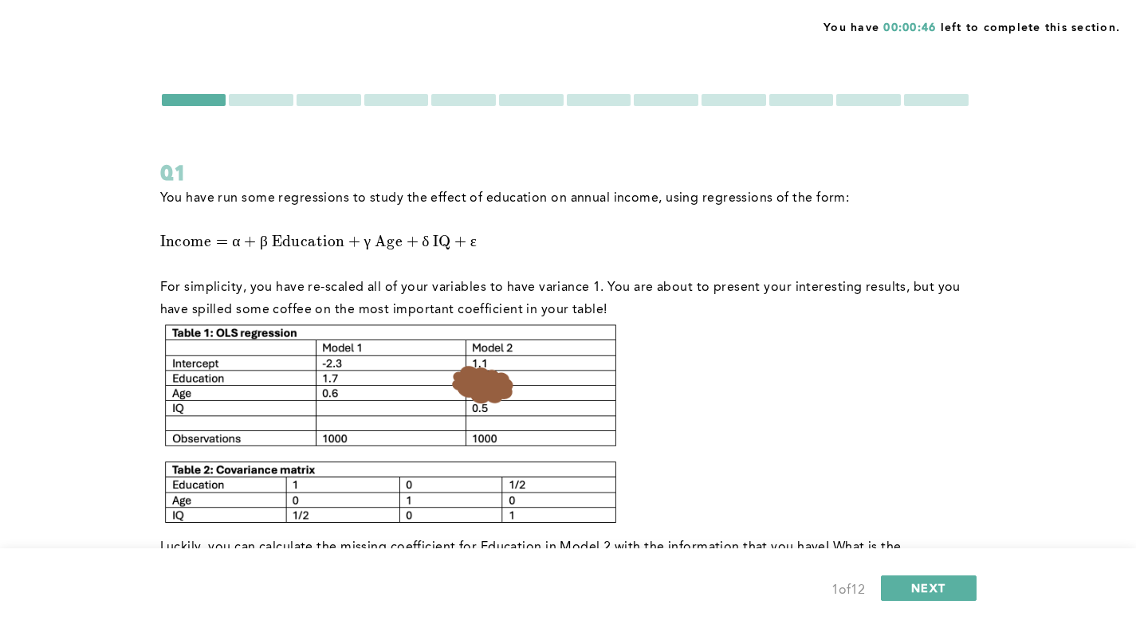
type input "1.70"
click at [268, 95] on div at bounding box center [261, 100] width 65 height 12
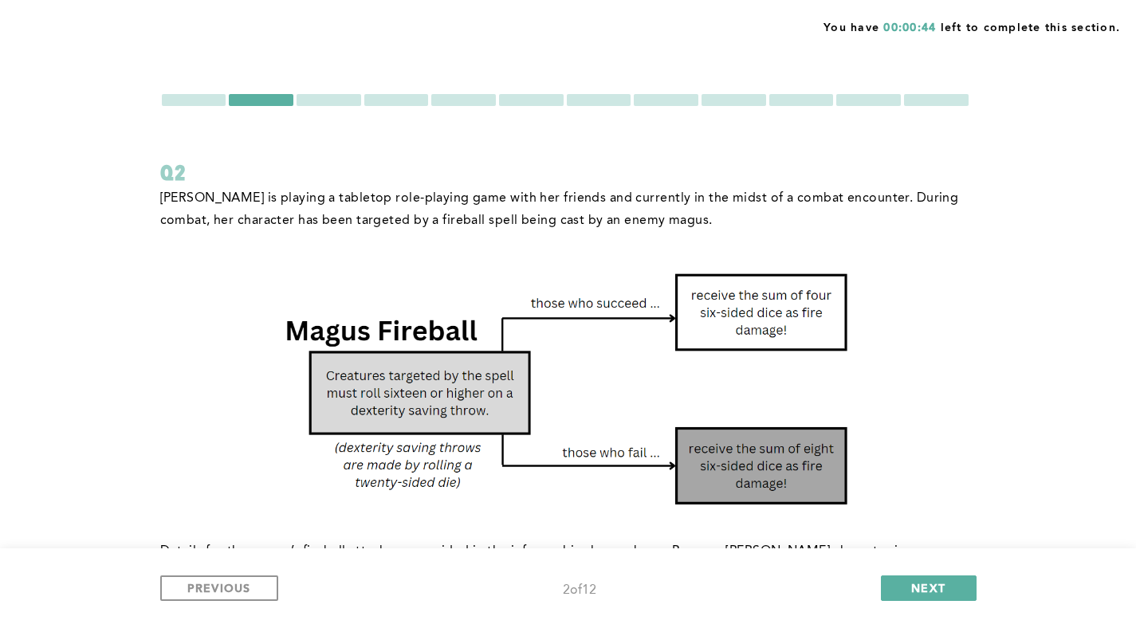
click at [167, 92] on div "You have 00:00:44 left to complete this section. Q2 [PERSON_NAME] is playing a …" at bounding box center [568, 517] width 1136 height 1034
click at [177, 96] on div at bounding box center [194, 100] width 65 height 12
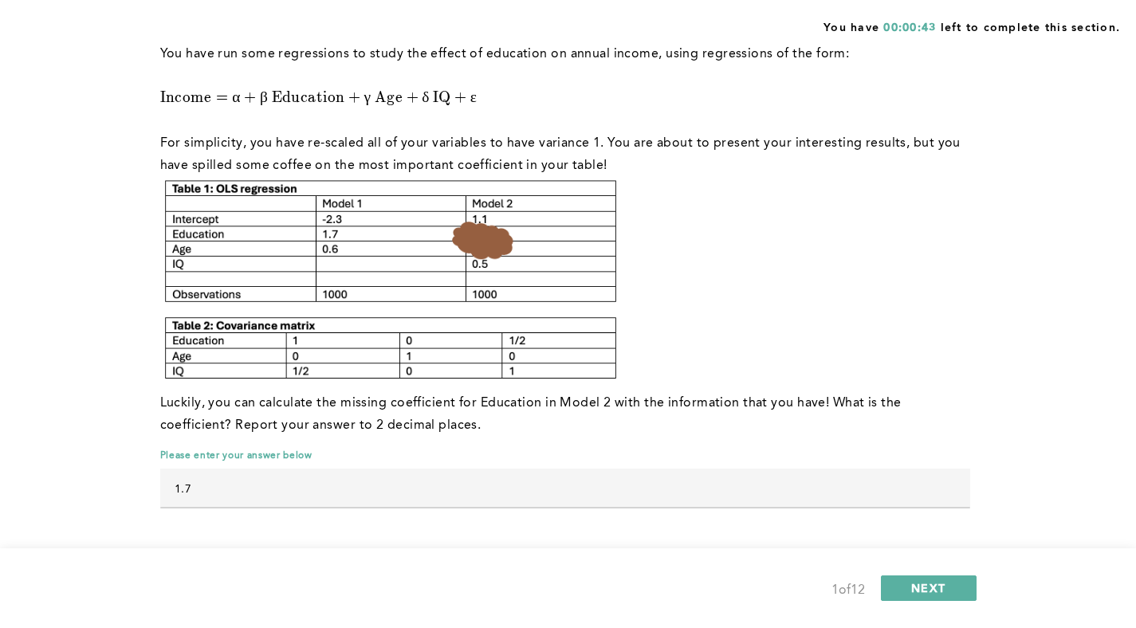
scroll to position [142, 0]
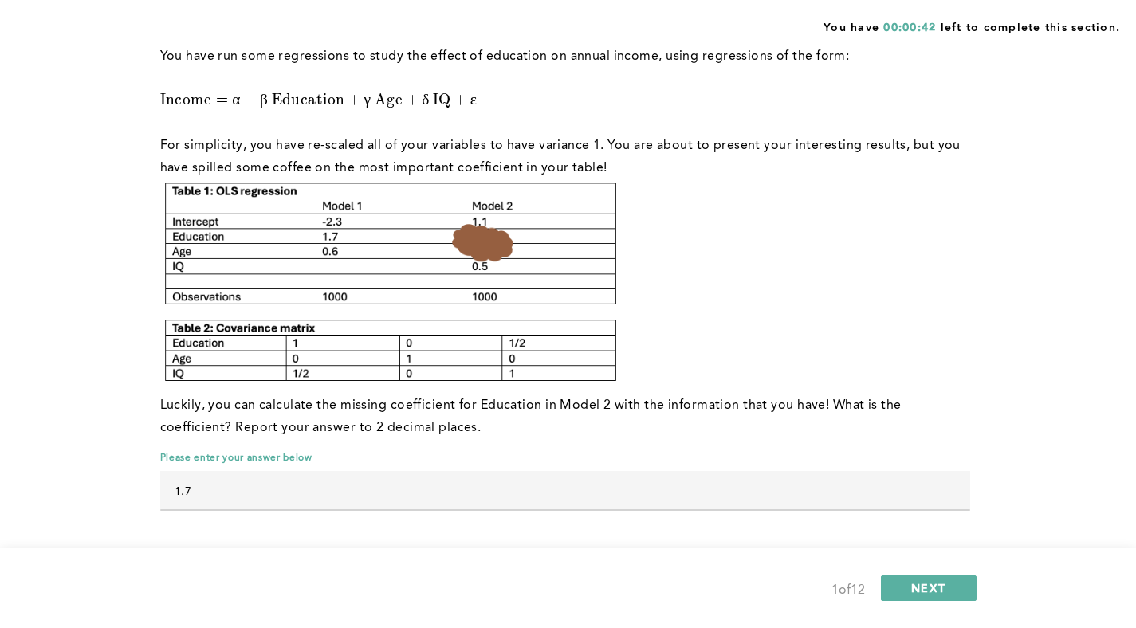
click at [261, 495] on input "1.7" at bounding box center [565, 490] width 810 height 38
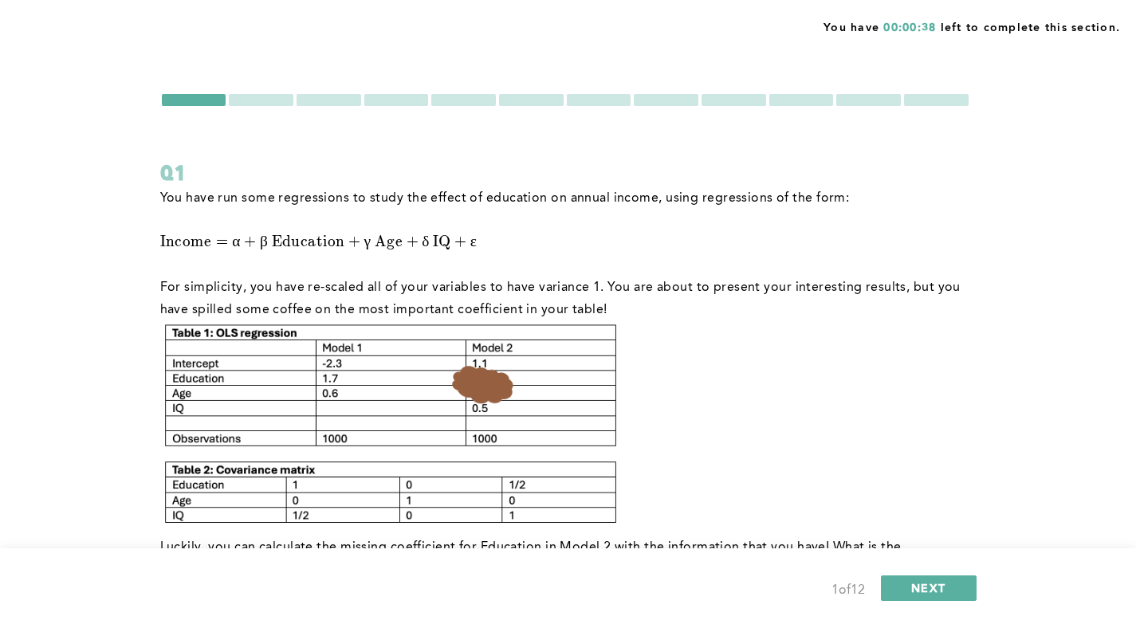
type input "1.70"
click at [266, 97] on div at bounding box center [261, 100] width 65 height 12
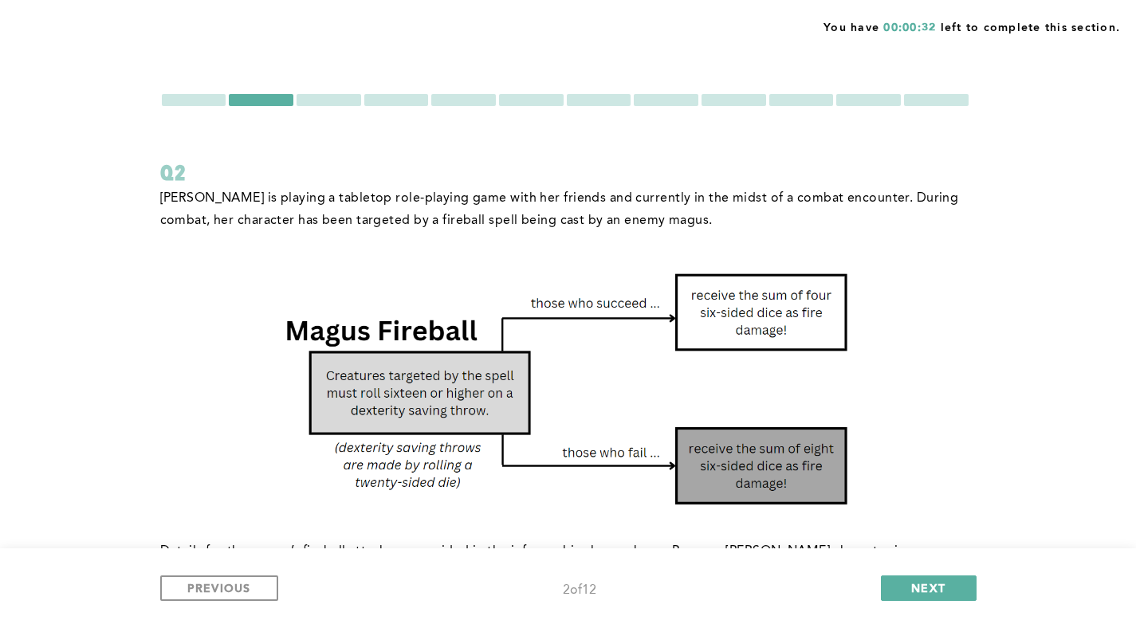
click at [336, 103] on div at bounding box center [328, 100] width 65 height 12
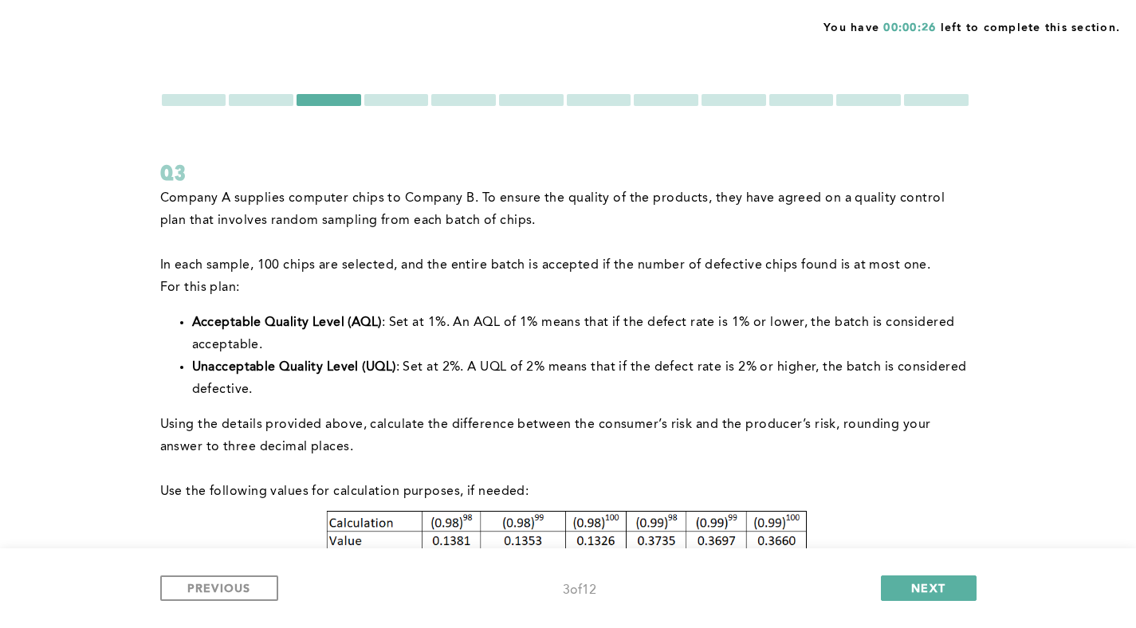
click at [406, 103] on div at bounding box center [396, 100] width 65 height 12
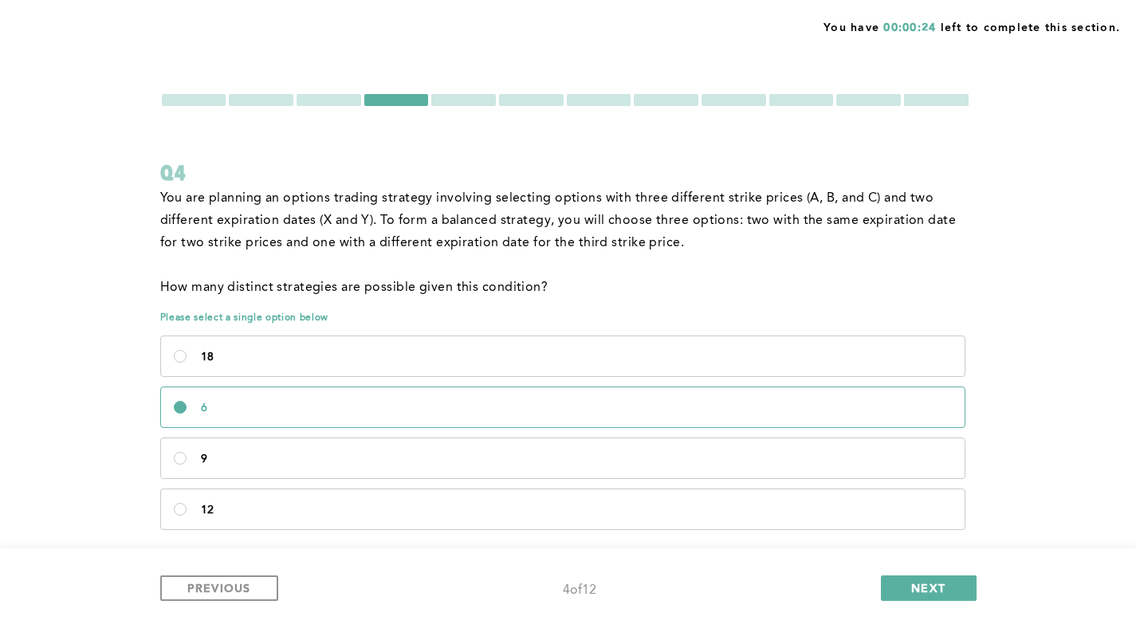
click at [482, 104] on div at bounding box center [463, 100] width 65 height 12
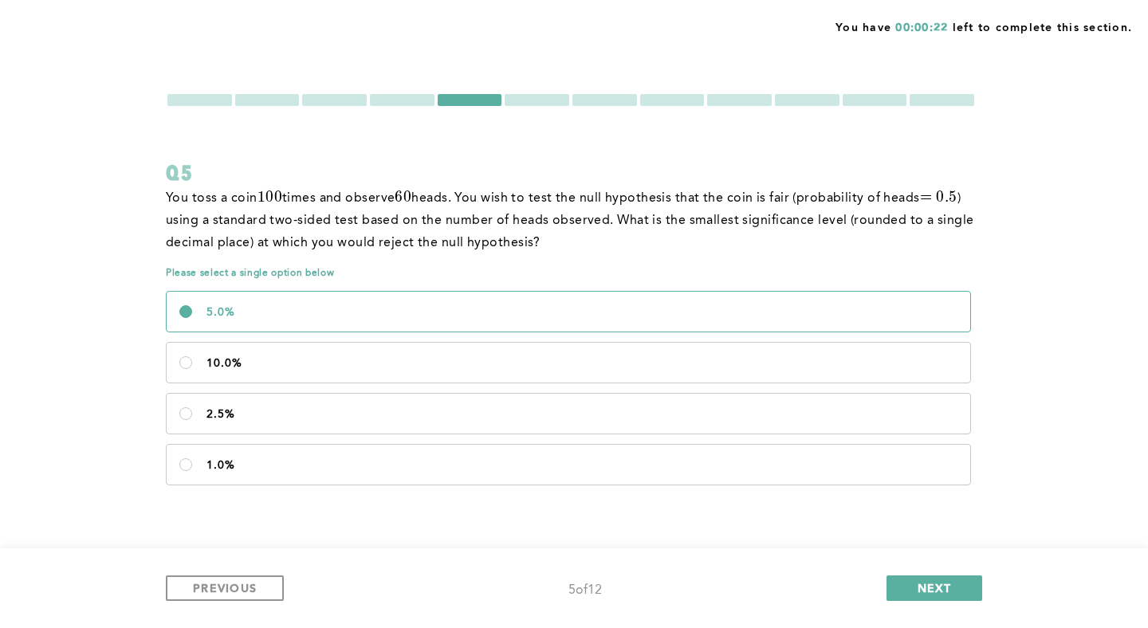
click at [545, 105] on div at bounding box center [537, 100] width 65 height 12
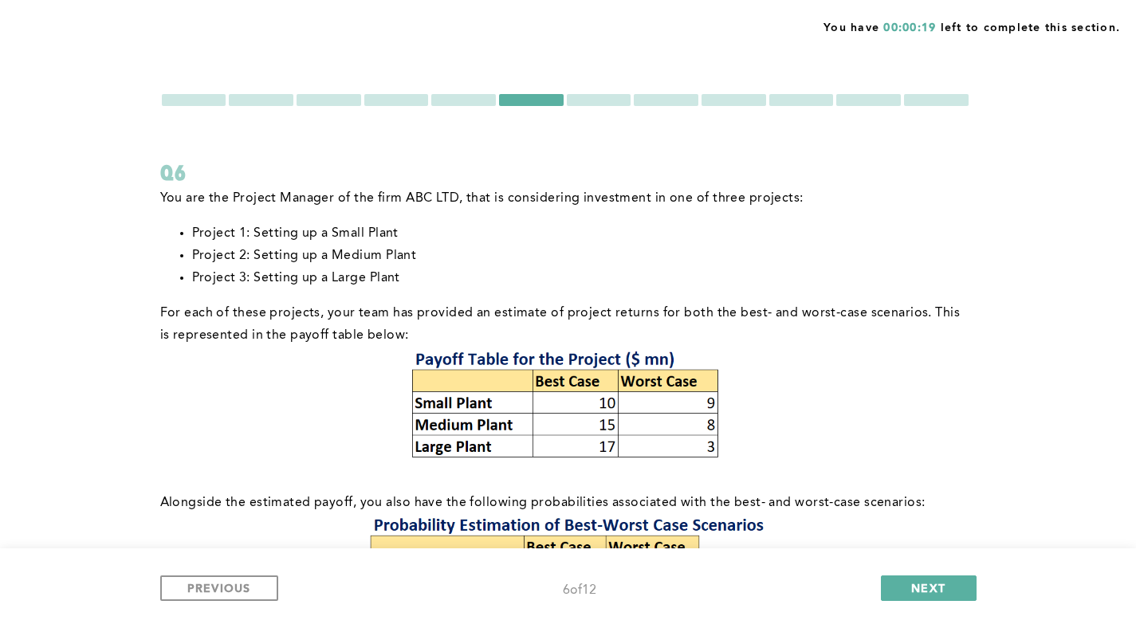
click at [613, 101] on div at bounding box center [599, 100] width 65 height 12
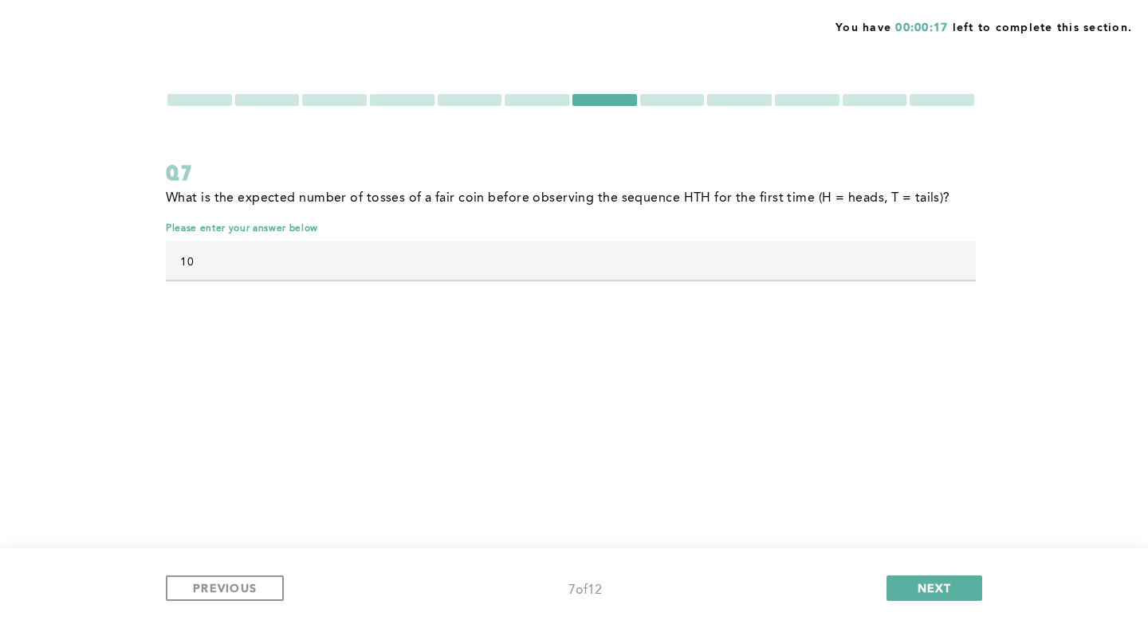
click at [669, 101] on div at bounding box center [672, 100] width 65 height 12
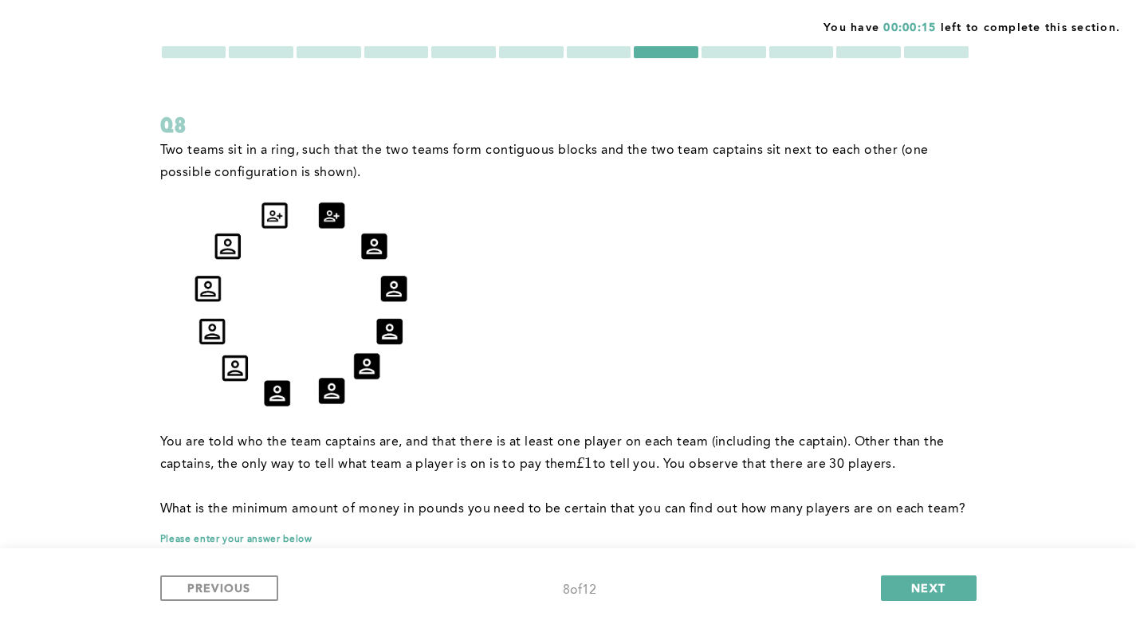
scroll to position [15, 0]
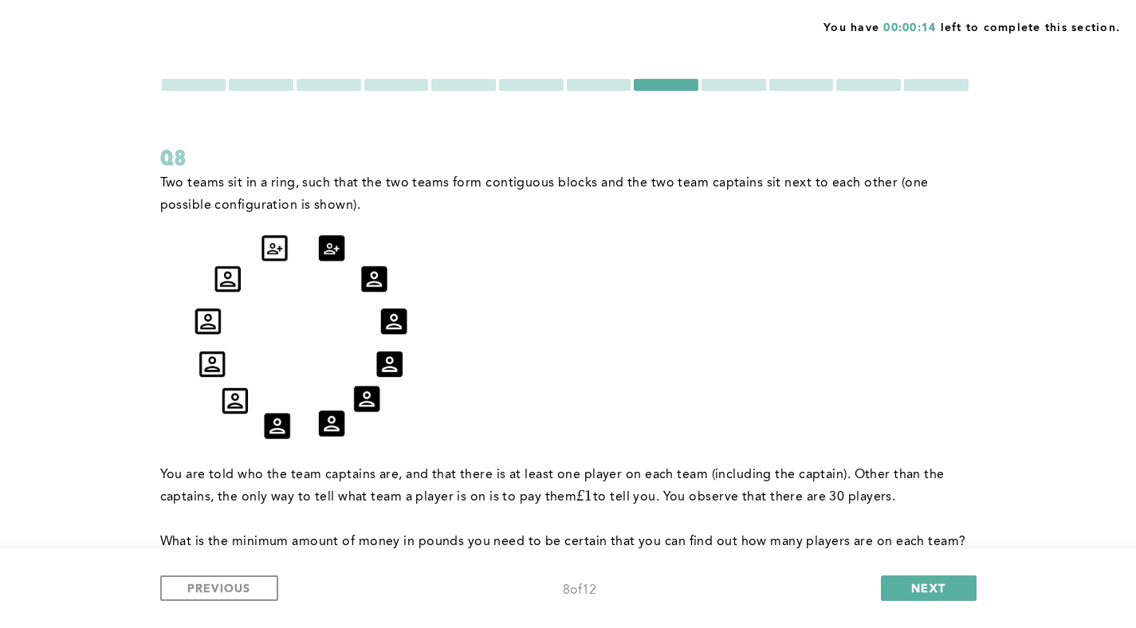
click at [746, 85] on div at bounding box center [733, 85] width 65 height 12
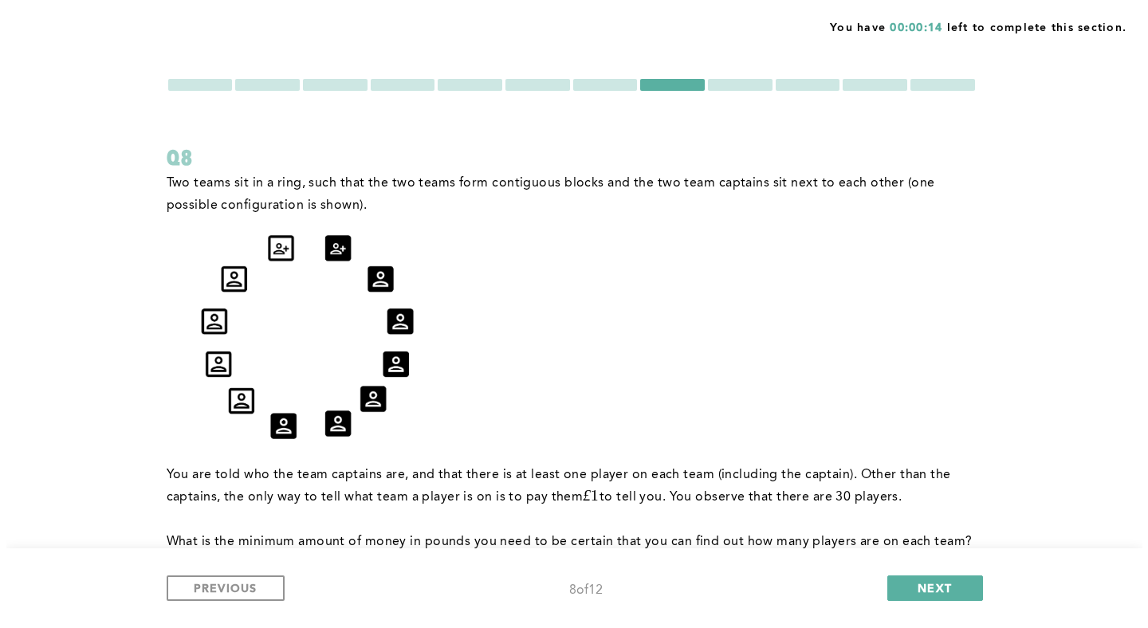
scroll to position [0, 0]
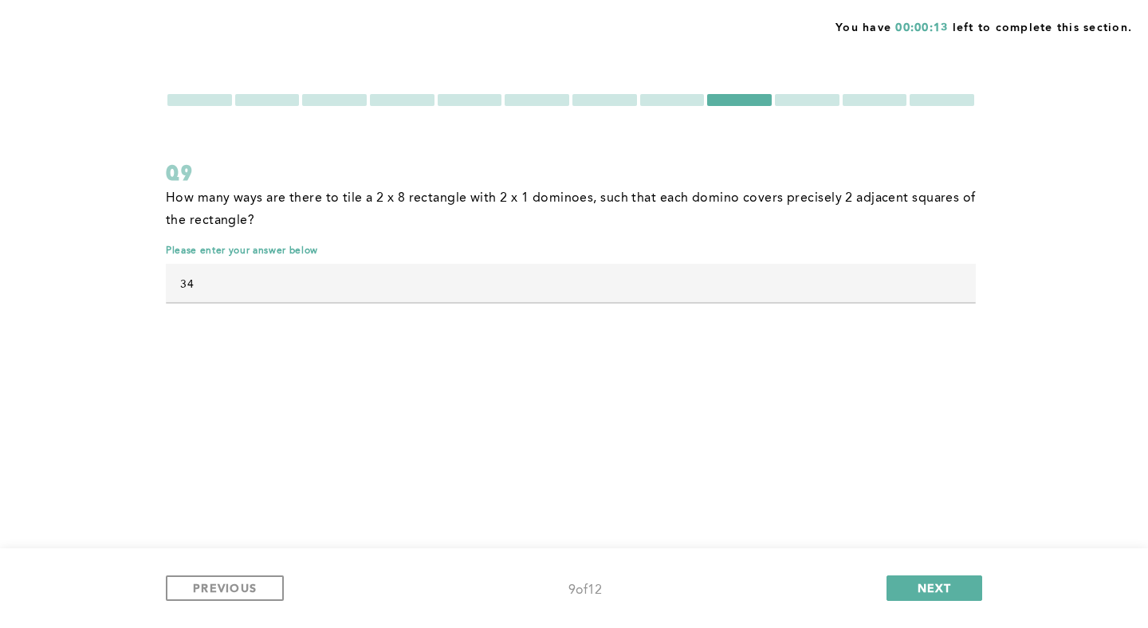
click at [799, 102] on div at bounding box center [807, 100] width 65 height 12
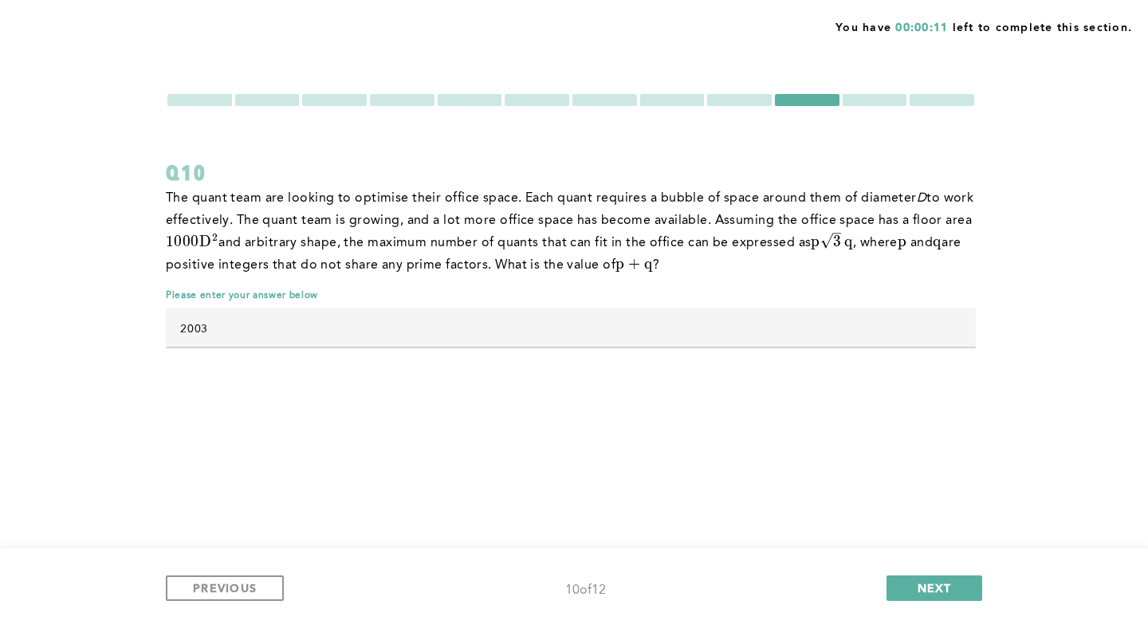
click at [871, 92] on div at bounding box center [571, 99] width 810 height 15
click at [875, 97] on div at bounding box center [874, 100] width 65 height 12
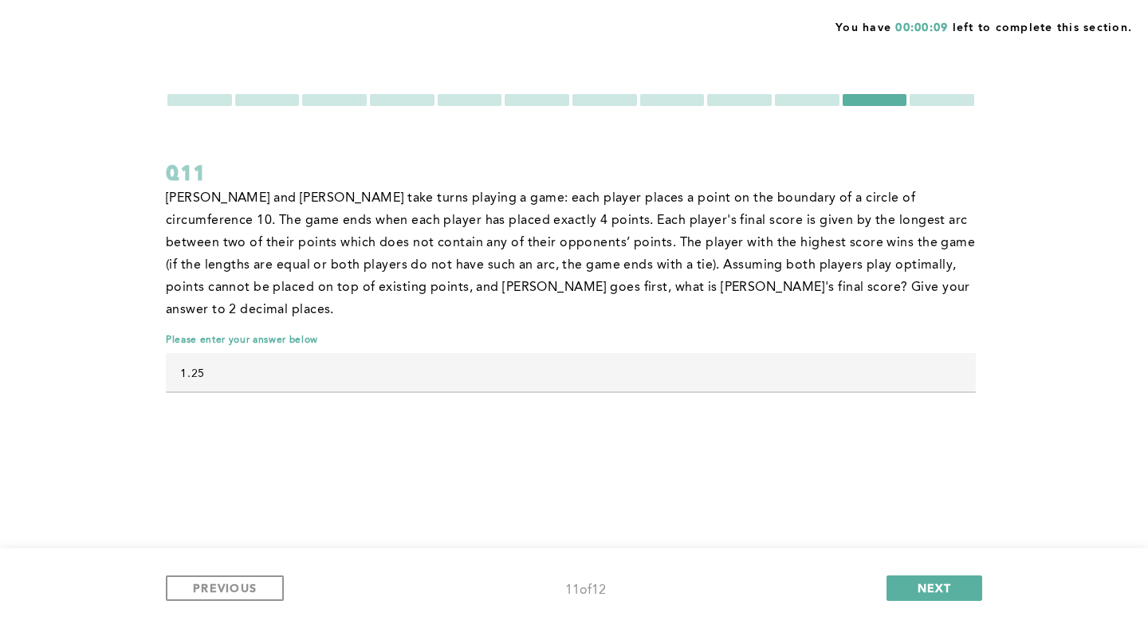
click at [960, 98] on div at bounding box center [941, 100] width 65 height 12
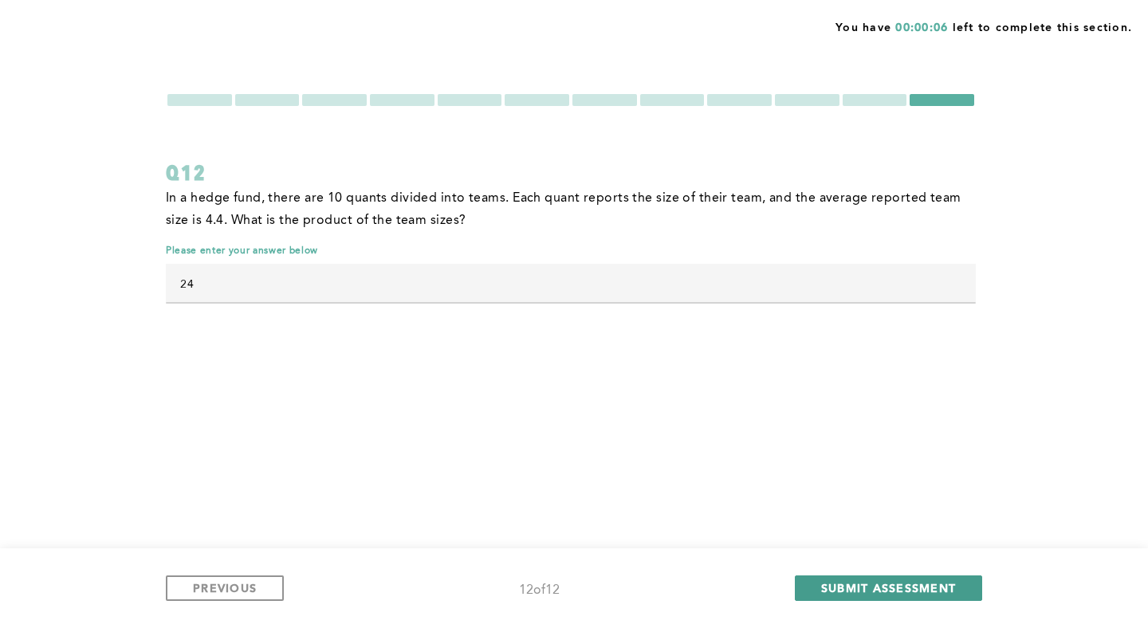
click at [941, 591] on span "SUBMIT ASSESSMENT" at bounding box center [888, 587] width 135 height 15
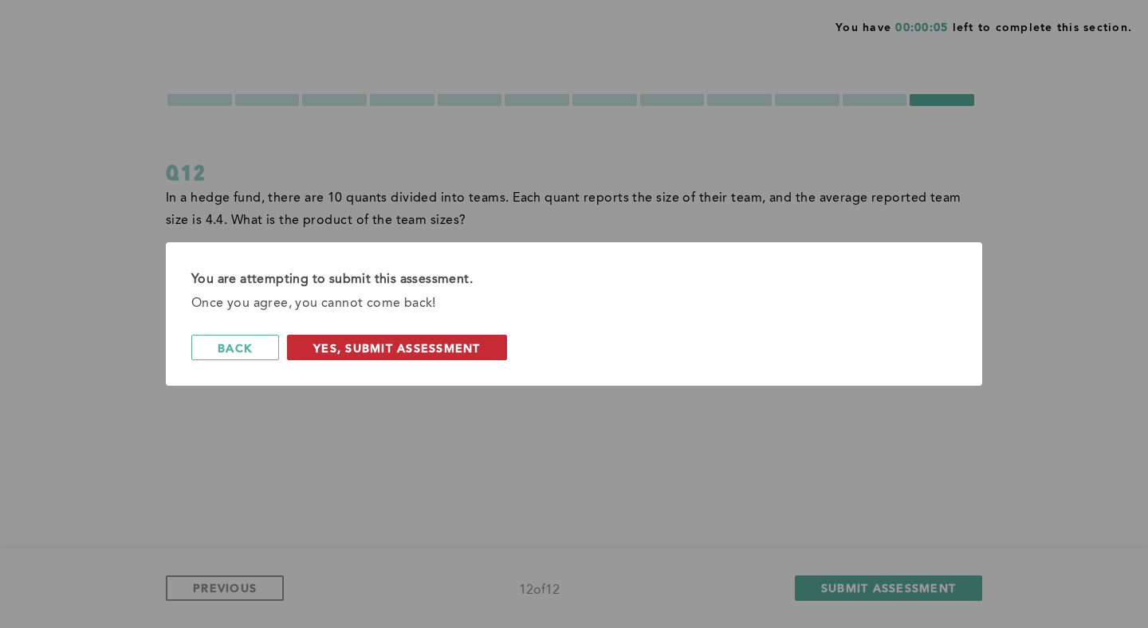
click at [430, 343] on span "Yes, Submit Assessment" at bounding box center [396, 347] width 167 height 15
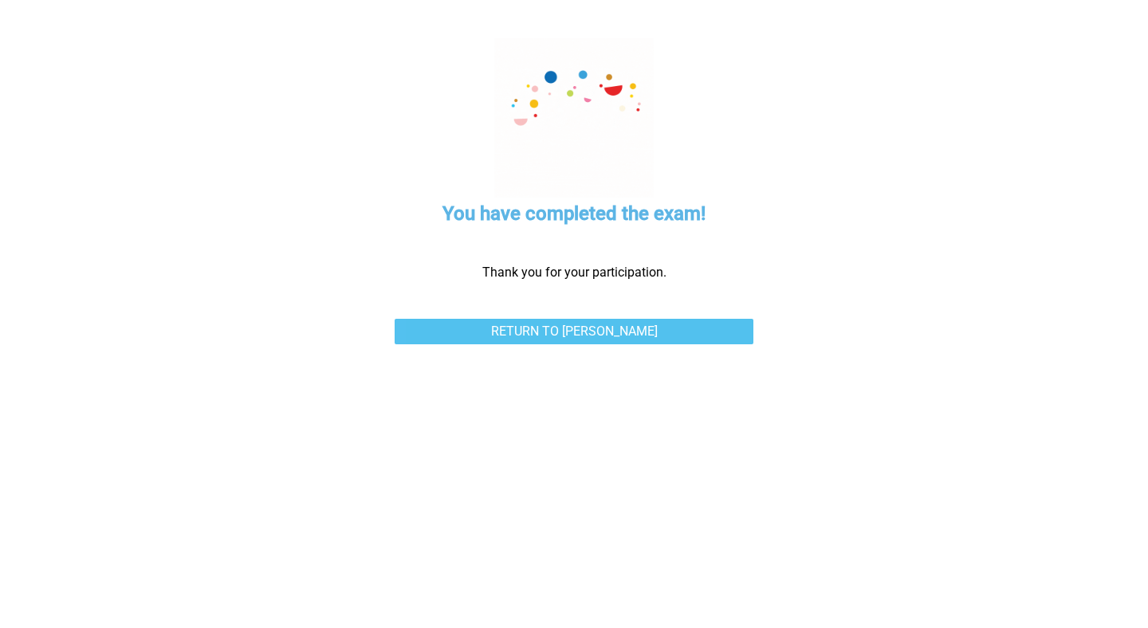
click at [470, 332] on link "Return to [PERSON_NAME]" at bounding box center [574, 332] width 359 height 26
